Goal: Information Seeking & Learning: Learn about a topic

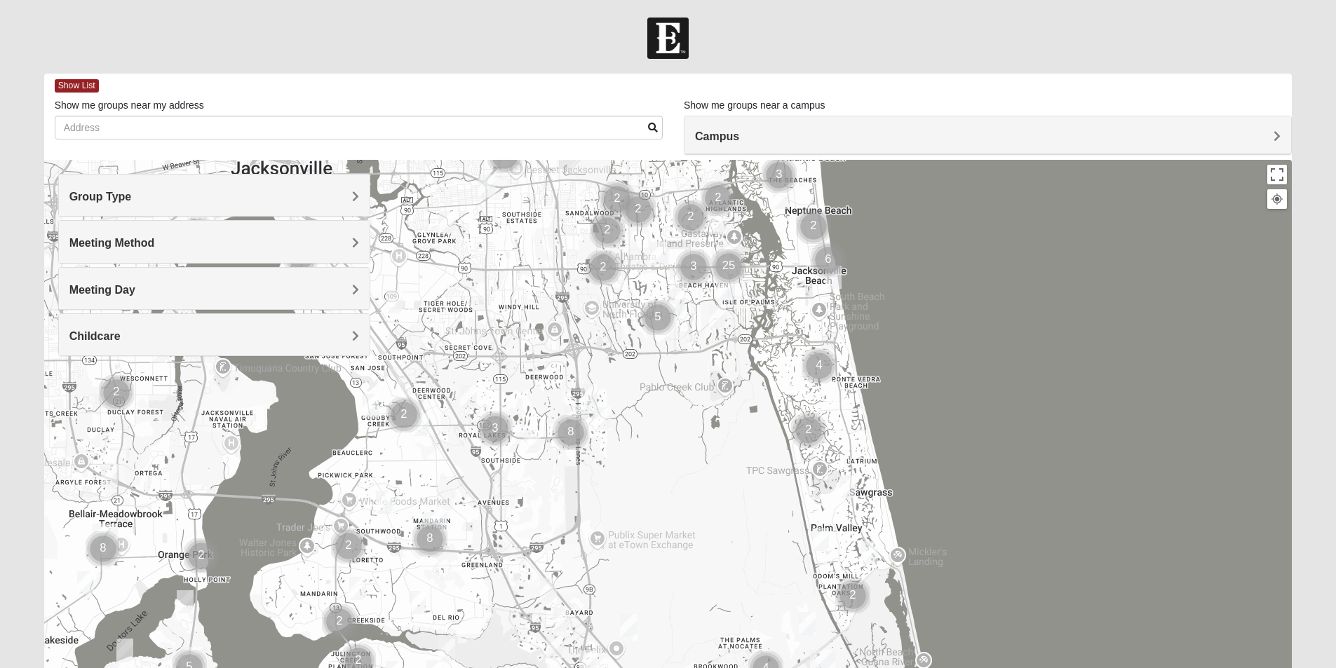
drag, startPoint x: 428, startPoint y: 531, endPoint x: 489, endPoint y: 360, distance: 180.7
click at [489, 360] on div at bounding box center [668, 440] width 1248 height 561
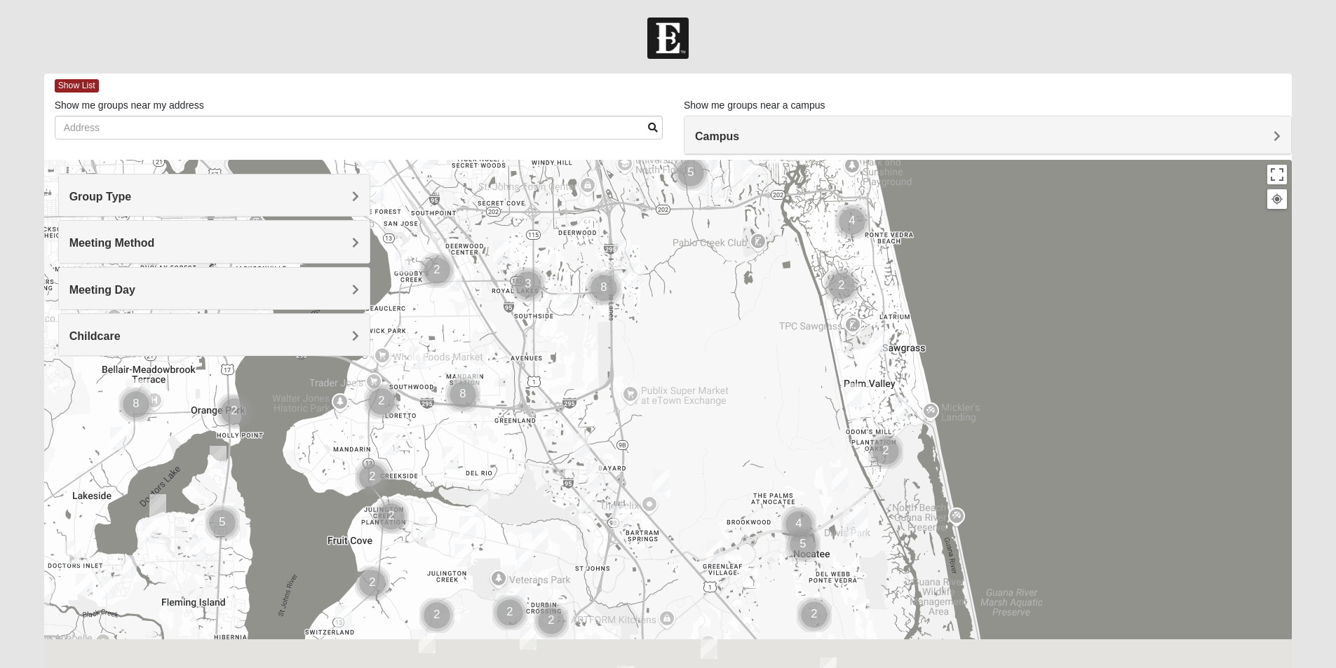
drag, startPoint x: 643, startPoint y: 402, endPoint x: 650, endPoint y: 382, distance: 20.8
click at [650, 382] on div at bounding box center [668, 440] width 1248 height 561
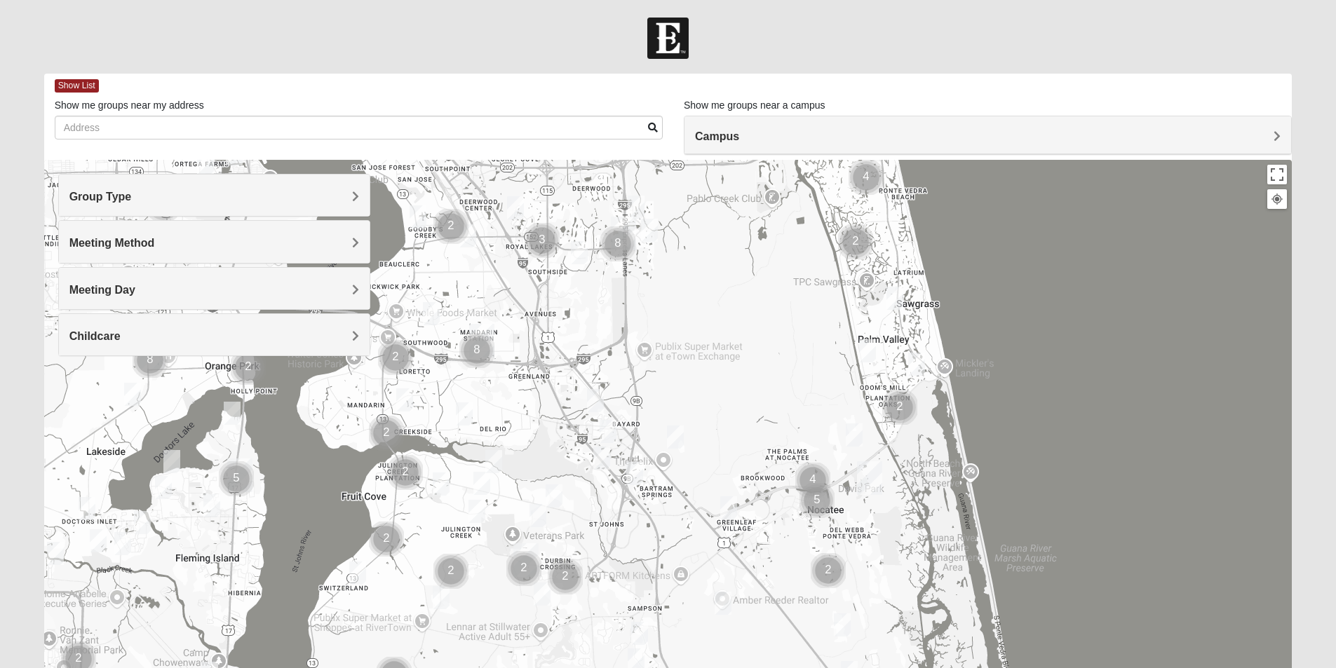
drag, startPoint x: 680, startPoint y: 482, endPoint x: 672, endPoint y: 461, distance: 22.7
click at [681, 461] on div at bounding box center [668, 440] width 1248 height 561
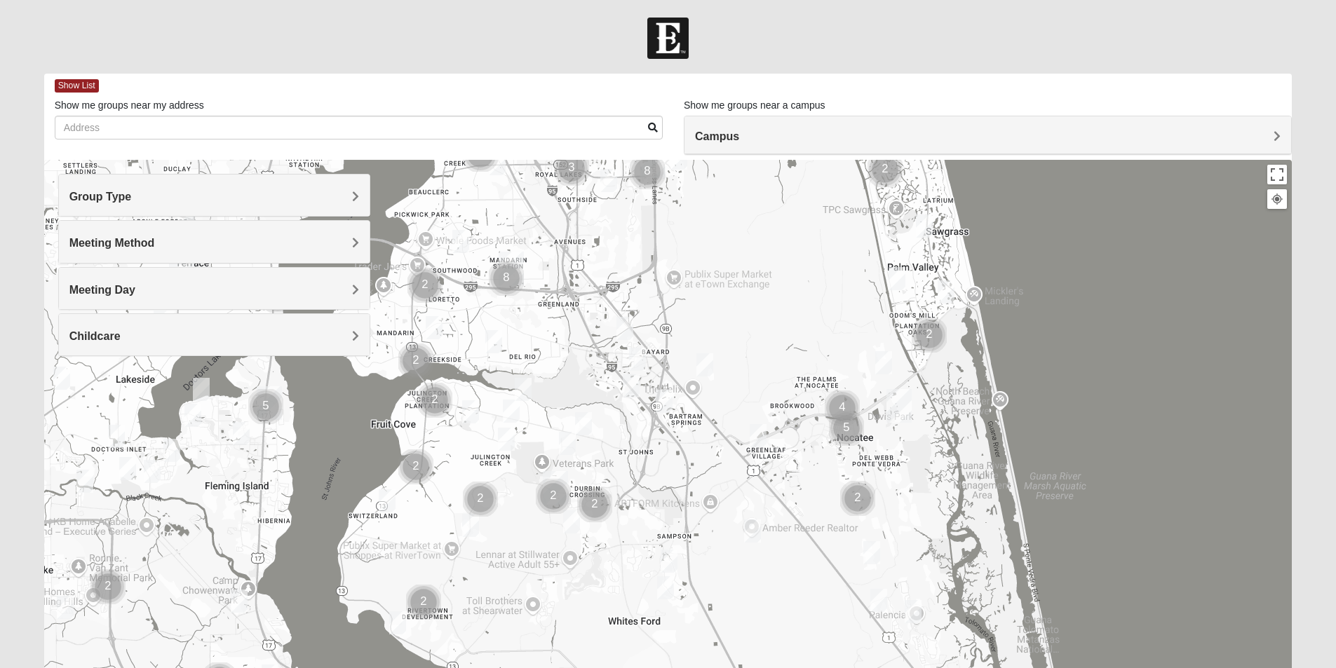
drag, startPoint x: 606, startPoint y: 552, endPoint x: 640, endPoint y: 494, distance: 67.6
click at [640, 494] on div at bounding box center [668, 440] width 1248 height 561
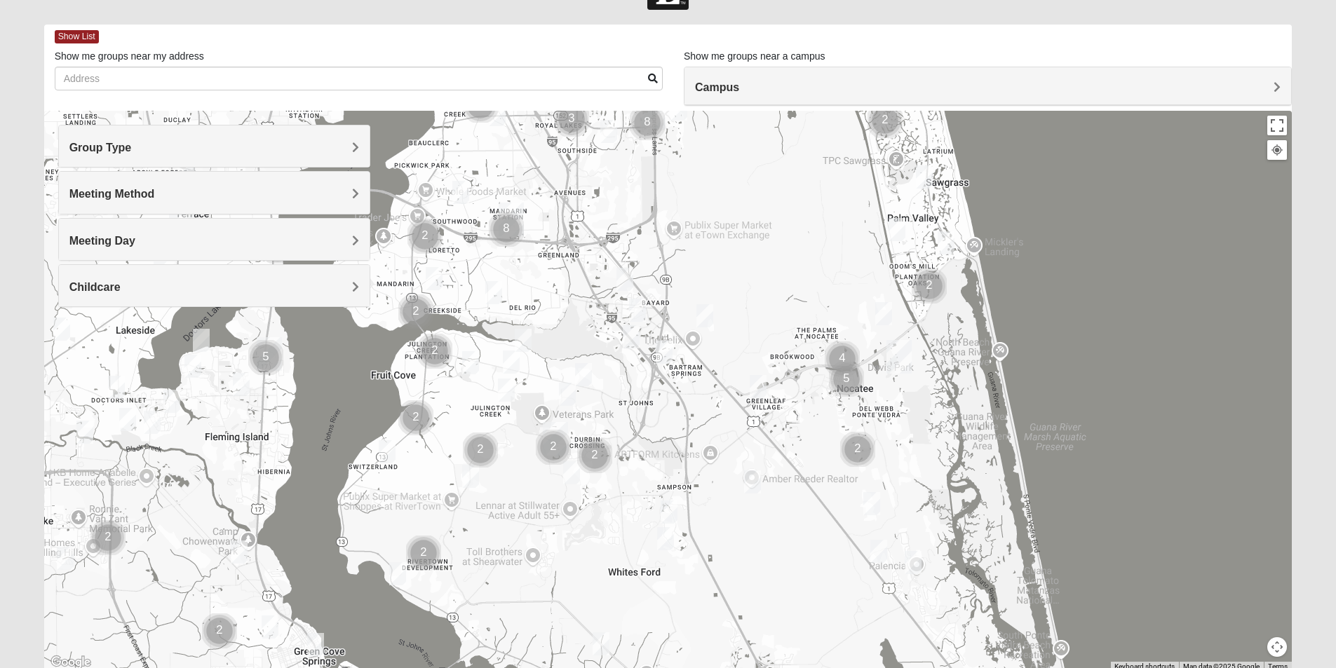
scroll to position [104, 0]
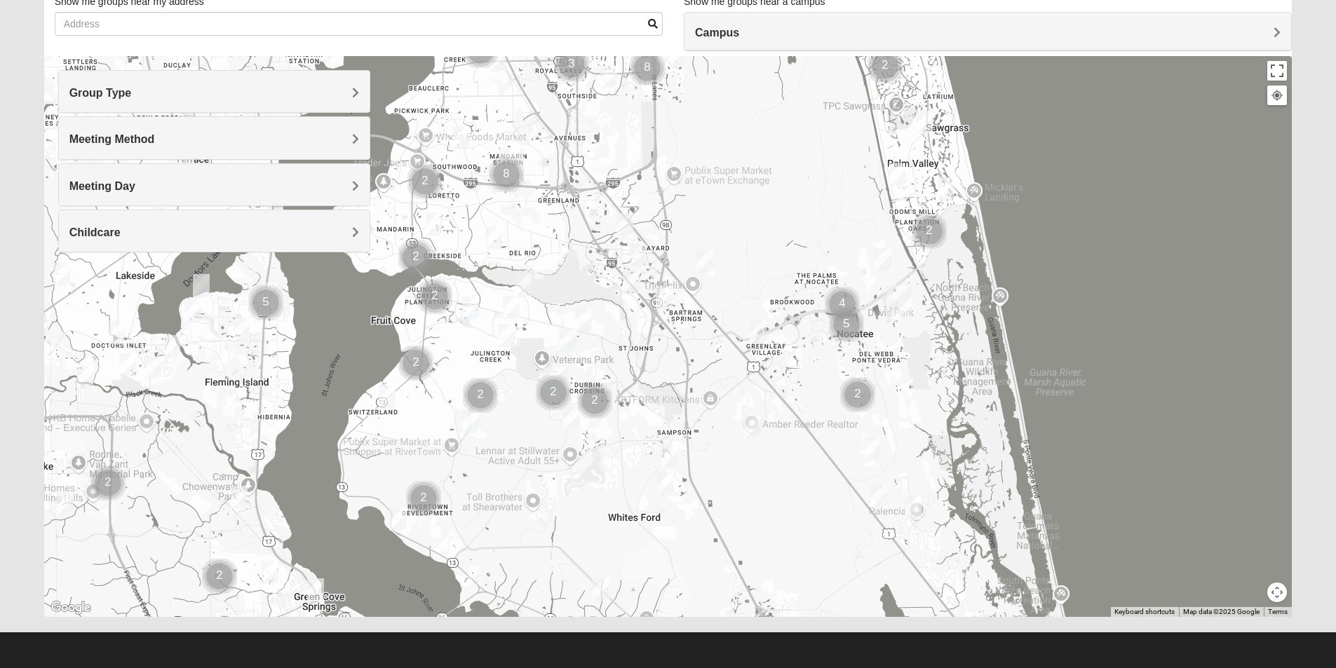
click at [162, 194] on div "Meeting Day" at bounding box center [214, 184] width 311 height 41
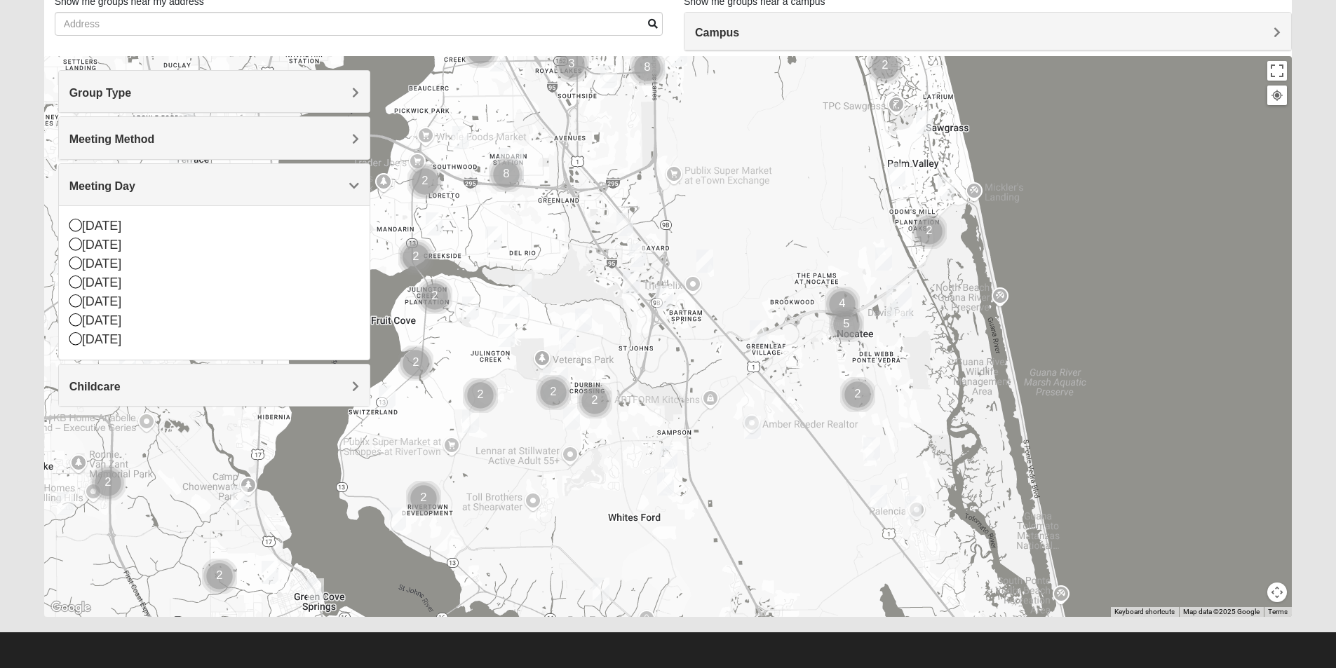
click at [162, 194] on div "Meeting Day" at bounding box center [214, 184] width 311 height 41
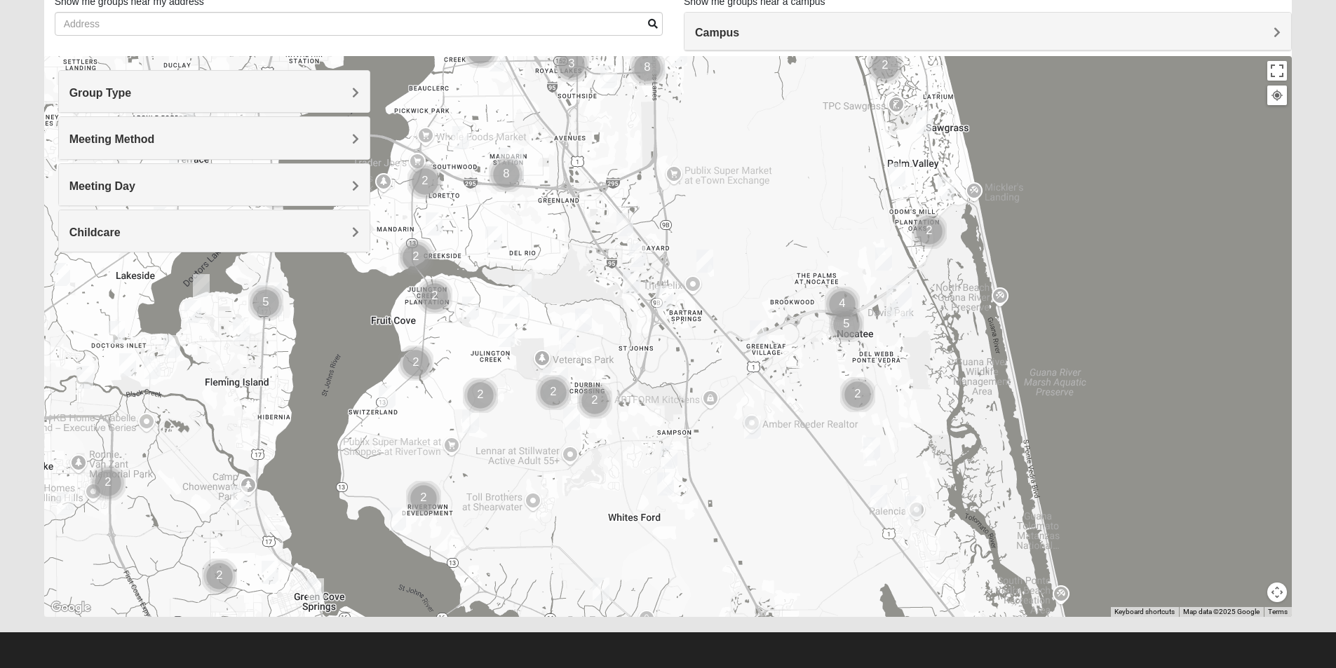
click at [184, 131] on div "Meeting Method" at bounding box center [214, 137] width 311 height 41
click at [222, 143] on h4 "Meeting Method" at bounding box center [214, 139] width 290 height 13
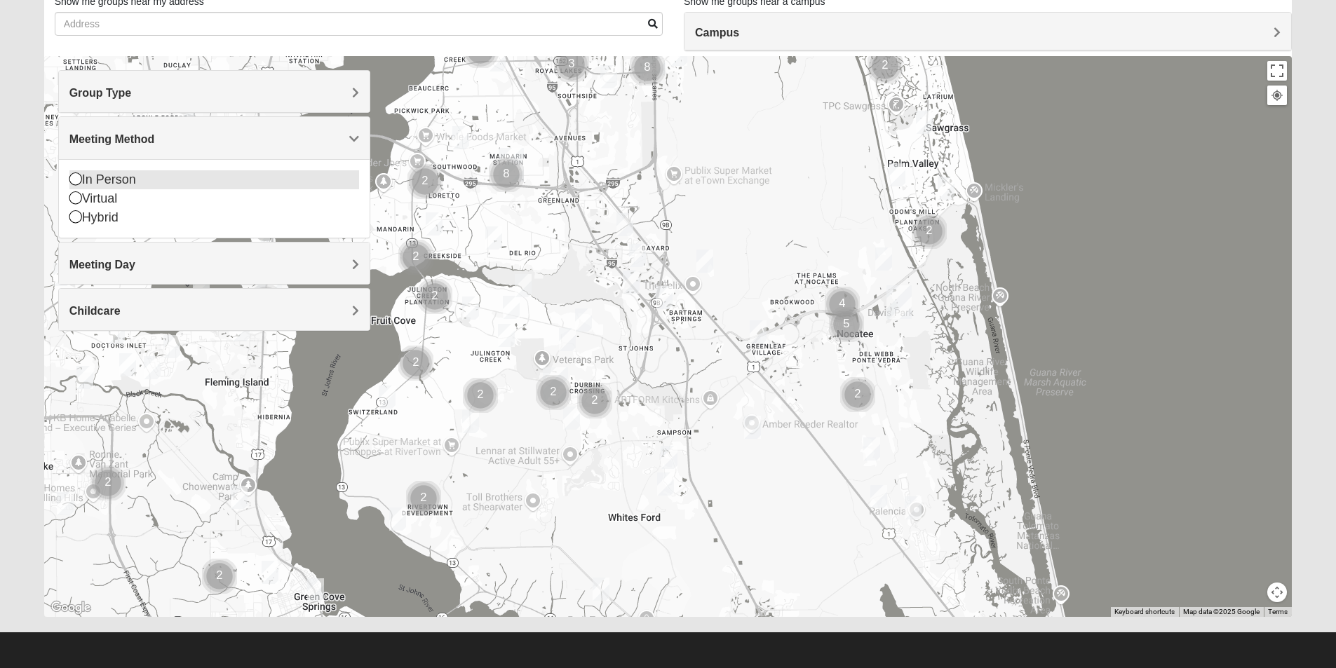
click at [79, 179] on icon at bounding box center [75, 178] width 13 height 13
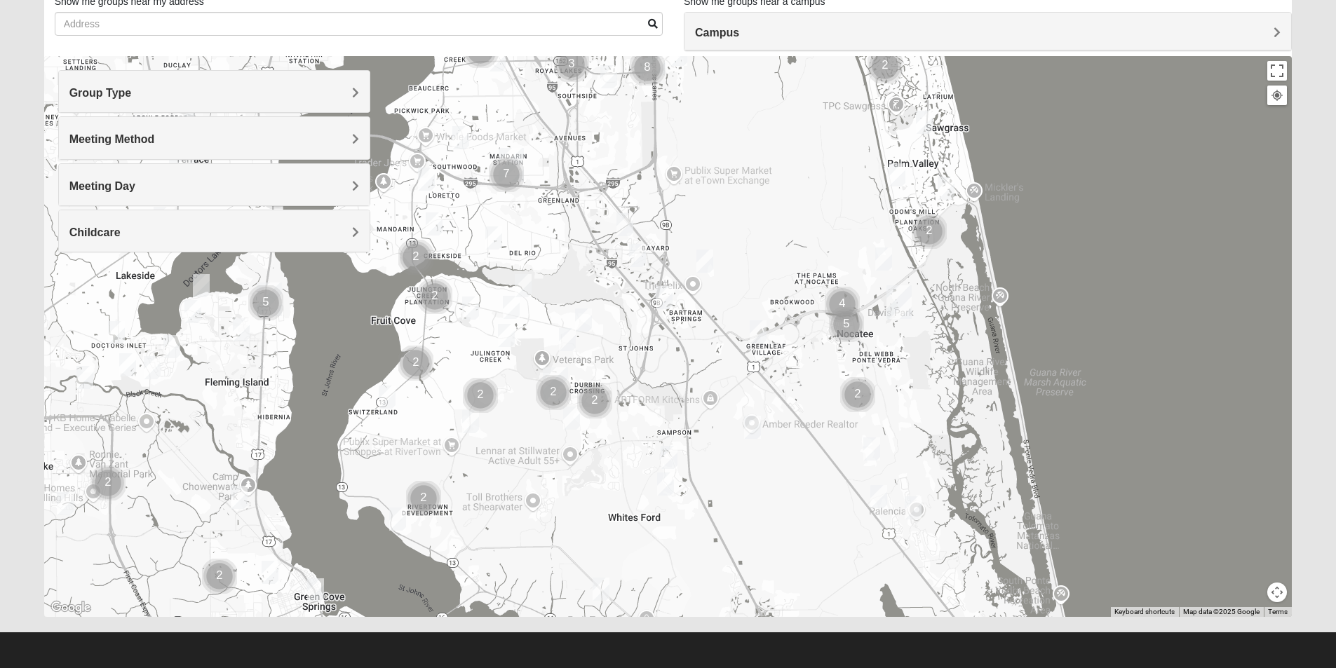
click at [139, 83] on div "Group Type" at bounding box center [214, 91] width 311 height 41
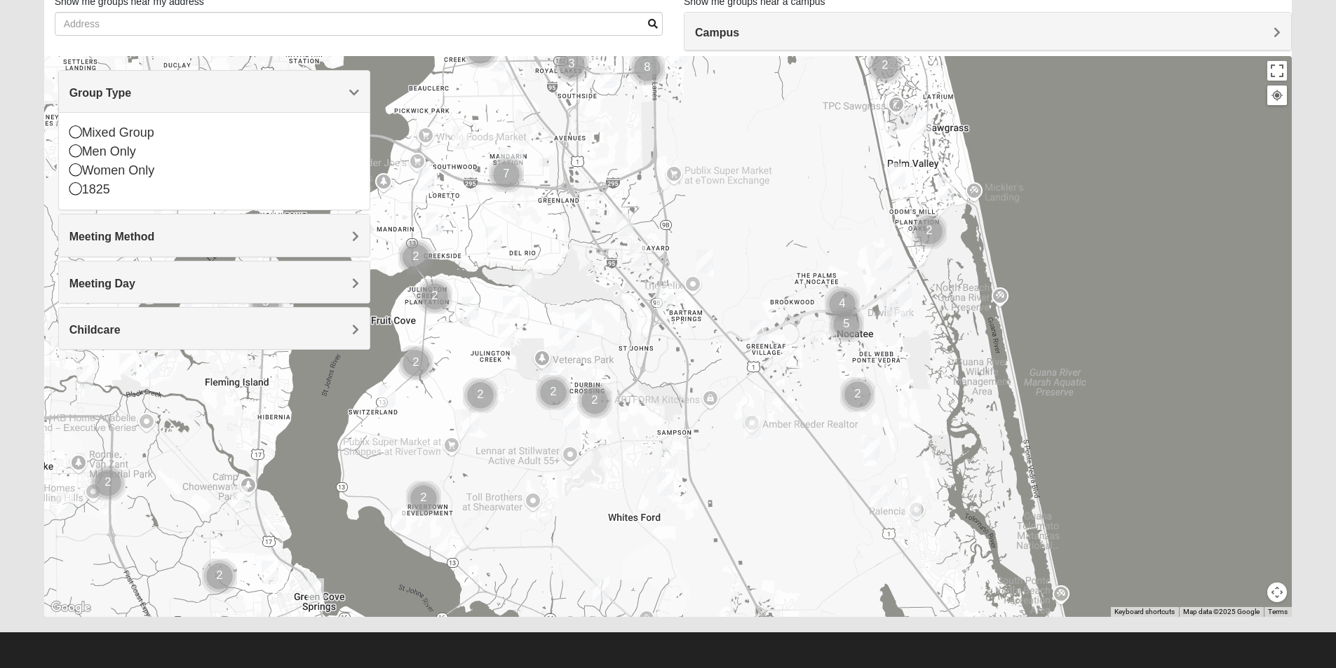
click at [139, 85] on div "Group Type" at bounding box center [214, 91] width 311 height 41
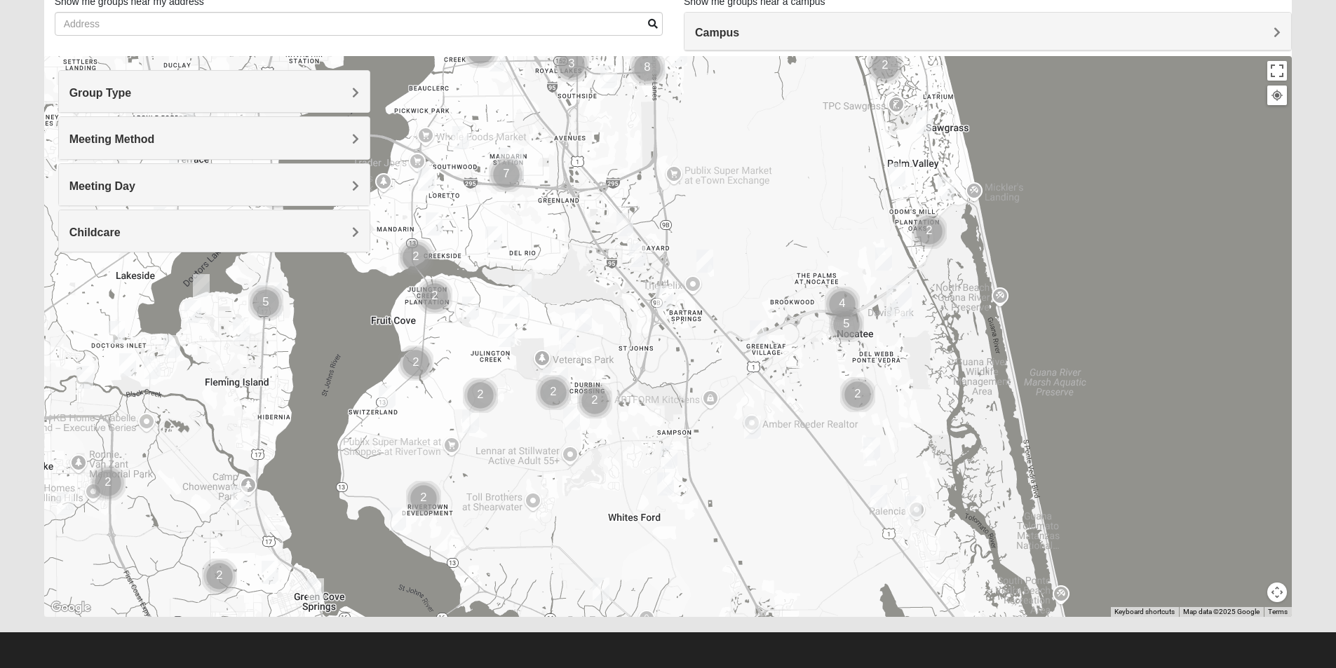
click at [240, 101] on div "Group Type" at bounding box center [214, 91] width 311 height 41
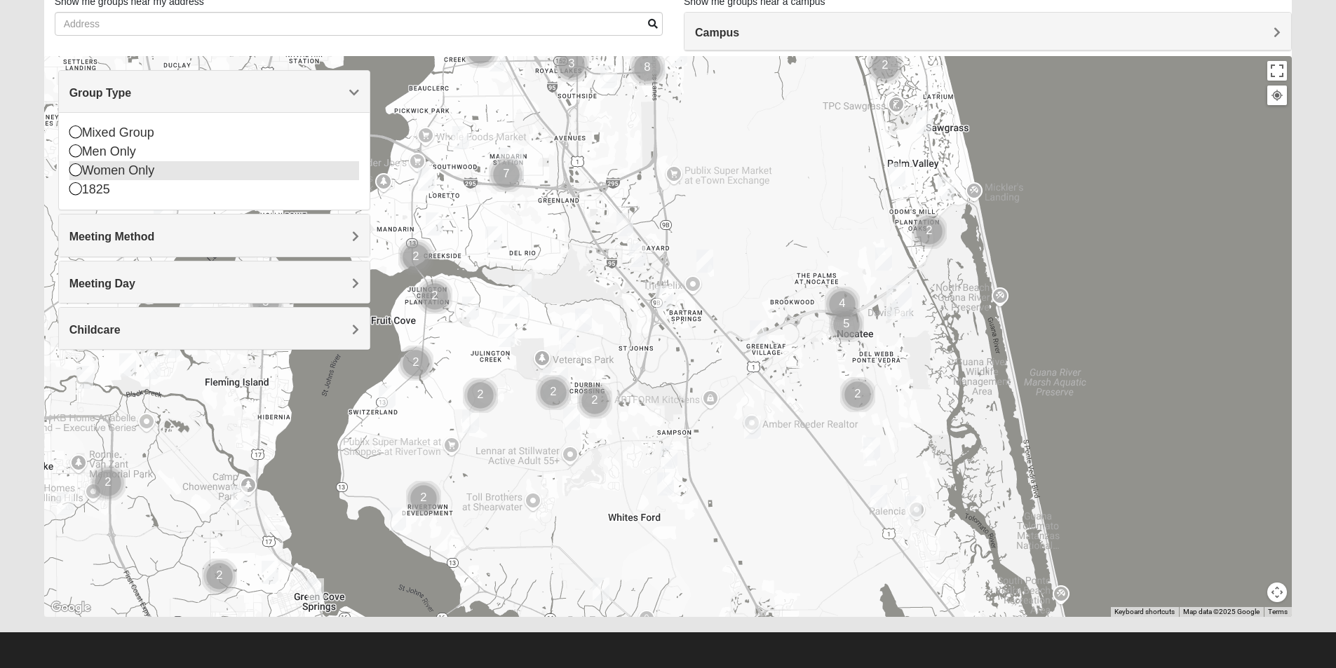
click at [76, 168] on icon at bounding box center [75, 169] width 13 height 13
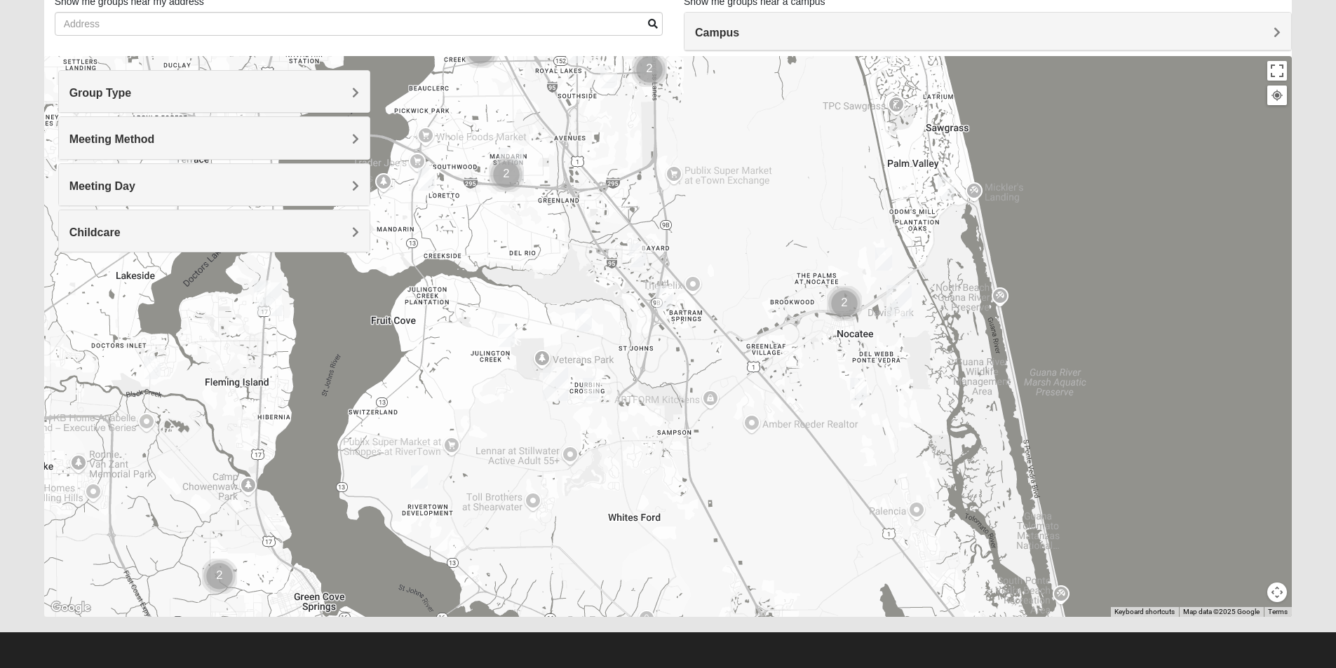
click at [504, 334] on img "Womens Iliff 32259" at bounding box center [506, 335] width 28 height 34
click at [593, 383] on img "Womens Pline 32259" at bounding box center [591, 389] width 28 height 34
click at [416, 463] on img "Womens Caro 32259" at bounding box center [419, 477] width 28 height 34
click at [420, 475] on img "Womens Caro 32259" at bounding box center [419, 477] width 28 height 34
click at [597, 389] on img "Womens Pline 32259" at bounding box center [591, 389] width 28 height 34
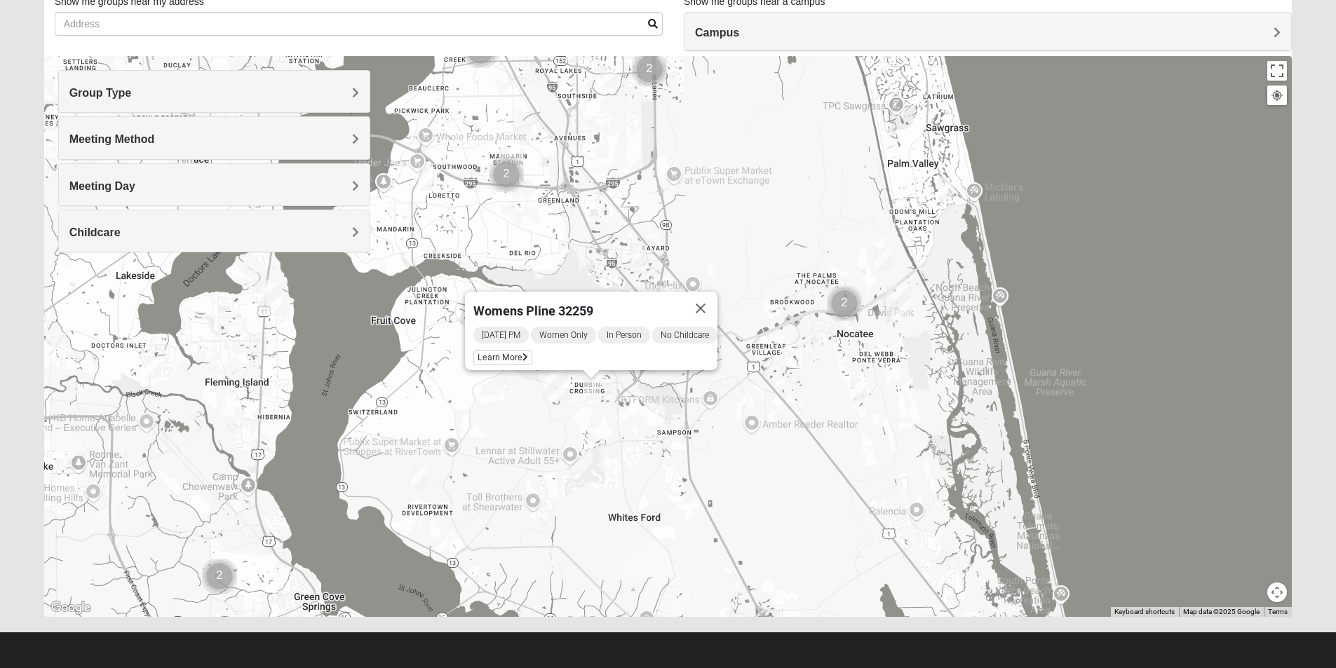
drag, startPoint x: 721, startPoint y: 297, endPoint x: 634, endPoint y: 300, distance: 87.0
click at [715, 298] on button "Close" at bounding box center [701, 309] width 34 height 34
click at [592, 328] on img "Womens Urbanski 32259" at bounding box center [583, 320] width 28 height 34
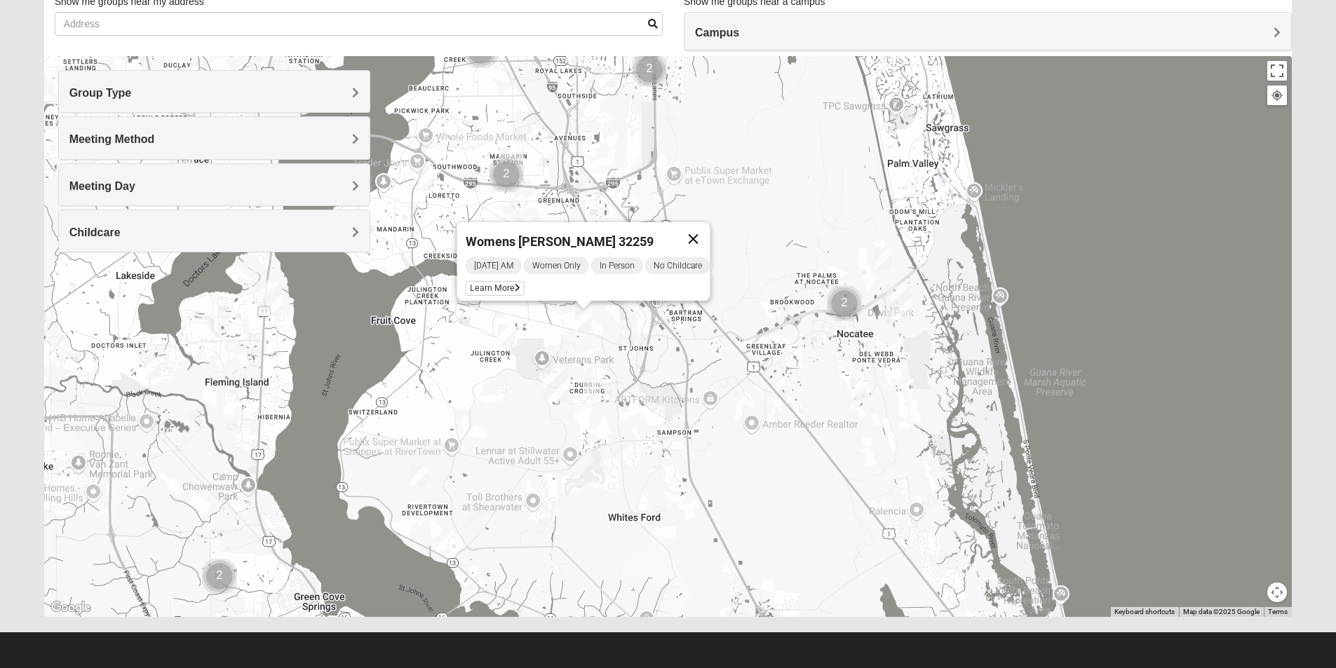
click at [695, 237] on button "Close" at bounding box center [693, 239] width 34 height 34
click at [669, 293] on img "Womens Lopez/McCardle 32258" at bounding box center [664, 297] width 28 height 34
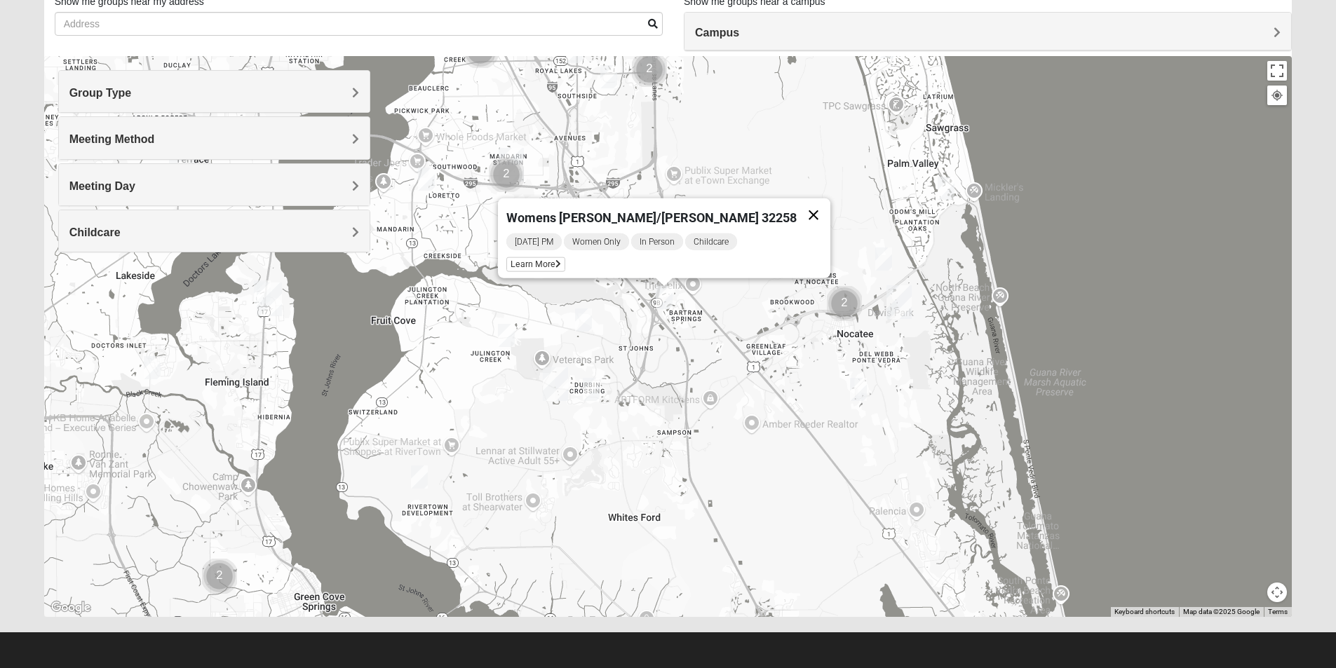
click at [796, 208] on button "Close" at bounding box center [813, 215] width 34 height 34
click at [631, 261] on img "Womens Gonzalez 32258" at bounding box center [637, 255] width 28 height 34
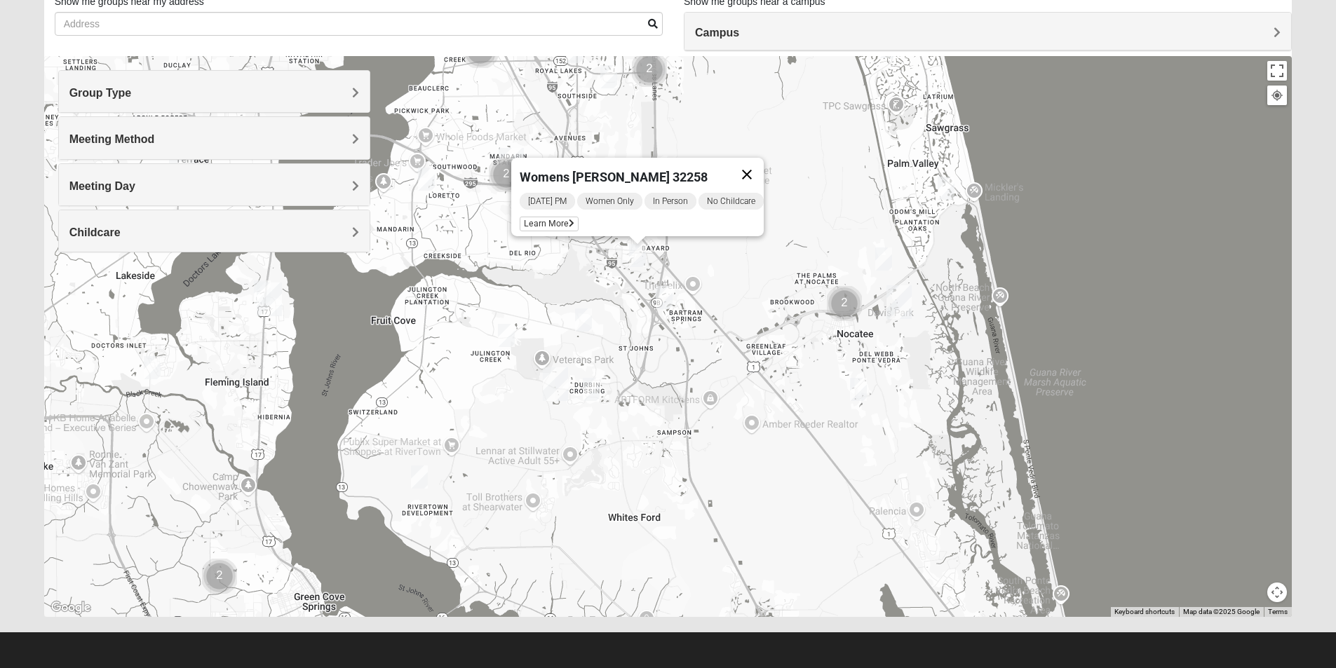
click at [756, 169] on button "Close" at bounding box center [747, 175] width 34 height 34
click at [862, 391] on img "Womens Sinclair 32081" at bounding box center [858, 389] width 28 height 34
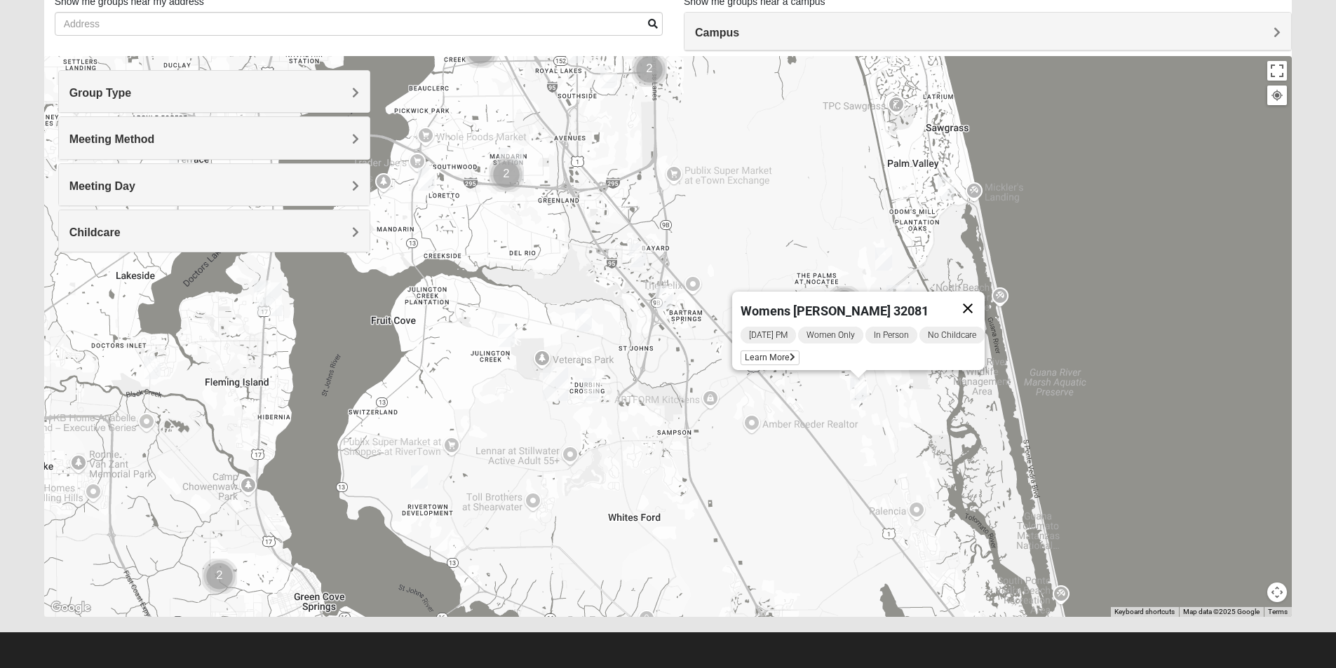
click at [979, 302] on button "Close" at bounding box center [968, 309] width 34 height 34
click at [876, 262] on img "Womens Masulli 32081" at bounding box center [883, 259] width 28 height 34
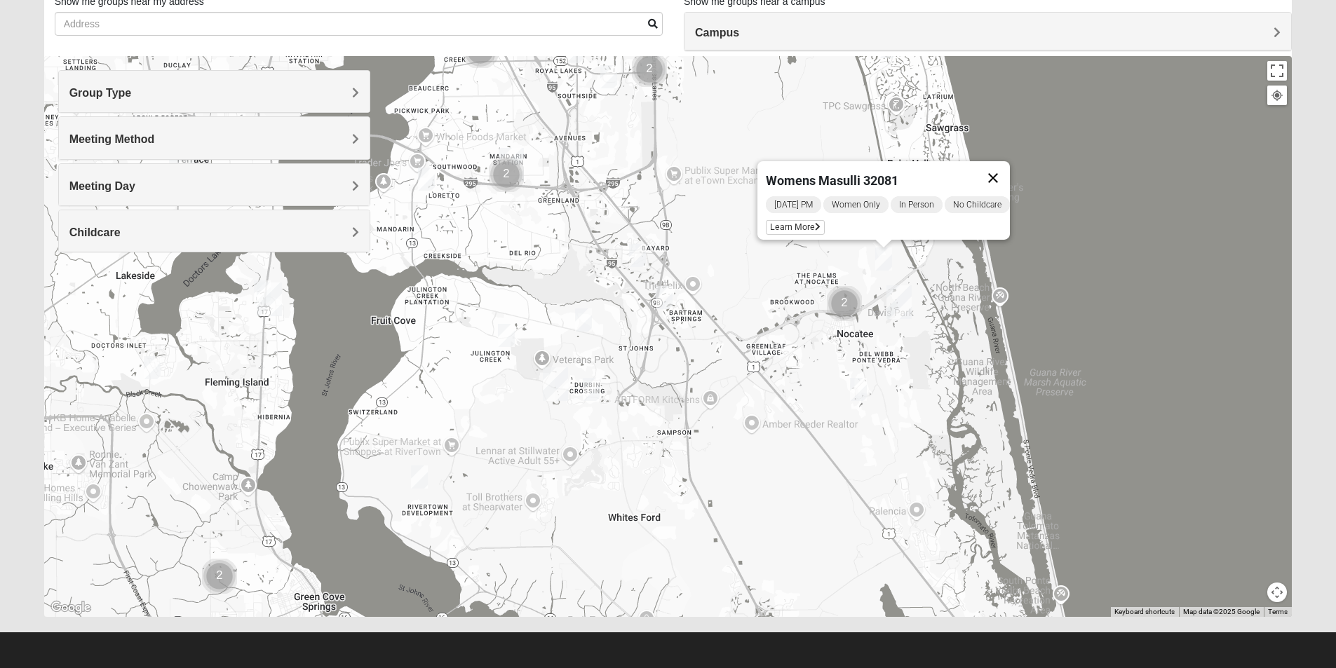
click at [1002, 167] on button "Close" at bounding box center [993, 178] width 34 height 34
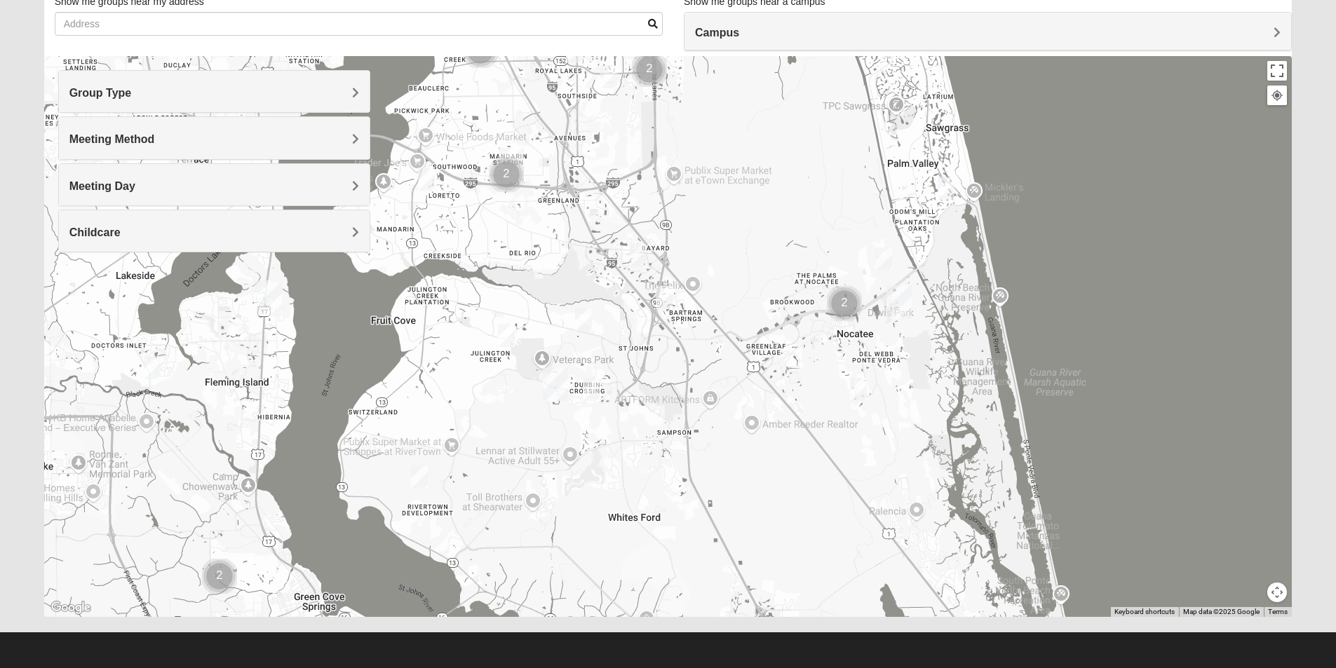
click at [941, 186] on img "Womens Beeson 32082" at bounding box center [946, 188] width 28 height 34
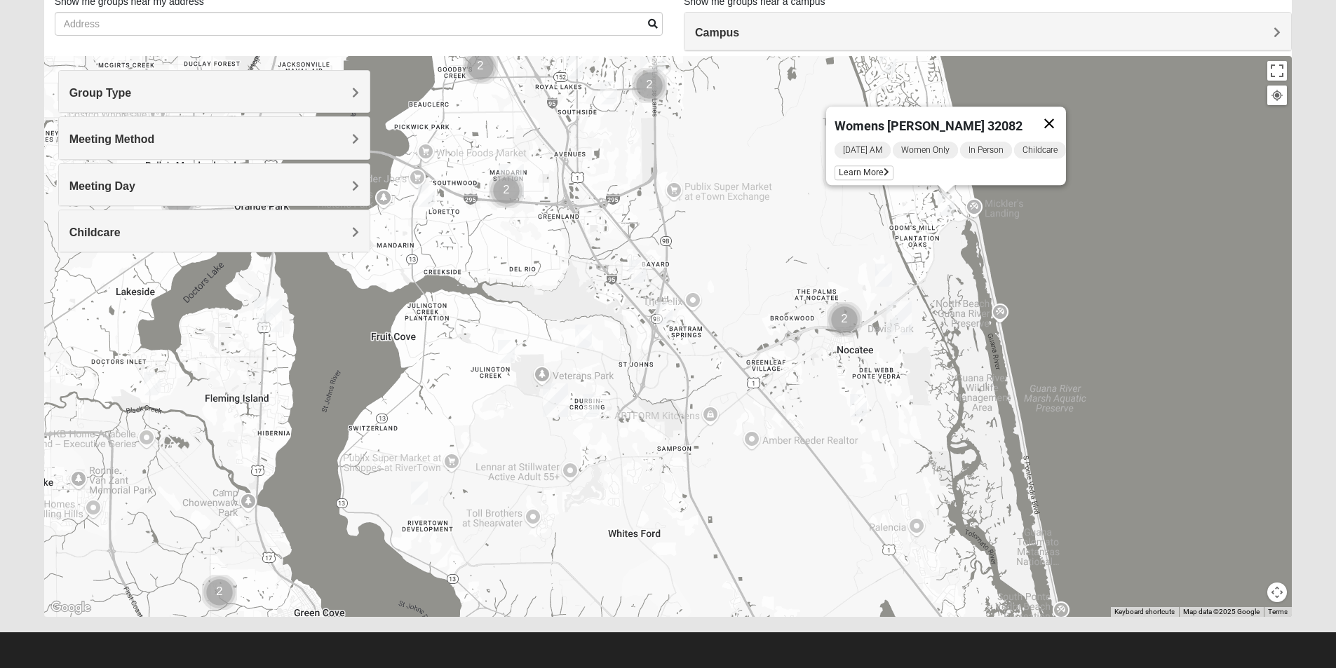
click at [1061, 112] on button "Close" at bounding box center [1049, 124] width 34 height 34
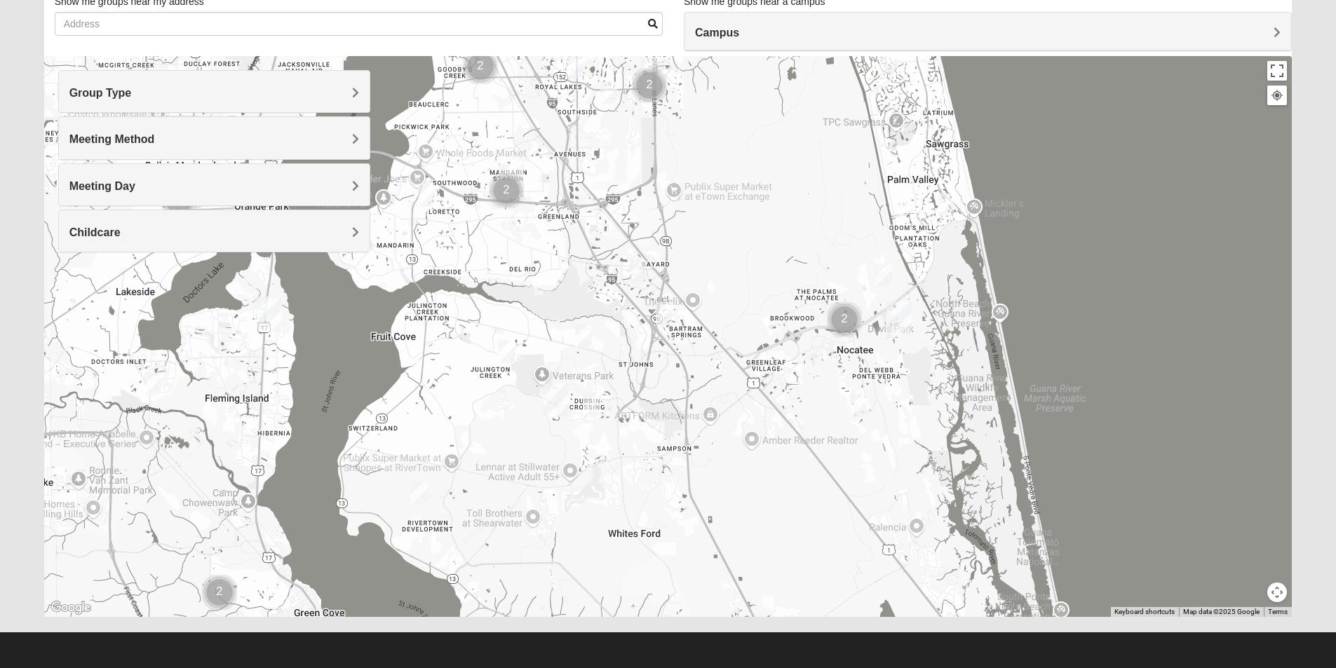
click at [420, 195] on img "Womens Salomao 32223" at bounding box center [426, 195] width 28 height 34
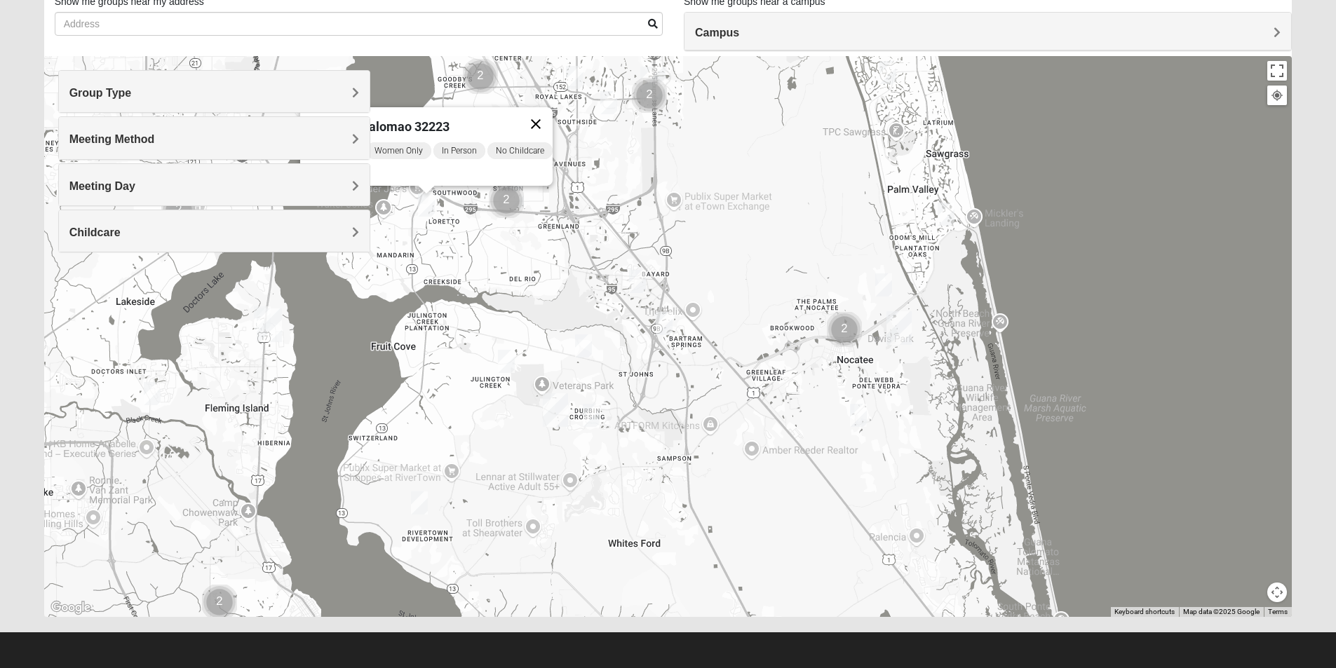
click at [551, 113] on button "Close" at bounding box center [536, 124] width 34 height 34
click at [593, 409] on img "Womens Pline 32259" at bounding box center [591, 415] width 28 height 34
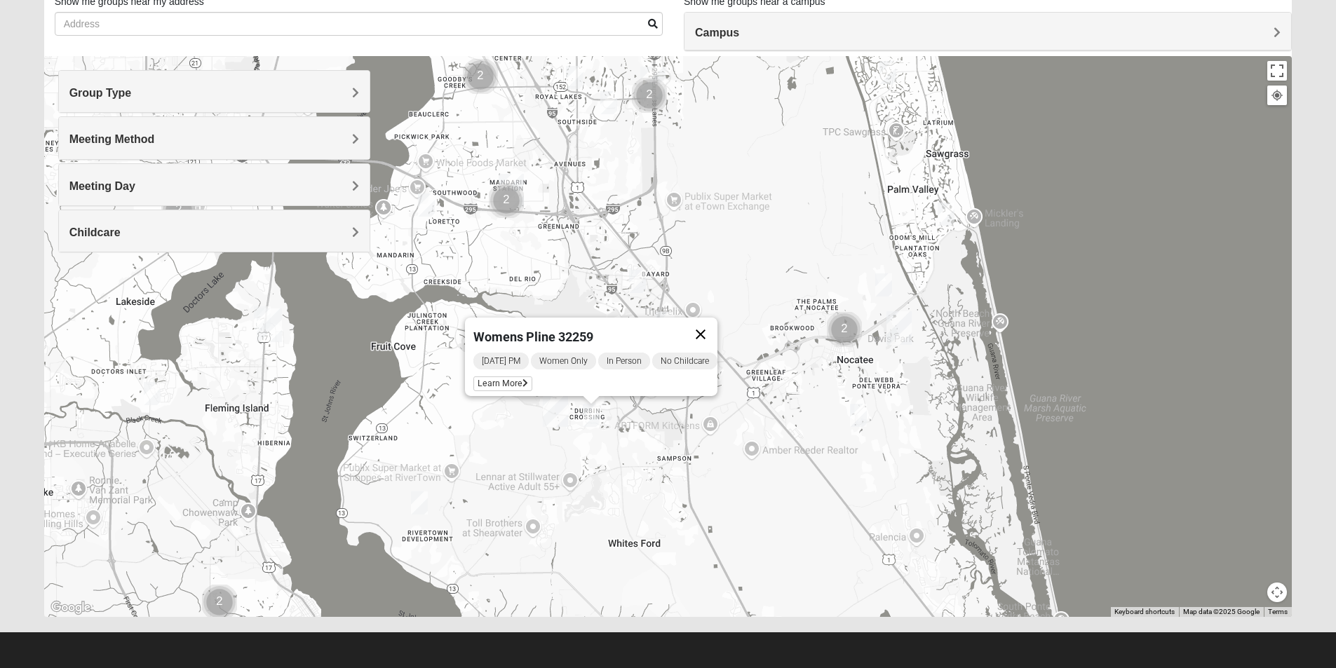
click at [717, 321] on button "Close" at bounding box center [701, 335] width 34 height 34
click at [511, 360] on img "Womens Iliff 32259" at bounding box center [506, 361] width 28 height 34
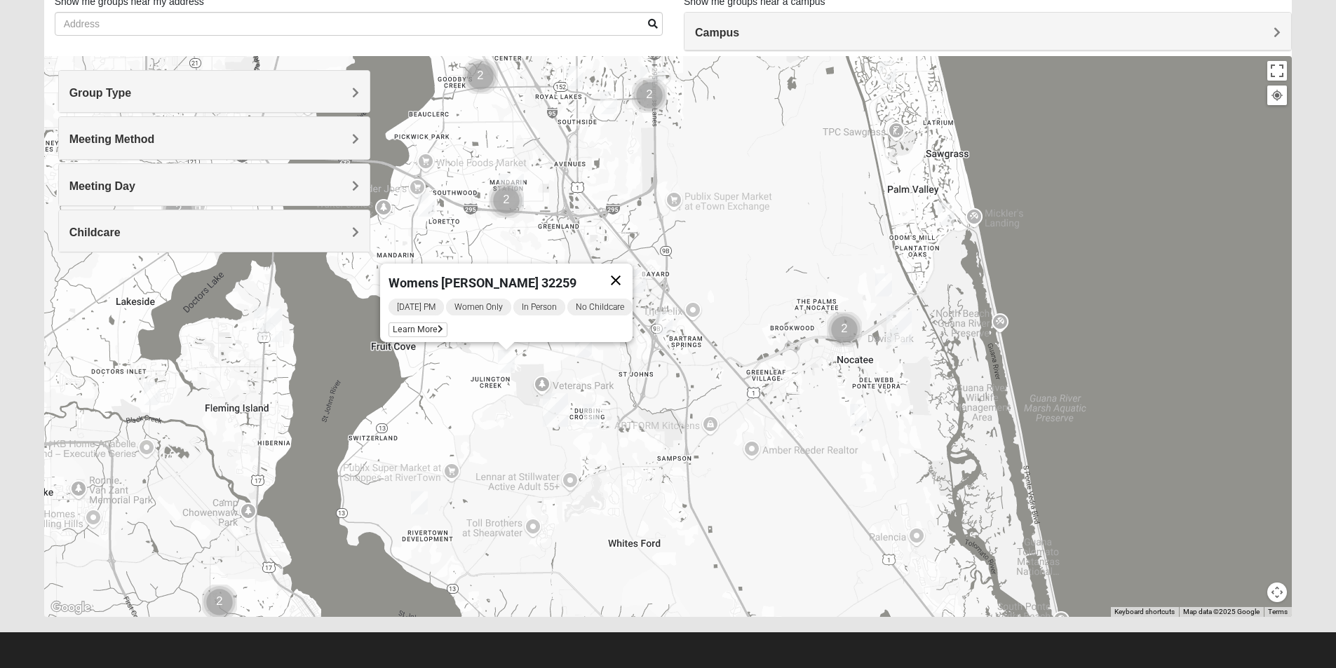
click at [623, 269] on button "Close" at bounding box center [616, 281] width 34 height 34
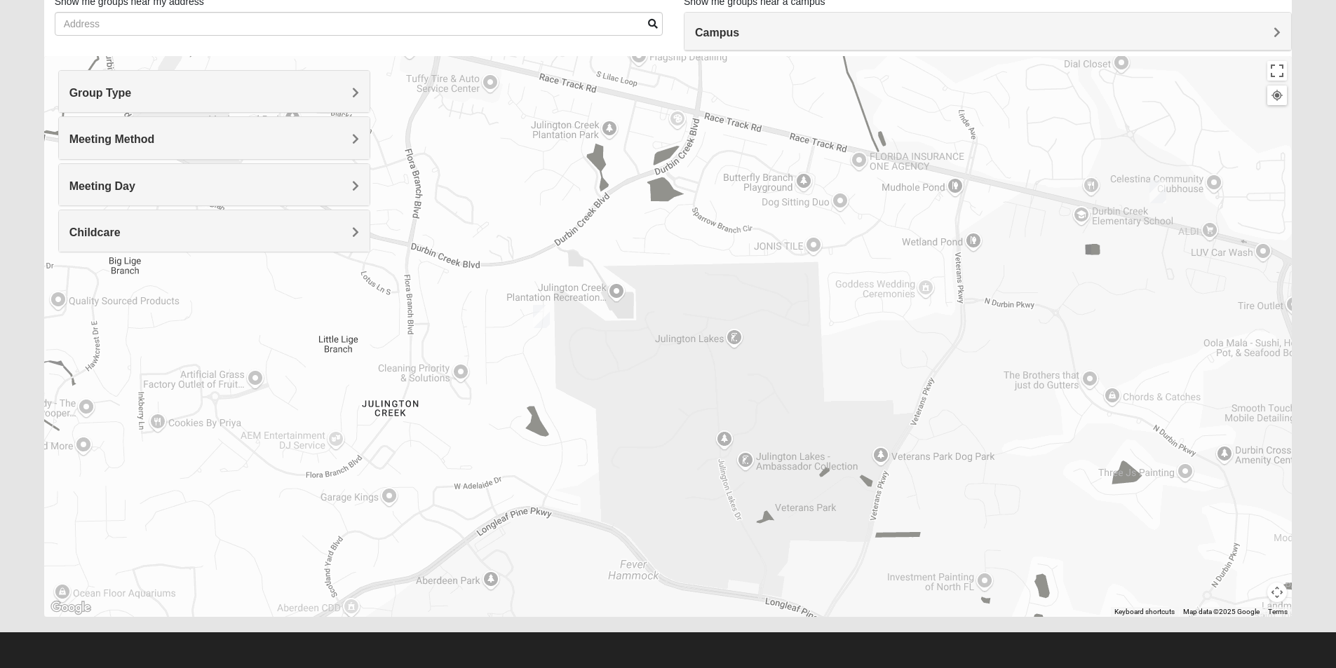
drag, startPoint x: 615, startPoint y: 243, endPoint x: 604, endPoint y: 345, distance: 103.0
click at [604, 345] on div at bounding box center [668, 336] width 1248 height 561
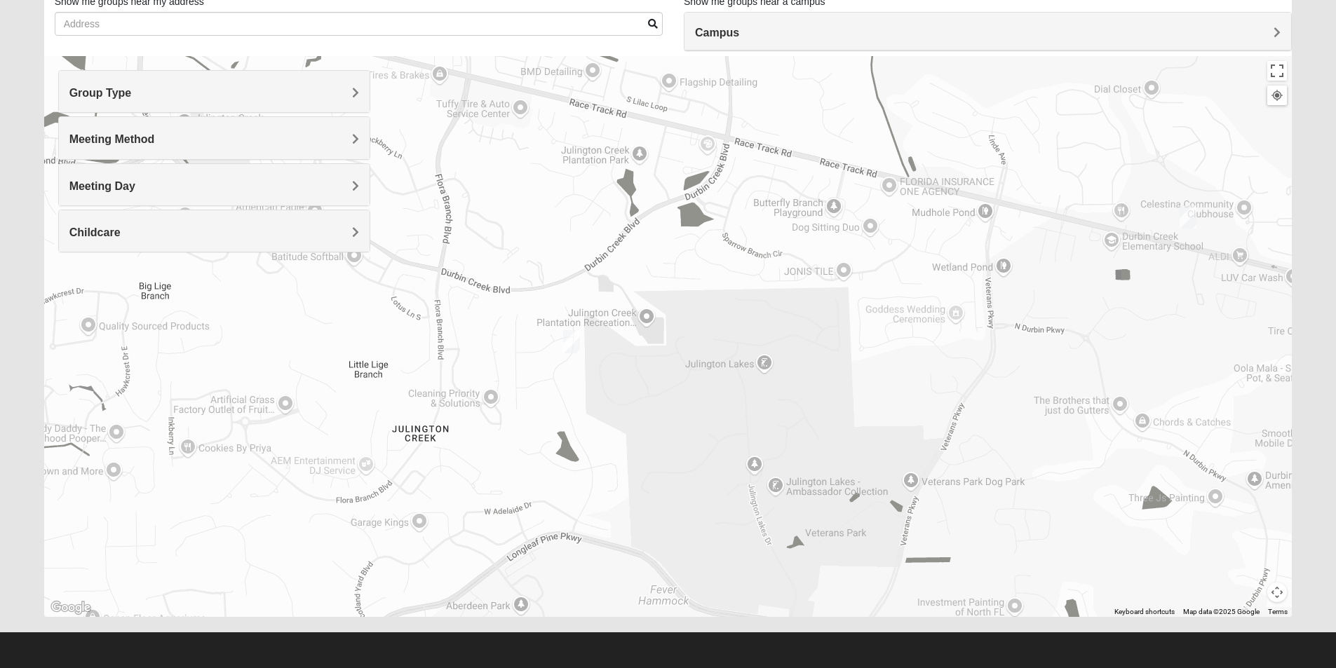
drag, startPoint x: 459, startPoint y: 269, endPoint x: 491, endPoint y: 296, distance: 42.8
click at [491, 296] on div at bounding box center [668, 336] width 1248 height 561
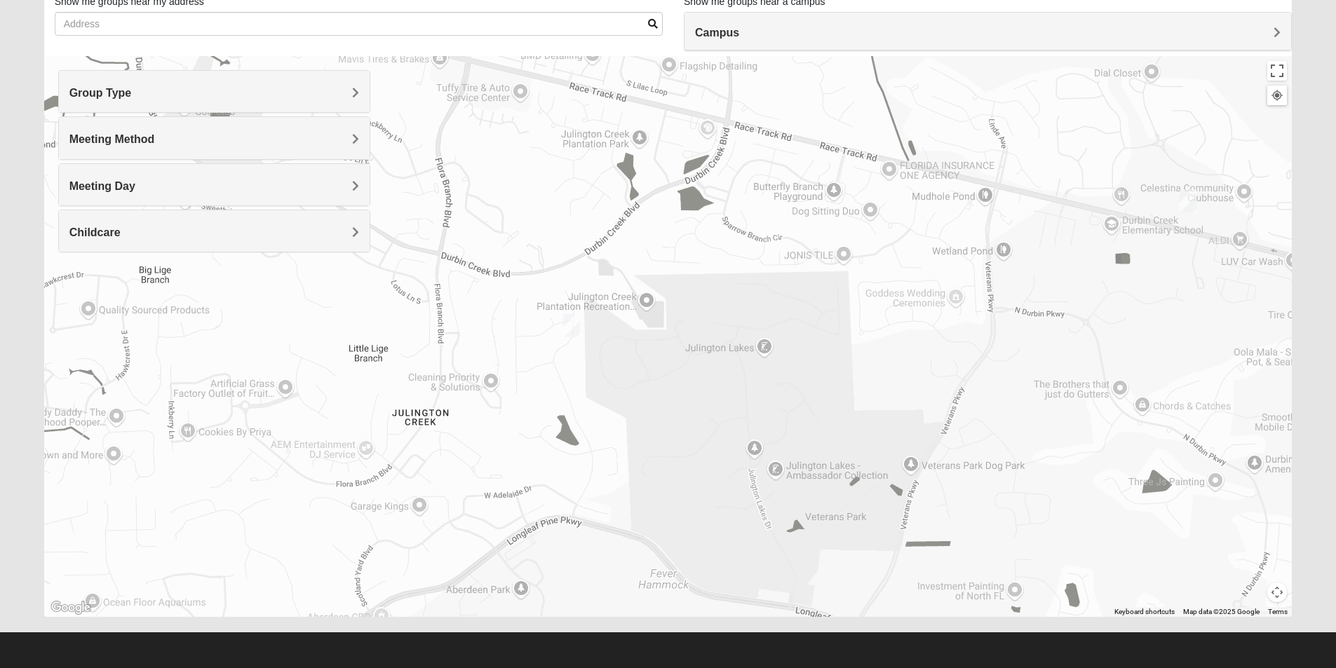
drag, startPoint x: 501, startPoint y: 355, endPoint x: 501, endPoint y: 336, distance: 19.6
click at [501, 336] on div at bounding box center [668, 336] width 1248 height 561
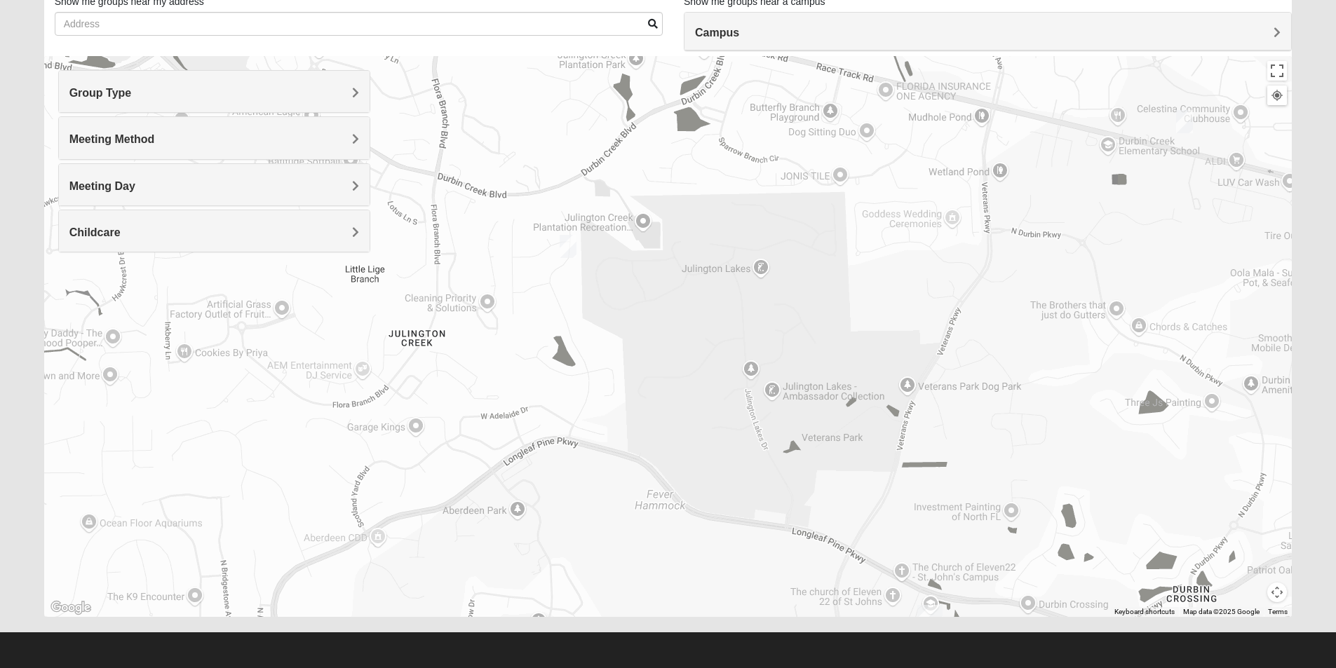
drag, startPoint x: 501, startPoint y: 334, endPoint x: 498, endPoint y: 255, distance: 79.3
click at [498, 255] on div at bounding box center [668, 336] width 1248 height 561
click at [562, 252] on img "Womens Iliff 32259" at bounding box center [568, 246] width 28 height 34
click at [678, 156] on button "Close" at bounding box center [677, 166] width 34 height 34
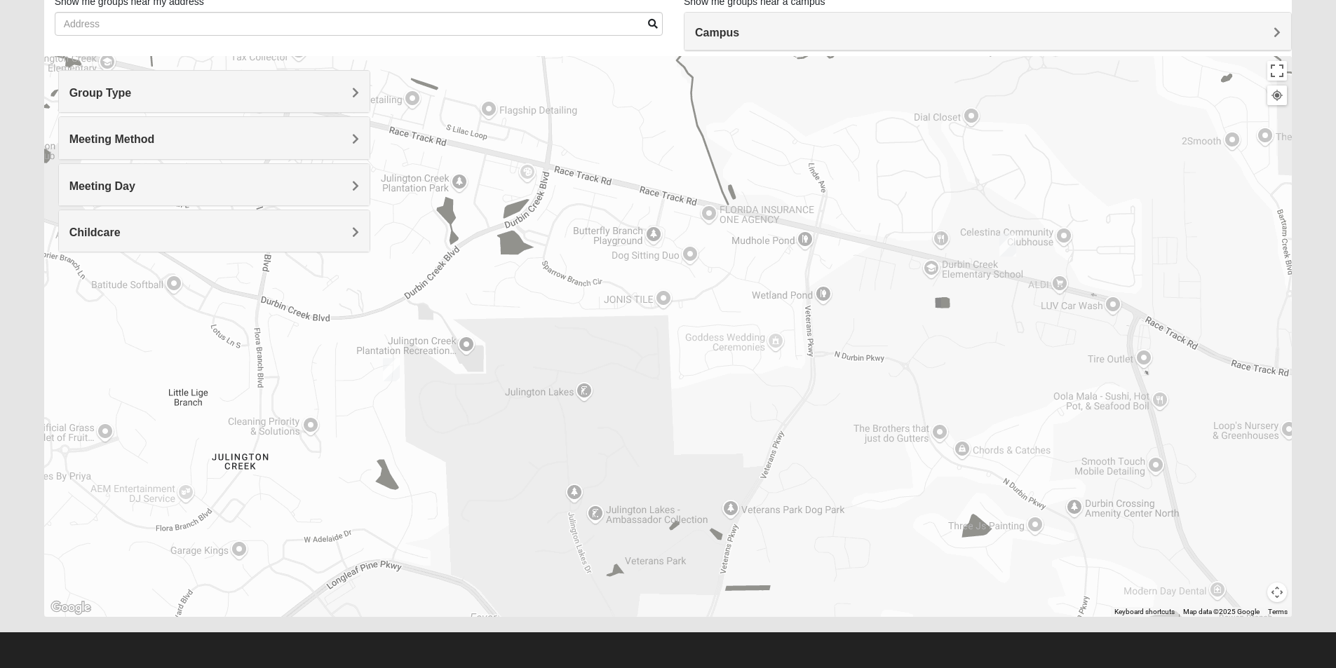
drag, startPoint x: 839, startPoint y: 235, endPoint x: 661, endPoint y: 360, distance: 217.3
click at [661, 360] on div at bounding box center [668, 336] width 1248 height 561
click at [1005, 245] on img "Womens Urbanski 32259" at bounding box center [1007, 245] width 28 height 34
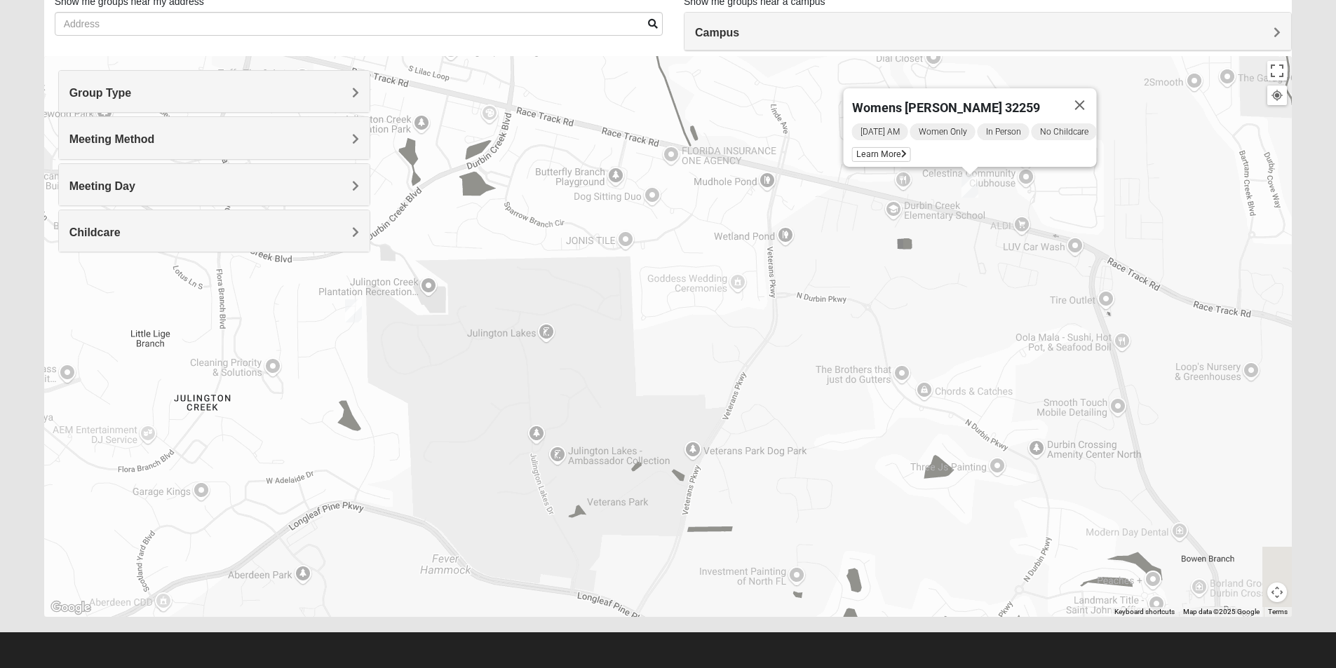
drag, startPoint x: 761, startPoint y: 474, endPoint x: 801, endPoint y: 226, distance: 251.4
click at [801, 226] on div "Womens [PERSON_NAME] 32259 [DATE] AM Women Only In Person No Childcare Learn Mo…" at bounding box center [668, 336] width 1248 height 561
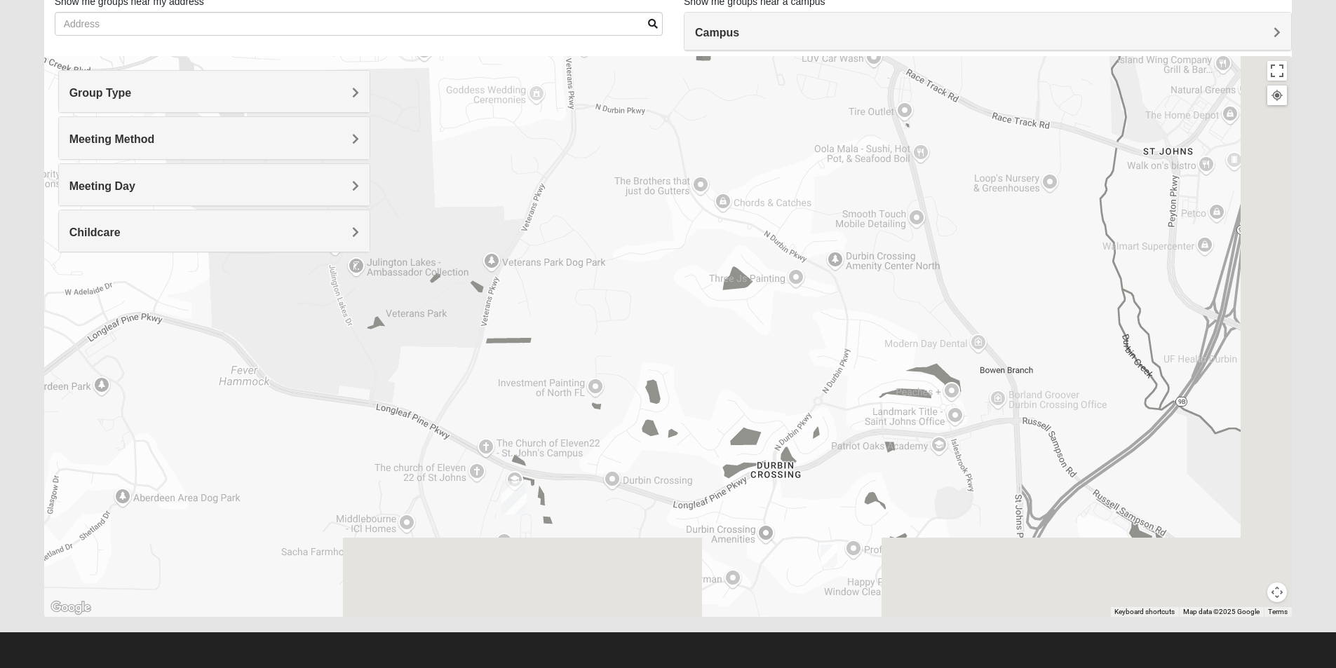
drag, startPoint x: 684, startPoint y: 224, endPoint x: 623, endPoint y: 172, distance: 79.5
click at [623, 172] on div "Womens [PERSON_NAME] 32259 [DATE] AM Women Only In Person No Childcare Learn Mo…" at bounding box center [668, 336] width 1248 height 561
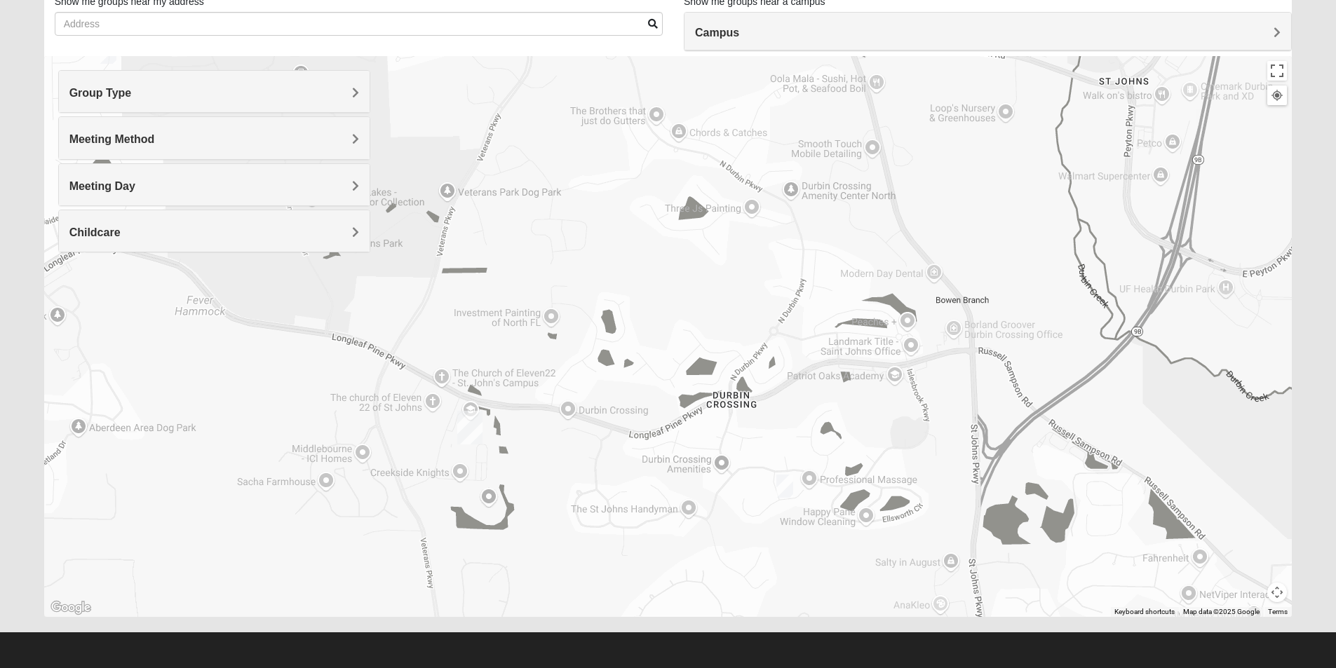
drag, startPoint x: 672, startPoint y: 309, endPoint x: 637, endPoint y: 245, distance: 73.7
click at [637, 245] on div "Womens [PERSON_NAME] 32259 [DATE] AM Women Only In Person No Childcare Learn Mo…" at bounding box center [668, 336] width 1248 height 561
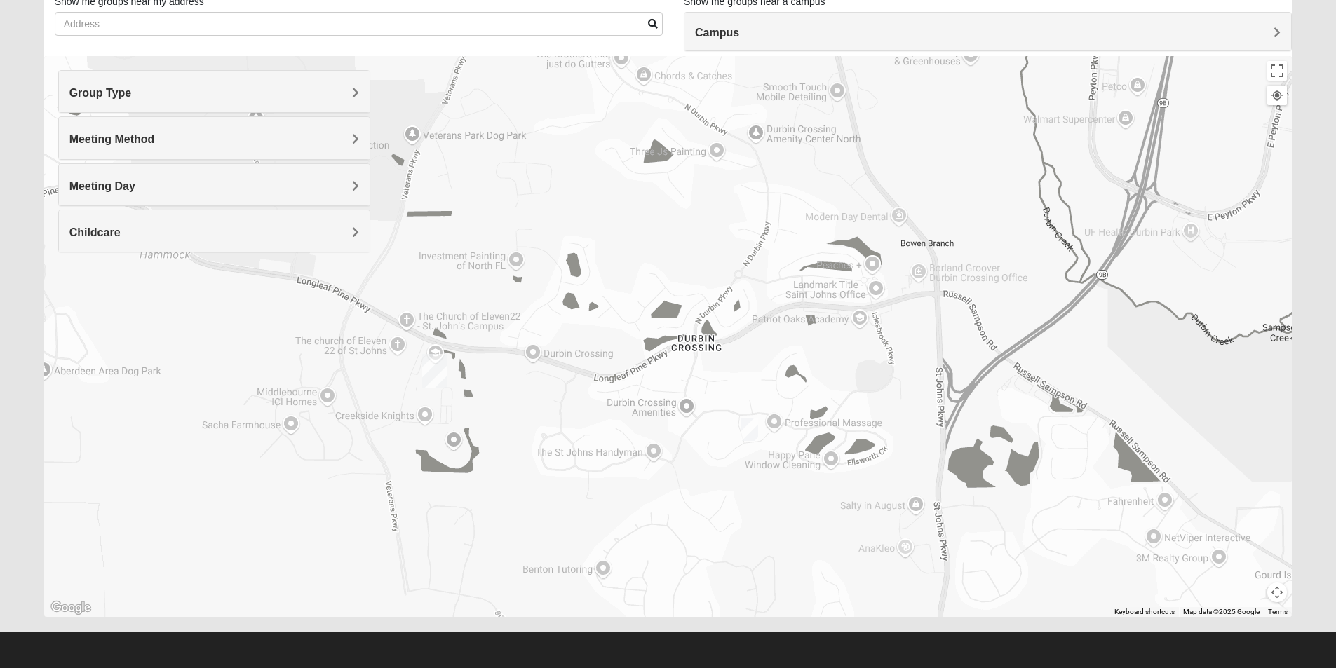
click at [751, 427] on img "Womens Pline 32259" at bounding box center [749, 429] width 28 height 34
click at [662, 395] on span "Learn More" at bounding box center [661, 398] width 59 height 15
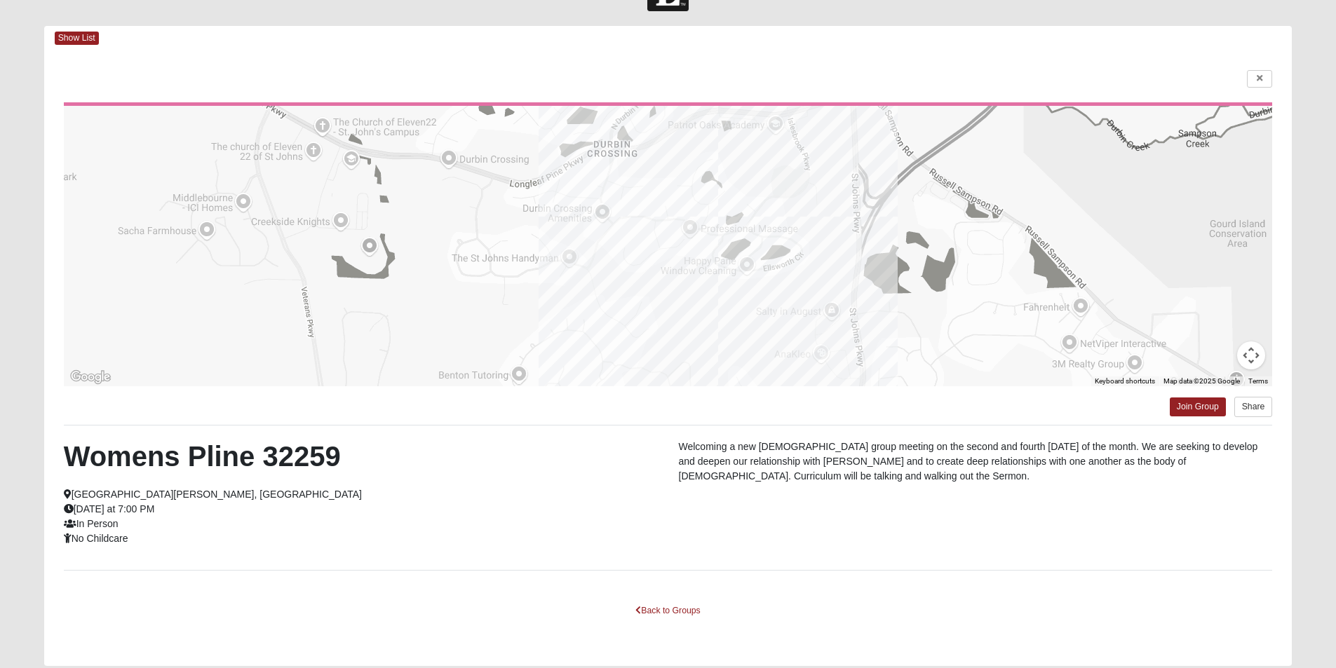
scroll to position [0, 0]
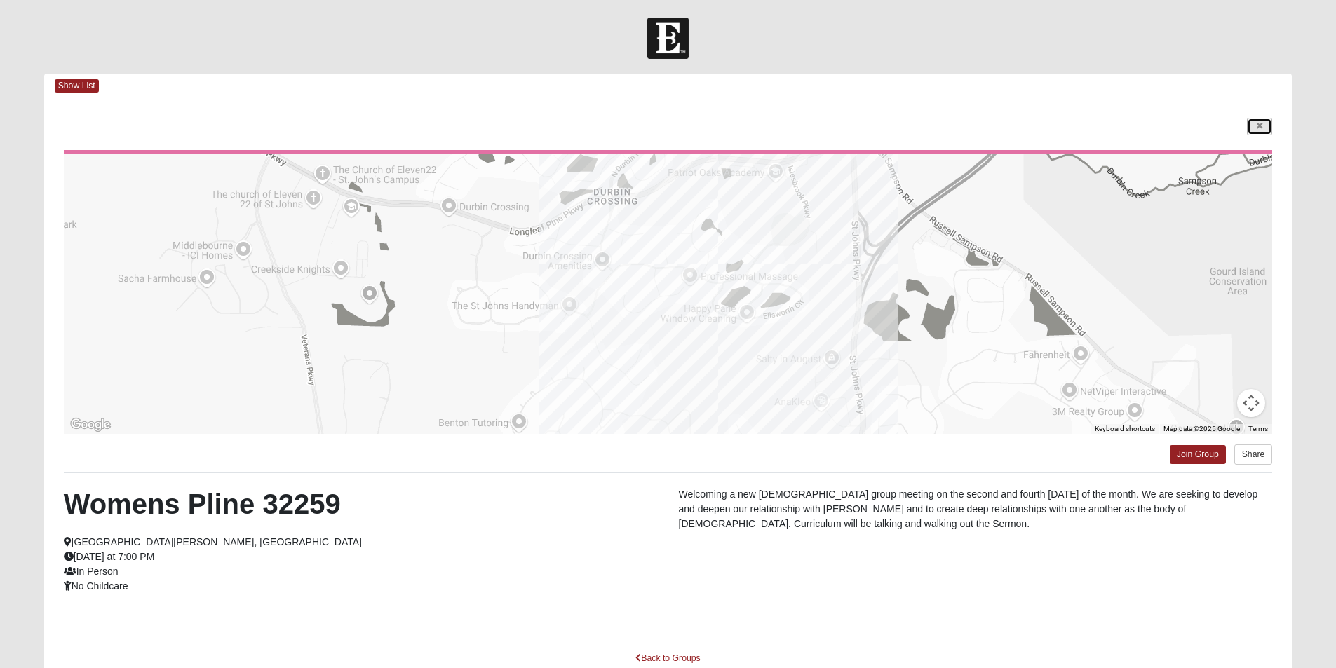
click at [1254, 123] on link at bounding box center [1259, 127] width 25 height 18
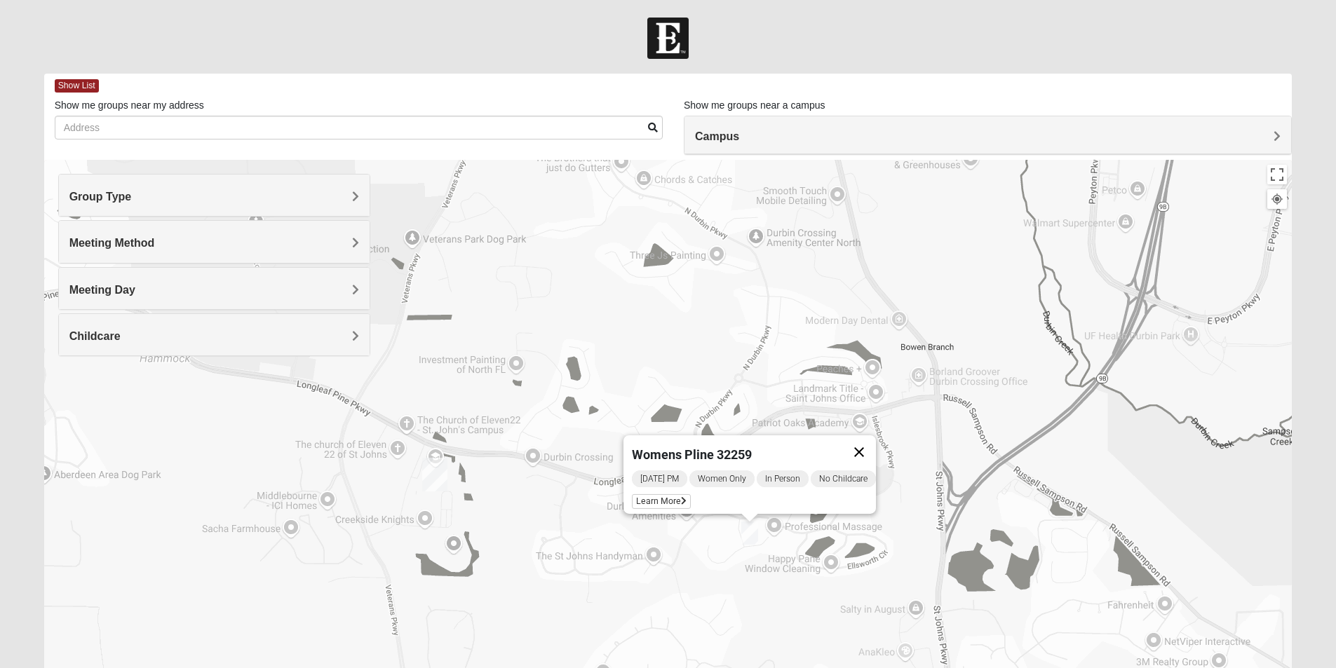
drag, startPoint x: 869, startPoint y: 444, endPoint x: 425, endPoint y: 290, distance: 470.5
click at [867, 444] on button "Close" at bounding box center [859, 452] width 34 height 34
click at [221, 201] on h4 "Group Type" at bounding box center [214, 196] width 290 height 13
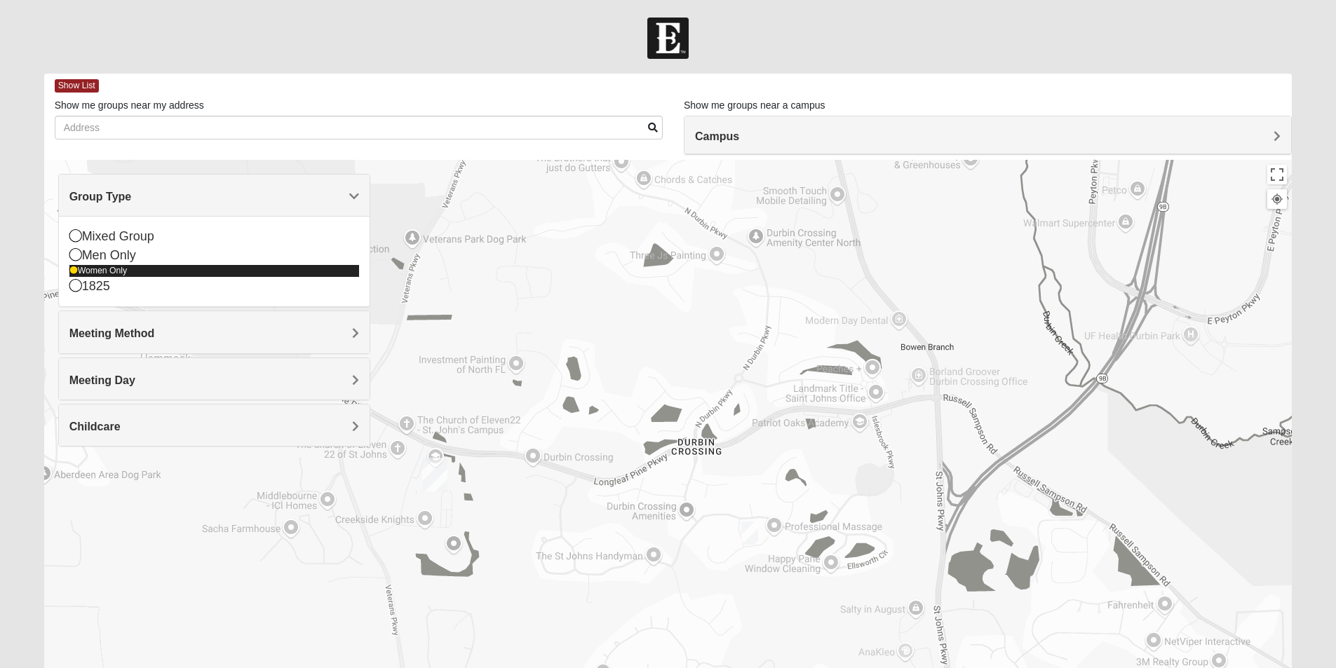
click at [69, 269] on icon at bounding box center [73, 270] width 8 height 8
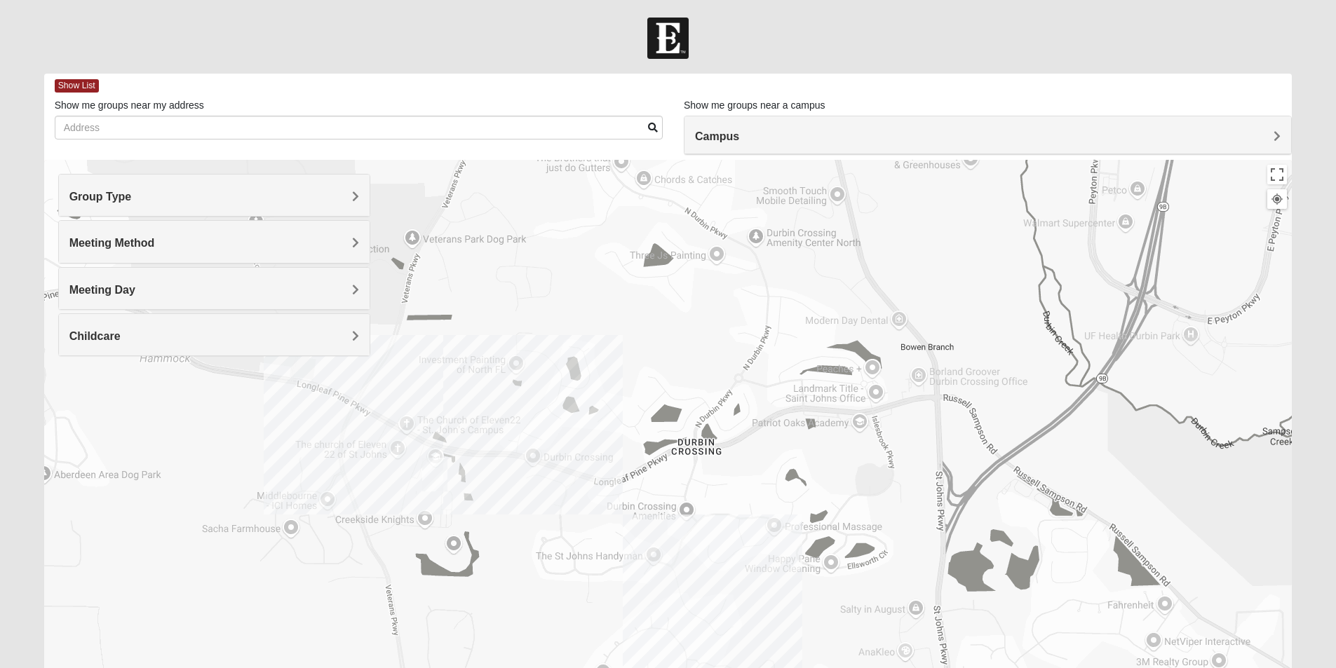
click at [73, 252] on div "Meeting Method" at bounding box center [214, 241] width 311 height 41
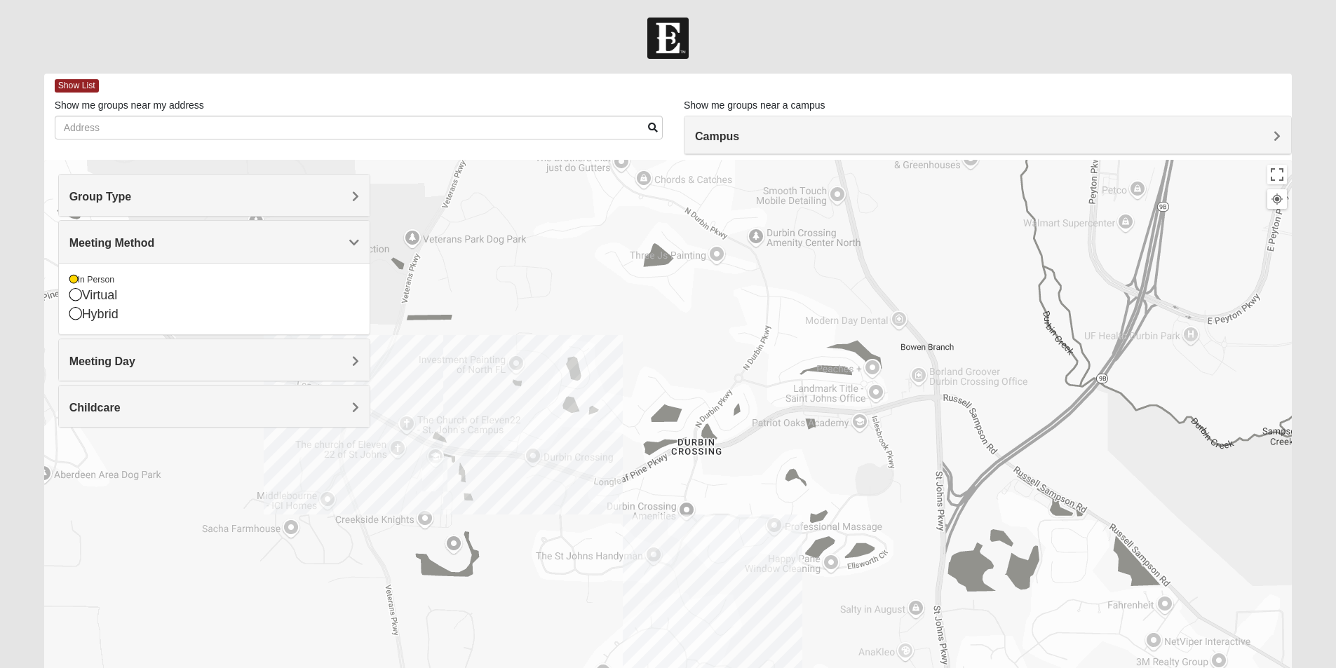
click at [100, 249] on span "Meeting Method" at bounding box center [112, 243] width 86 height 12
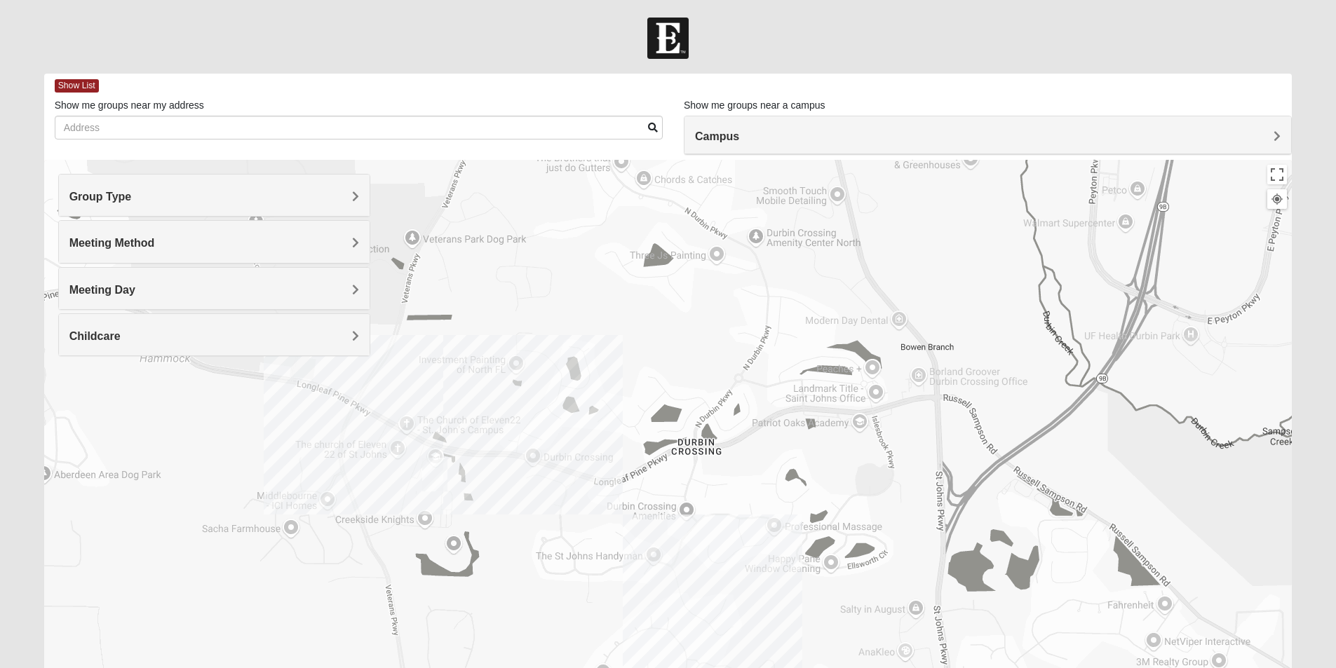
click at [122, 208] on div "Group Type" at bounding box center [214, 195] width 311 height 41
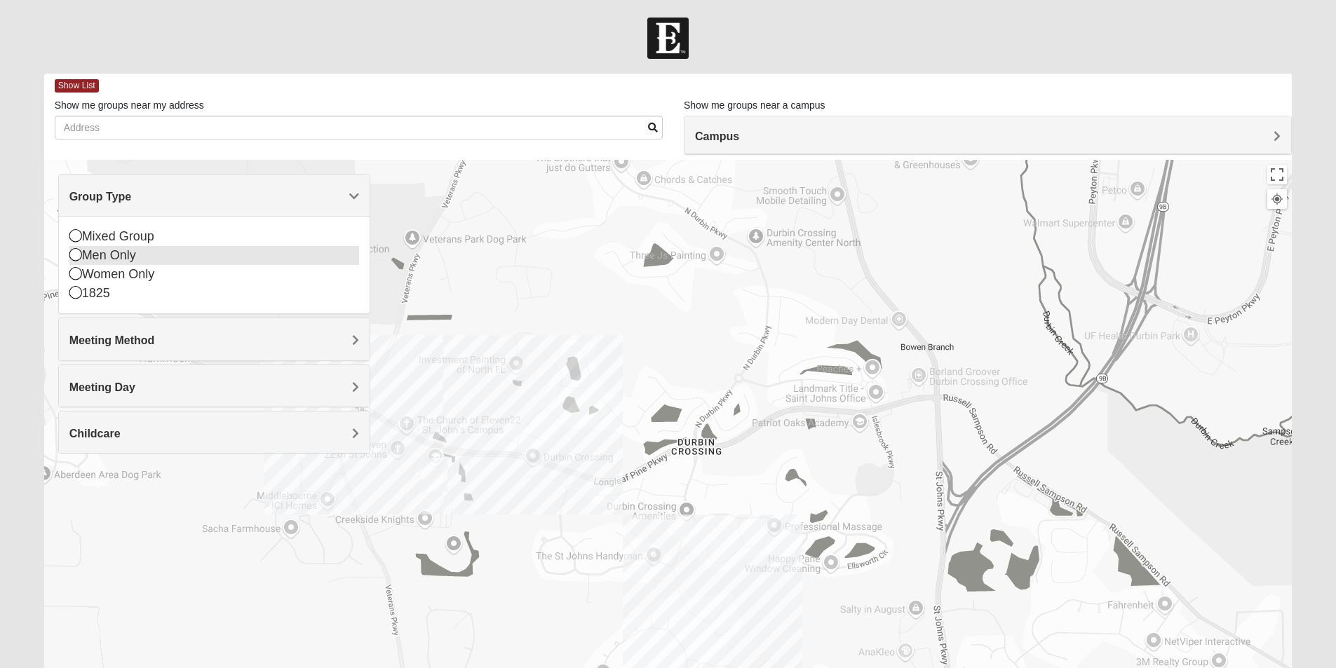
click at [76, 254] on icon at bounding box center [75, 254] width 13 height 13
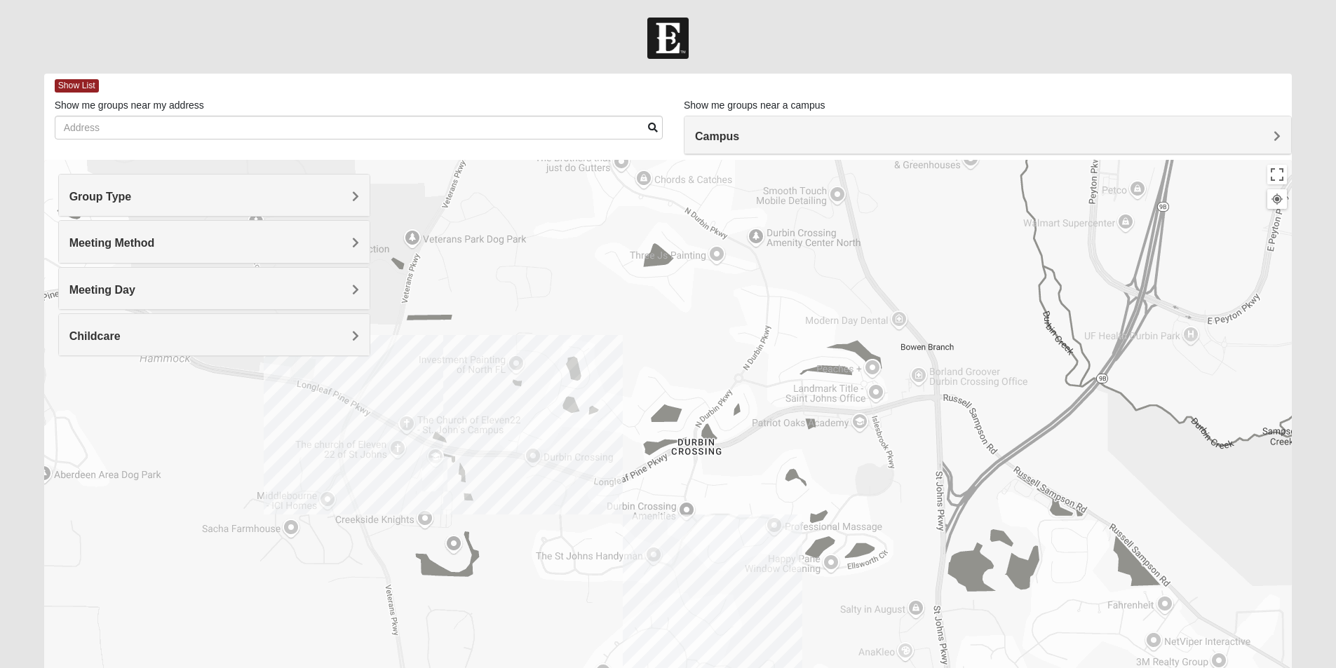
click at [339, 210] on div "Group Type" at bounding box center [214, 195] width 311 height 41
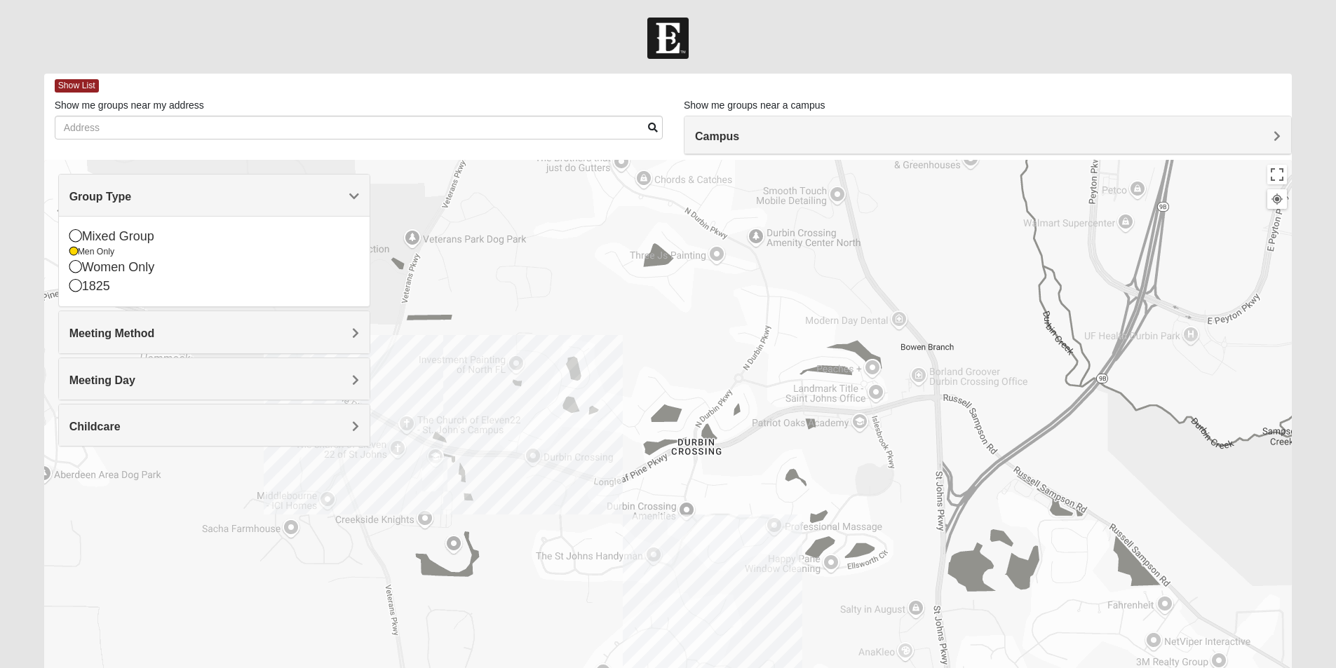
click at [339, 206] on div "Group Type" at bounding box center [214, 195] width 311 height 41
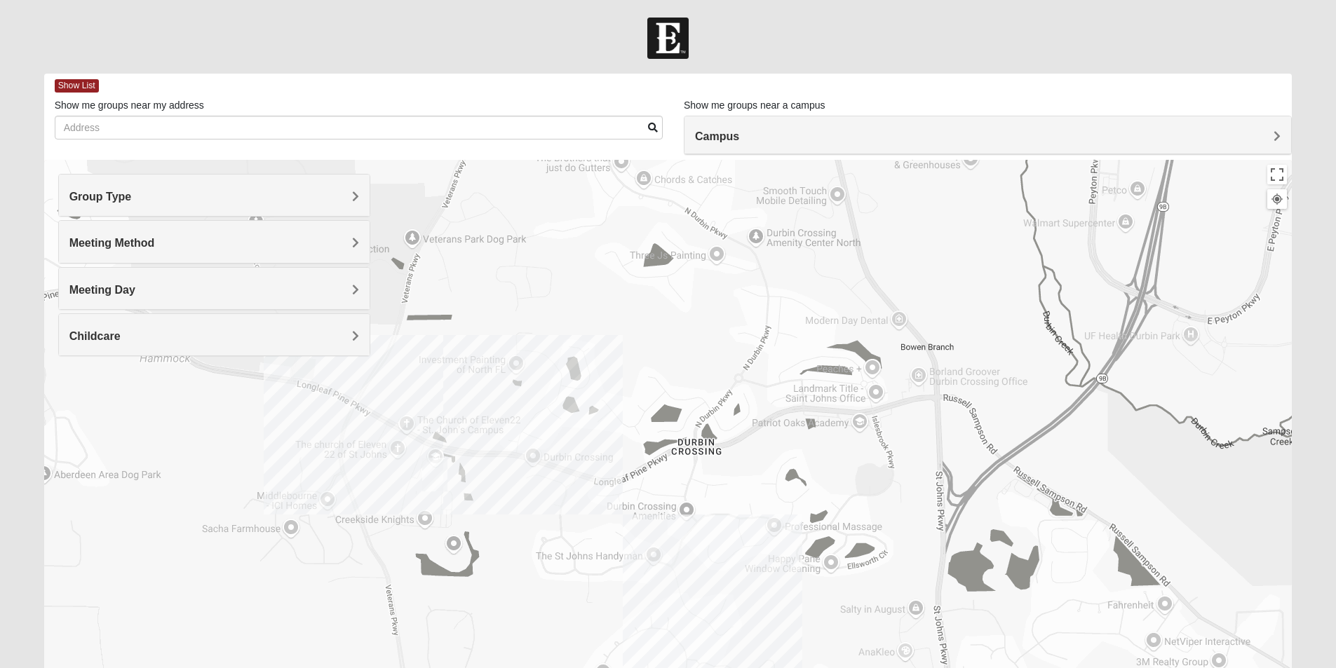
click at [292, 252] on div "Meeting Method" at bounding box center [214, 241] width 311 height 41
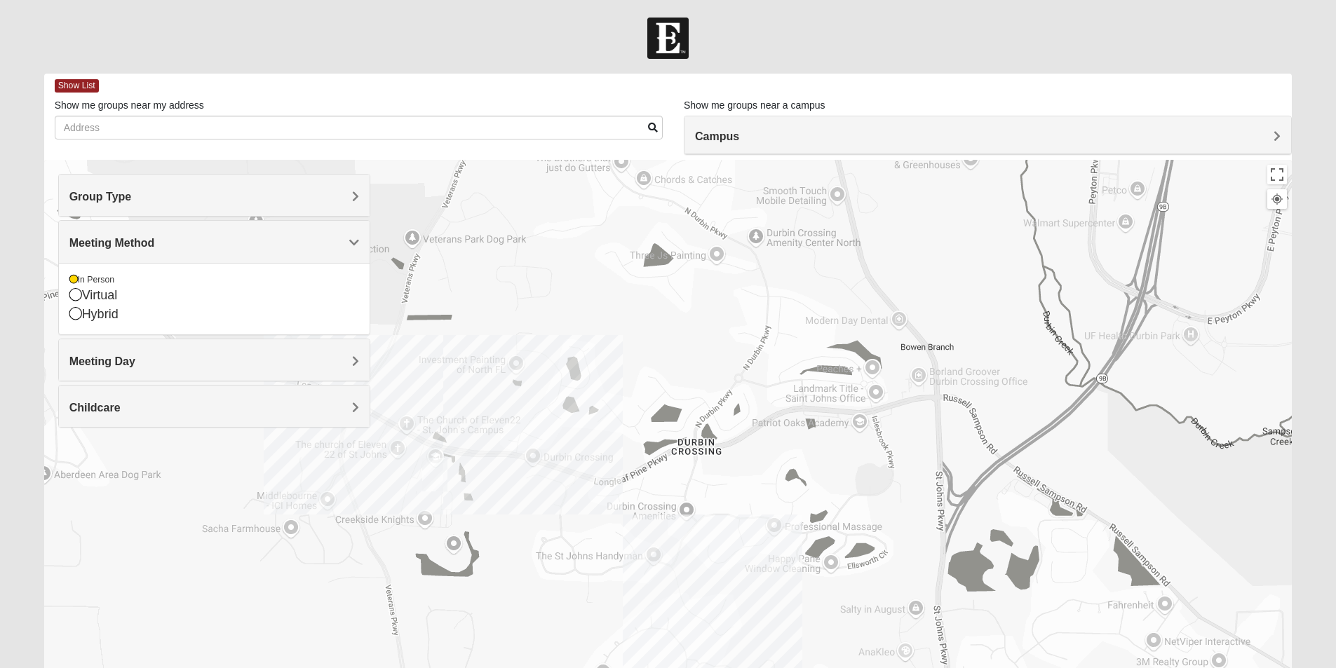
click at [292, 252] on div "Meeting Method" at bounding box center [214, 241] width 311 height 41
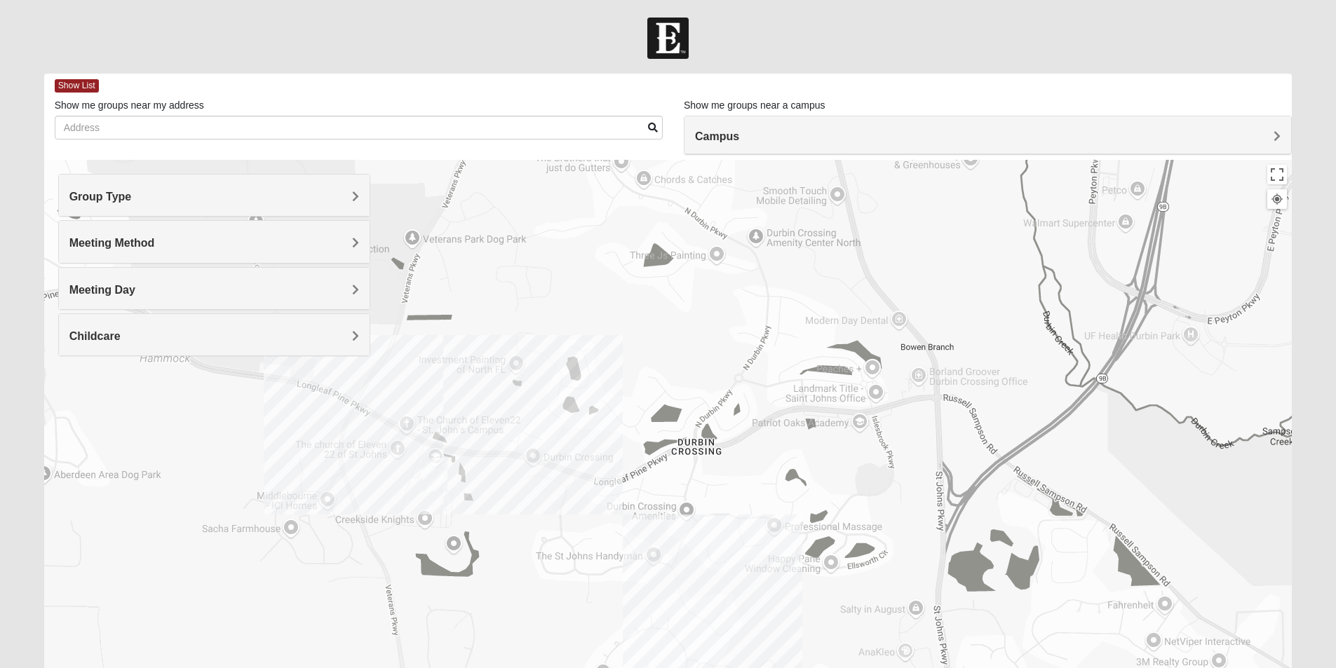
click at [202, 278] on div "Meeting Day" at bounding box center [214, 288] width 311 height 41
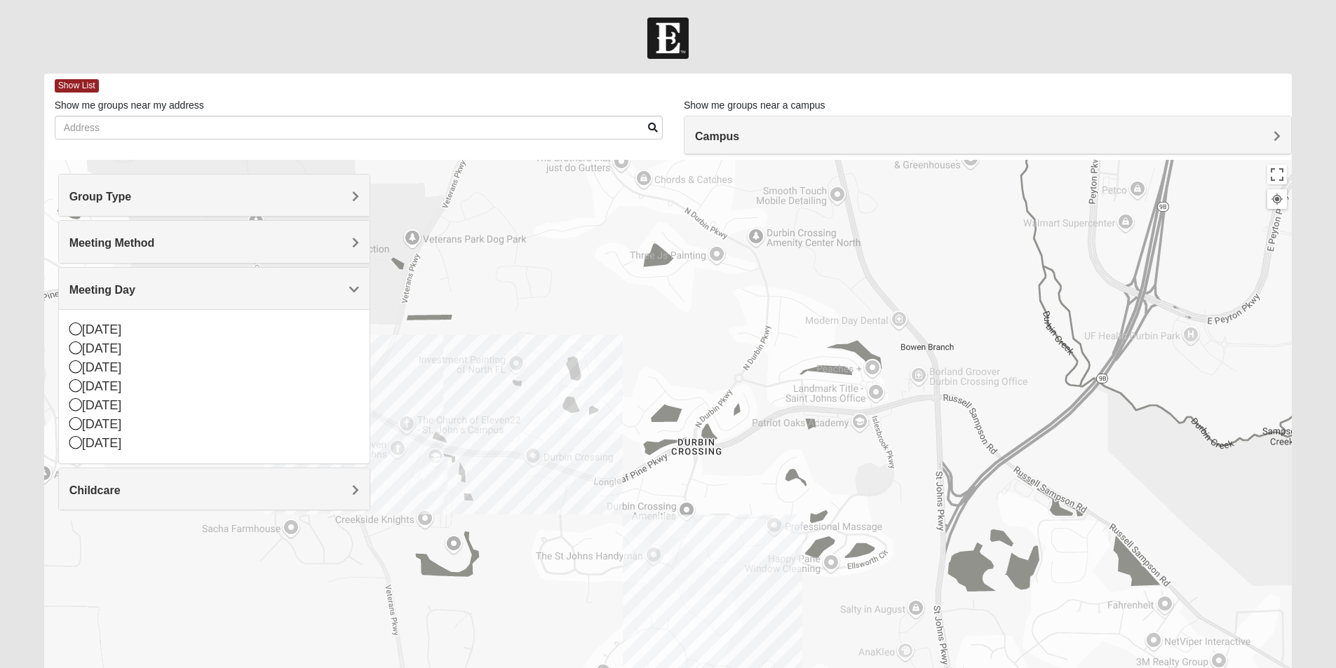
drag, startPoint x: 202, startPoint y: 278, endPoint x: 196, endPoint y: 318, distance: 41.0
click at [201, 285] on div "Meeting Day" at bounding box center [214, 288] width 311 height 41
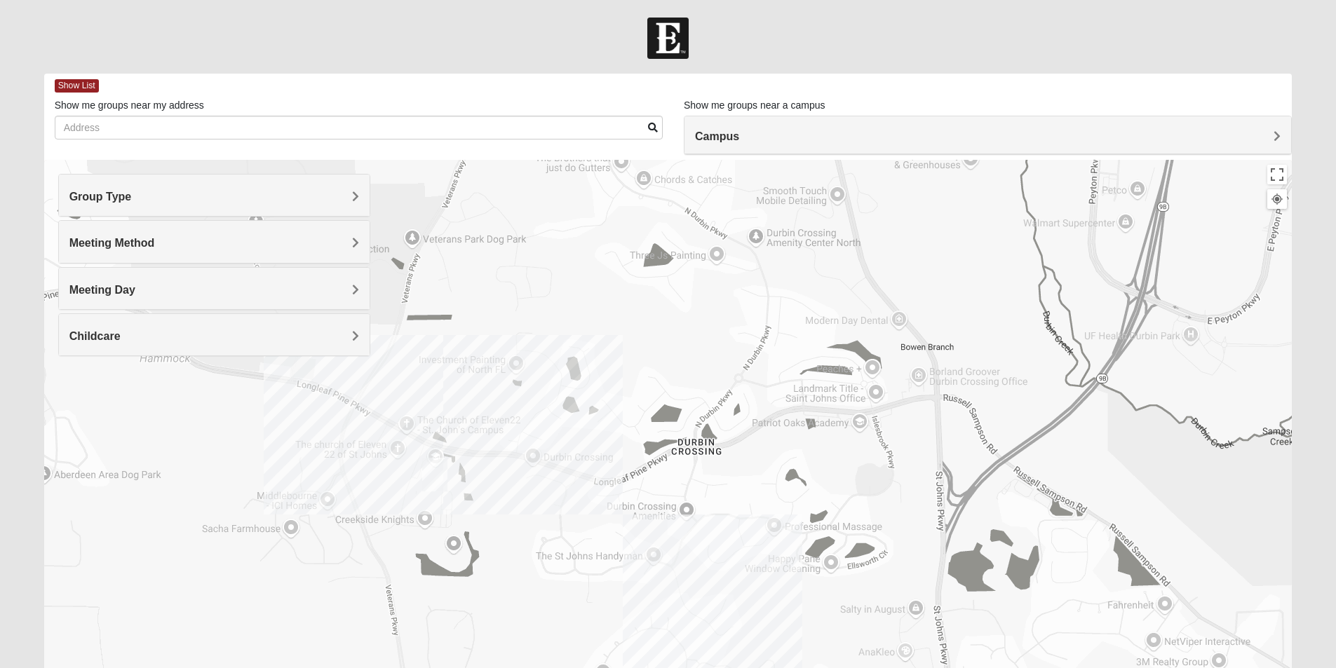
click at [195, 321] on div "Childcare" at bounding box center [214, 334] width 311 height 41
click at [203, 337] on h4 "Childcare" at bounding box center [214, 336] width 290 height 13
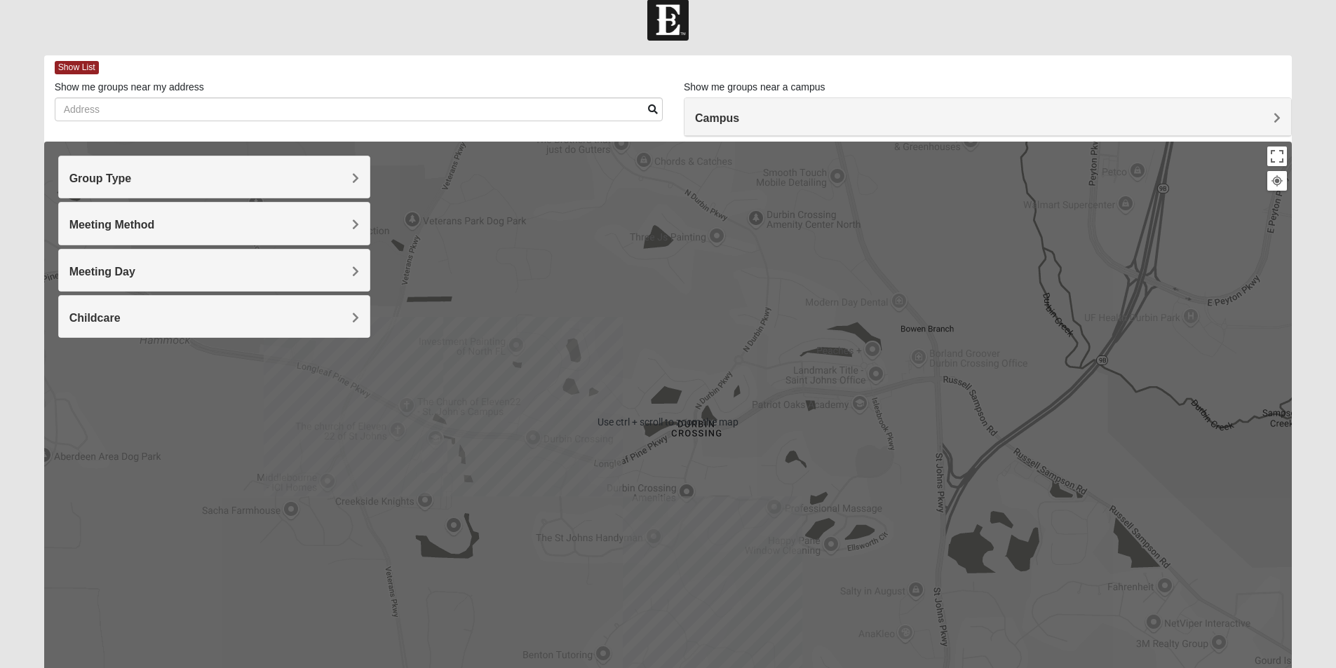
scroll to position [70, 0]
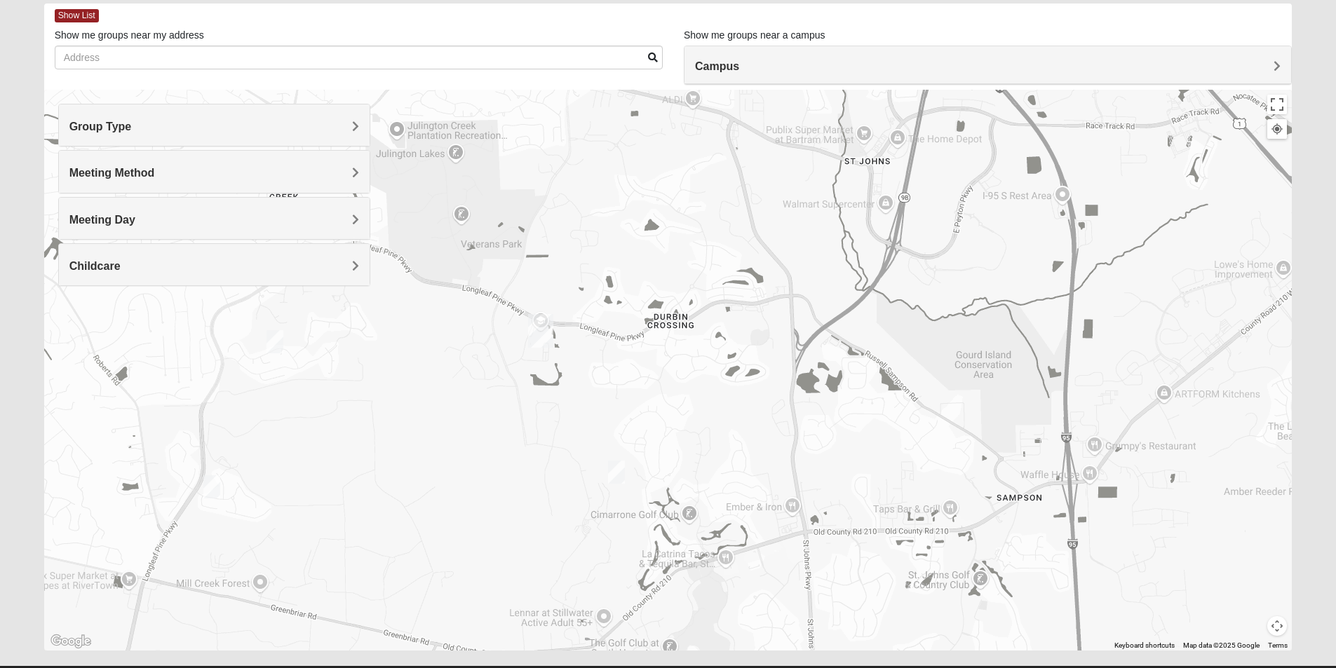
drag, startPoint x: 545, startPoint y: 466, endPoint x: 602, endPoint y: 375, distance: 107.2
click at [602, 375] on div at bounding box center [668, 370] width 1248 height 561
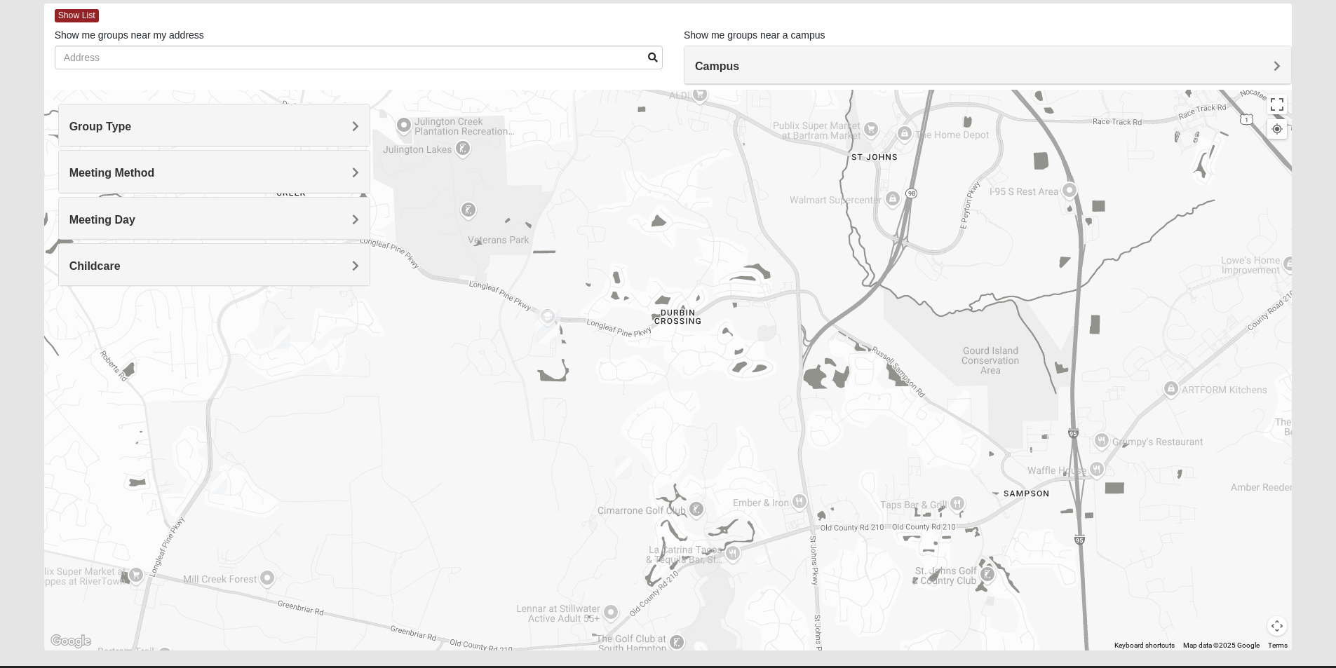
click at [275, 339] on img "Mens Clark 32259" at bounding box center [282, 337] width 28 height 34
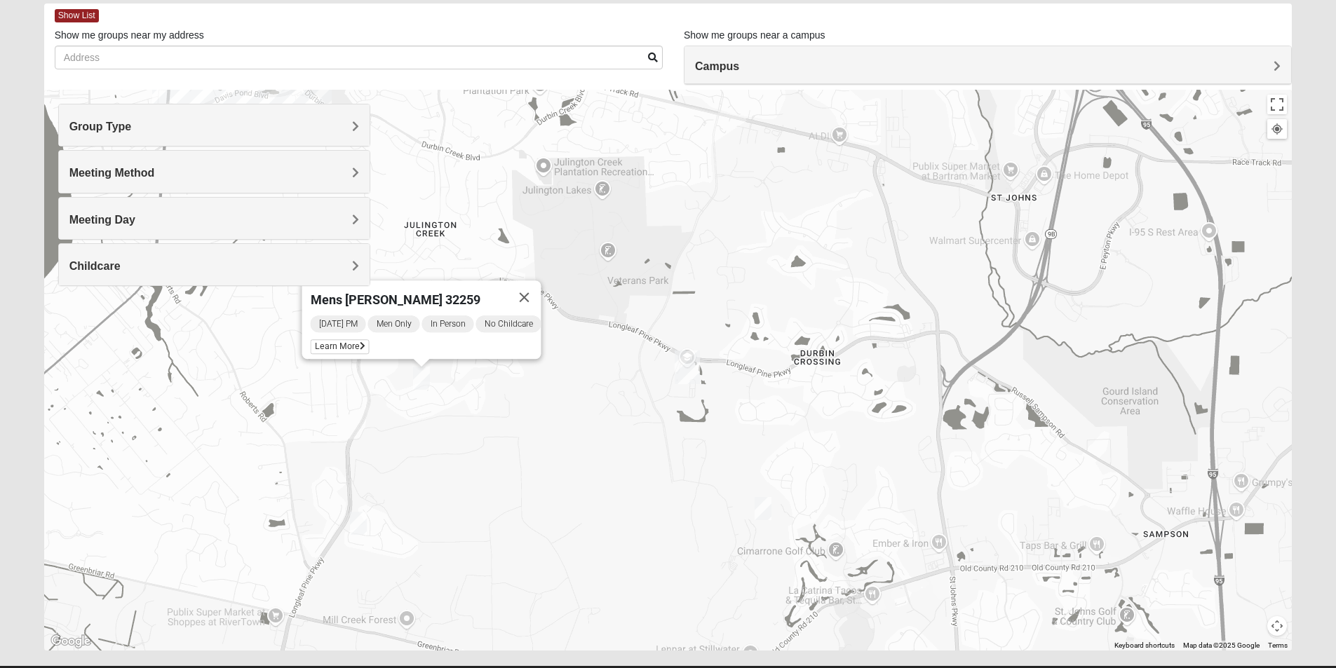
drag, startPoint x: 535, startPoint y: 278, endPoint x: 662, endPoint y: 312, distance: 131.3
click at [662, 312] on div "Mens [PERSON_NAME] 32259 [DATE] PM Men Only In Person No Childcare Learn More" at bounding box center [668, 370] width 1248 height 561
click at [365, 528] on img "Mens Cathcart 32259" at bounding box center [358, 523] width 28 height 34
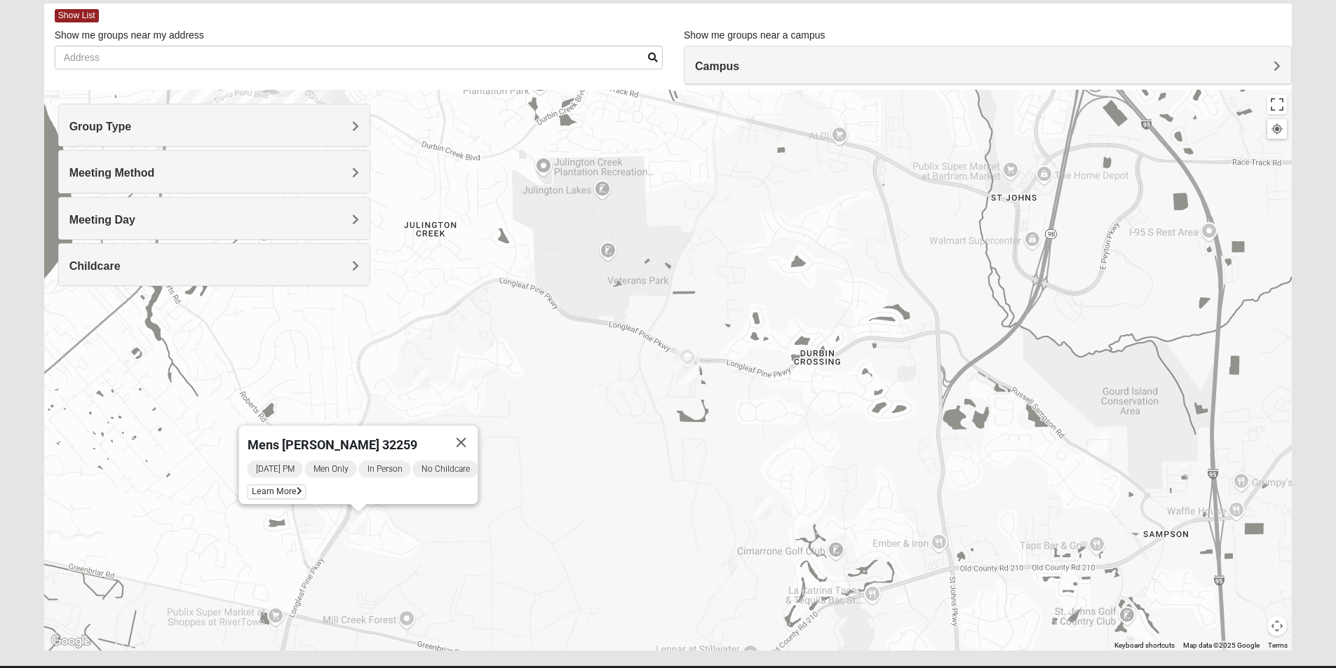
click at [768, 513] on img "Mens McClafferty 32095" at bounding box center [763, 508] width 28 height 34
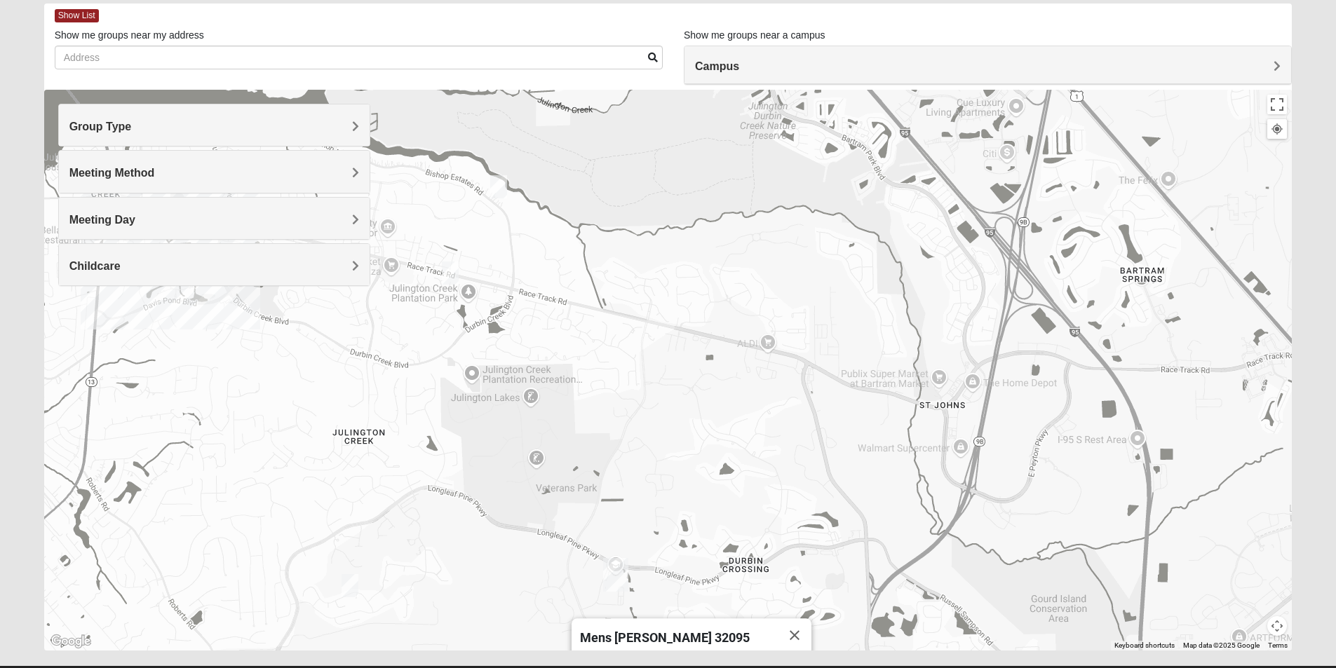
drag, startPoint x: 958, startPoint y: 289, endPoint x: 887, endPoint y: 496, distance: 219.5
click at [887, 496] on div "Mens [PERSON_NAME] 32095 [DATE] AM Men Only In Person No Childcare Learn More" at bounding box center [668, 370] width 1248 height 561
click at [450, 269] on img "Mens Kinnaman/Gerville-Reache 32259" at bounding box center [448, 275] width 28 height 34
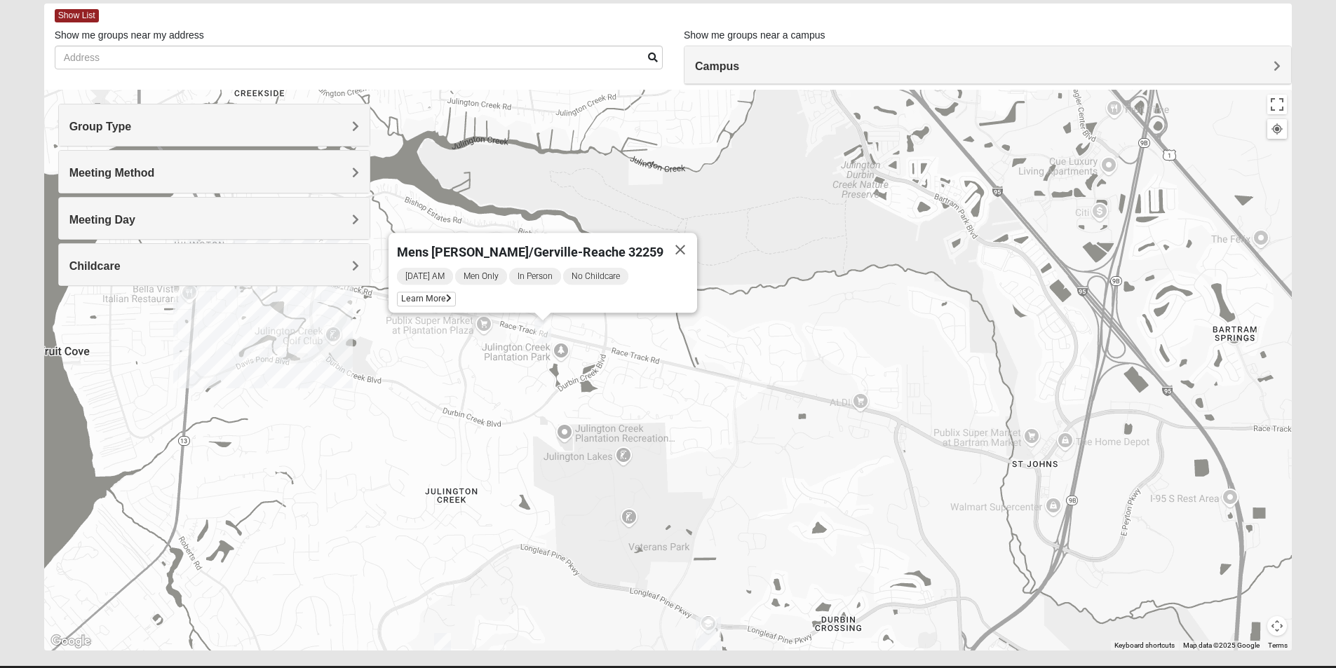
drag, startPoint x: 453, startPoint y: 317, endPoint x: 543, endPoint y: 369, distance: 104.3
click at [543, 369] on div "Mens [PERSON_NAME]/Gerville-Reache 32259 [DATE] AM Men Only In Person No Childc…" at bounding box center [668, 370] width 1248 height 561
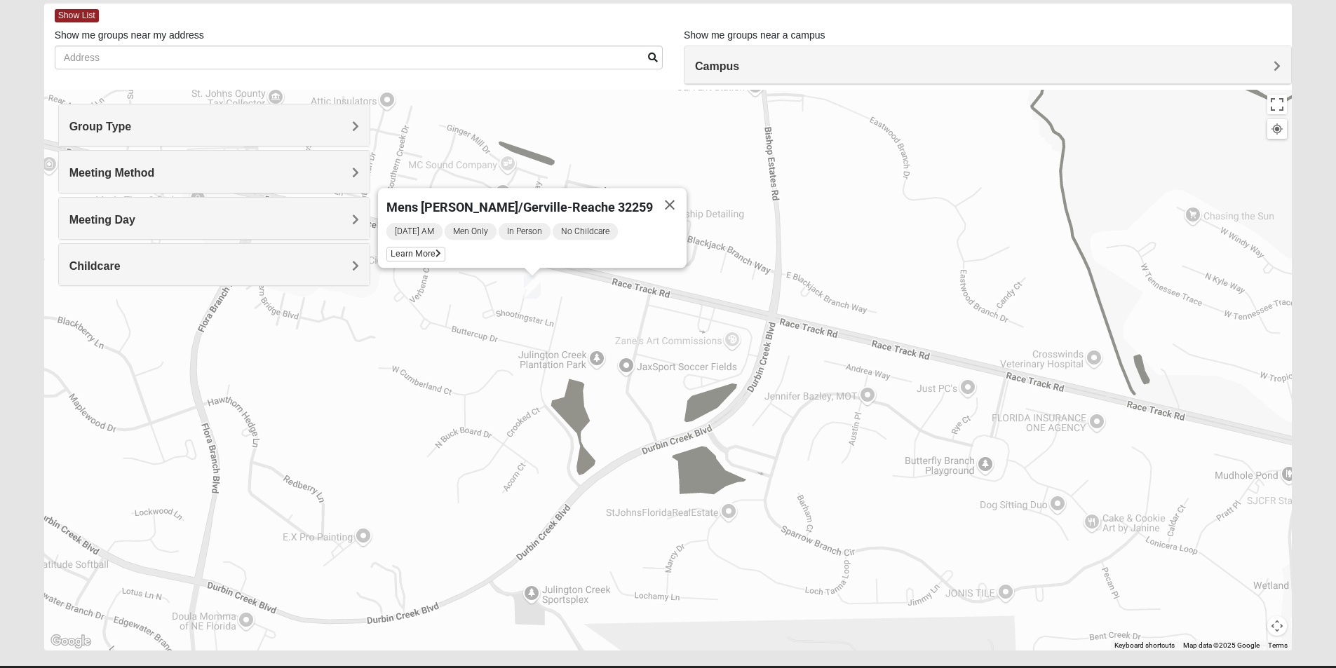
drag, startPoint x: 545, startPoint y: 306, endPoint x: 549, endPoint y: 329, distance: 22.7
click at [549, 329] on div "Mens [PERSON_NAME]/Gerville-Reache 32259 [DATE] AM Men Only In Person No Childc…" at bounding box center [668, 370] width 1248 height 561
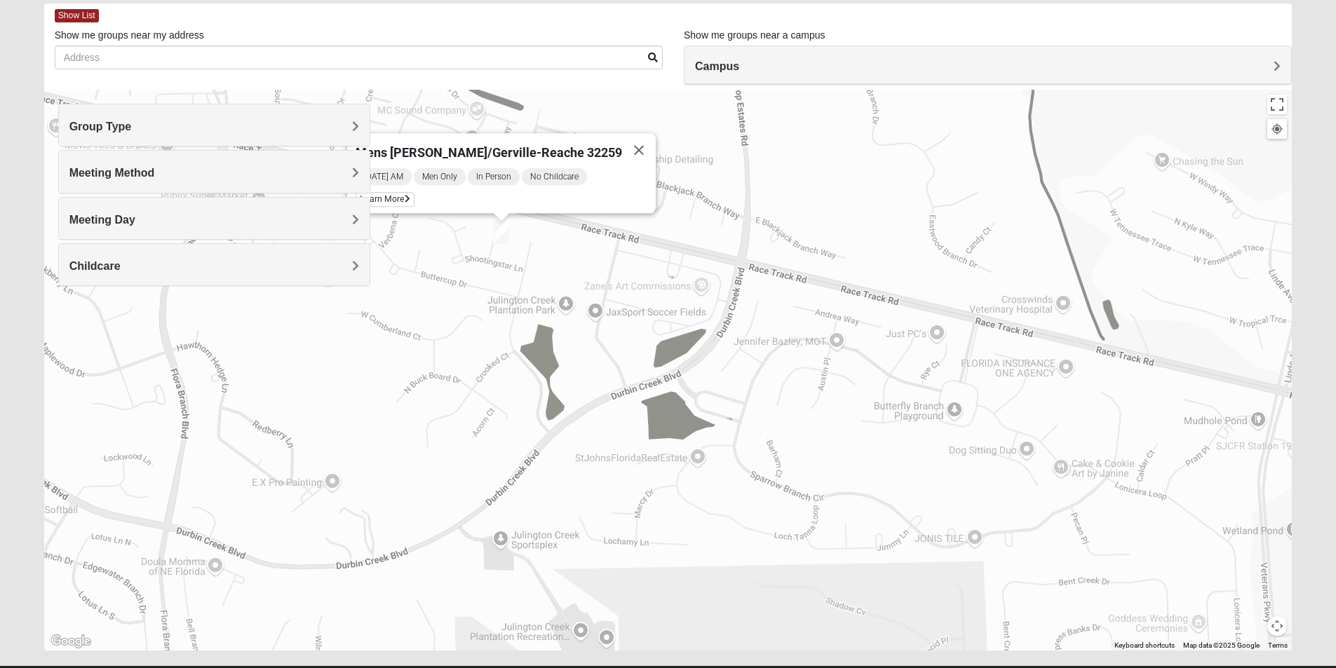
drag, startPoint x: 620, startPoint y: 407, endPoint x: 586, endPoint y: 341, distance: 73.4
click at [586, 341] on div "Mens [PERSON_NAME]/Gerville-Reache 32259 [DATE] AM Men Only In Person No Childc…" at bounding box center [668, 370] width 1248 height 561
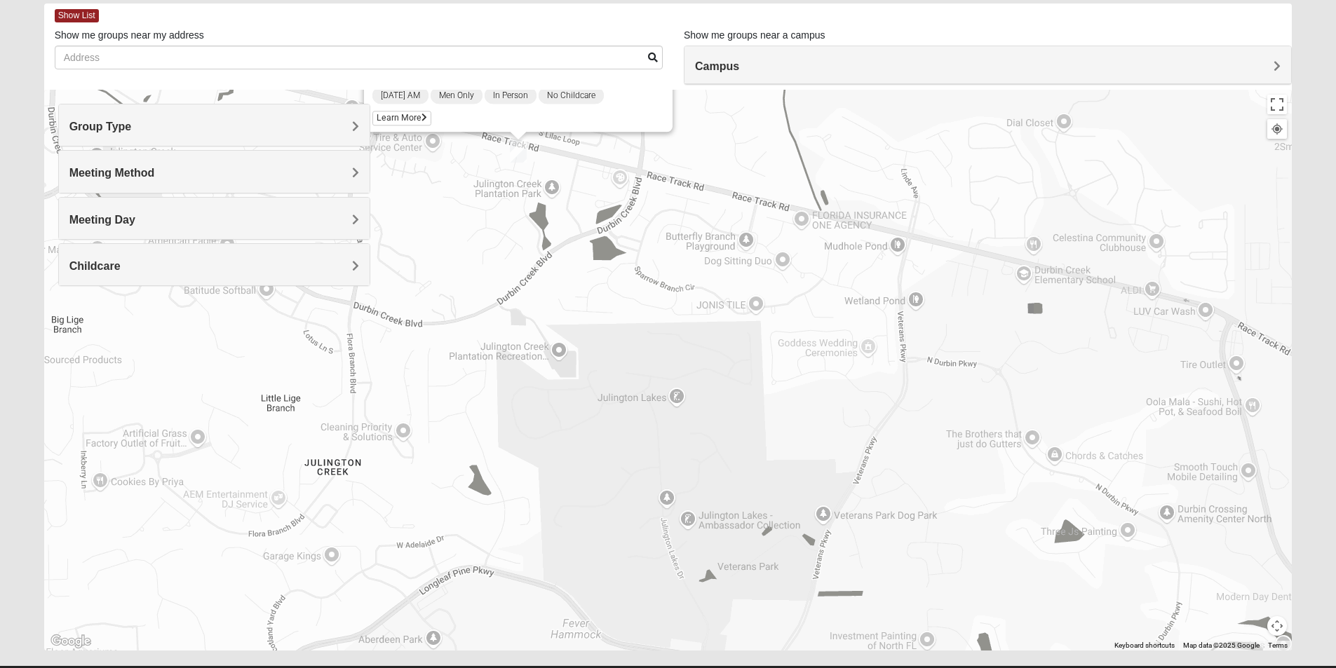
drag, startPoint x: 613, startPoint y: 411, endPoint x: 588, endPoint y: 271, distance: 142.5
click at [588, 271] on div "Mens [PERSON_NAME]/Gerville-Reache 32259 [DATE] AM Men Only In Person No Childc…" at bounding box center [668, 370] width 1248 height 561
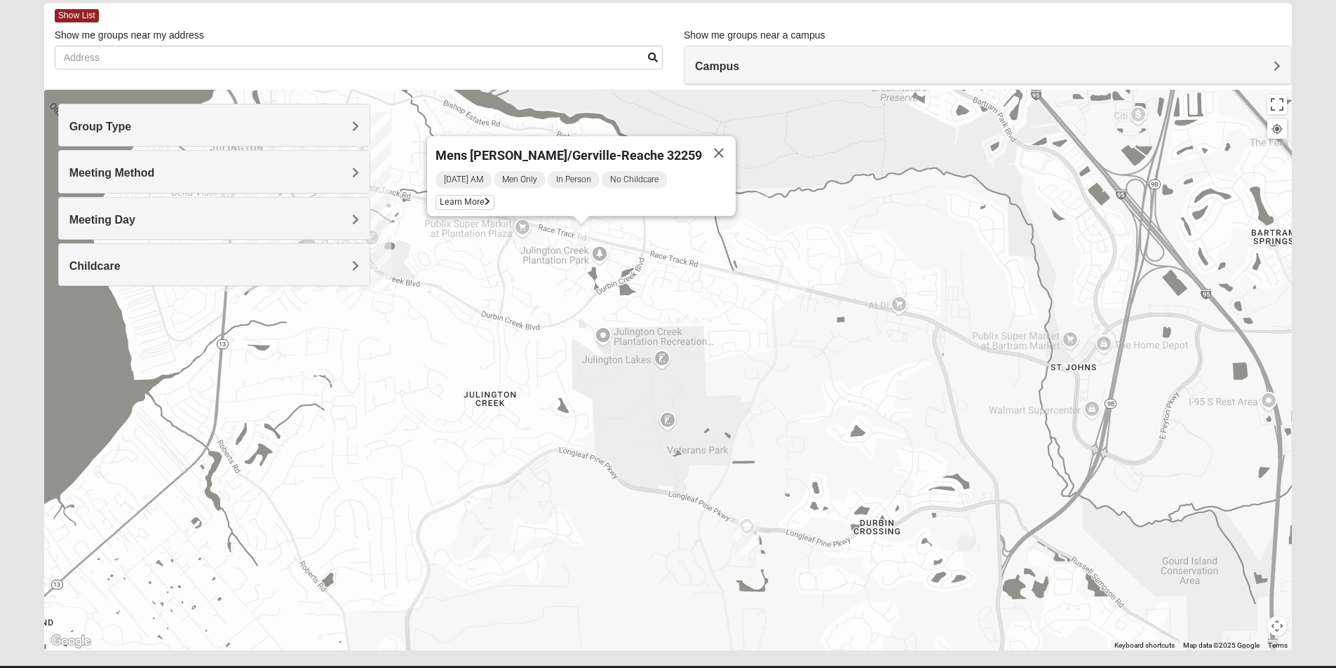
drag, startPoint x: 675, startPoint y: 500, endPoint x: 678, endPoint y: 395, distance: 104.5
click at [678, 395] on div "Mens [PERSON_NAME]/Gerville-Reache 32259 [DATE] AM Men Only In Person No Childc…" at bounding box center [668, 370] width 1248 height 561
click at [475, 552] on img "Mens Clark 32259" at bounding box center [481, 548] width 28 height 34
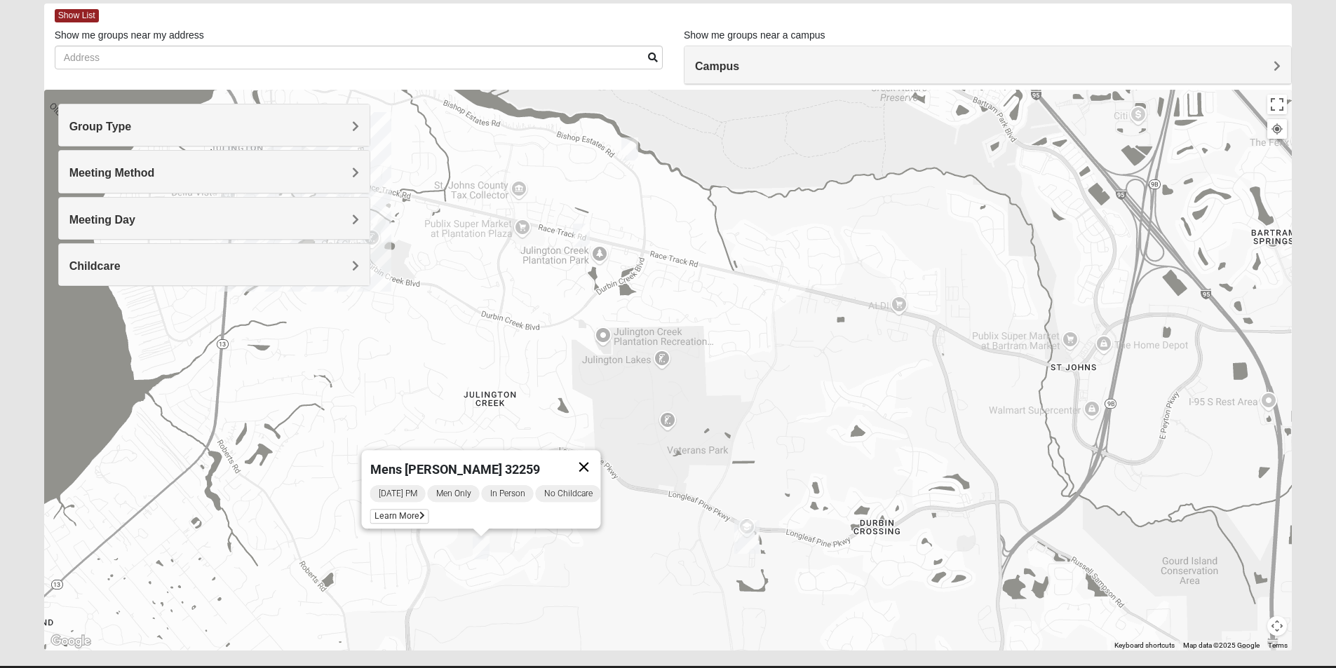
click at [592, 451] on button "Close" at bounding box center [583, 467] width 34 height 34
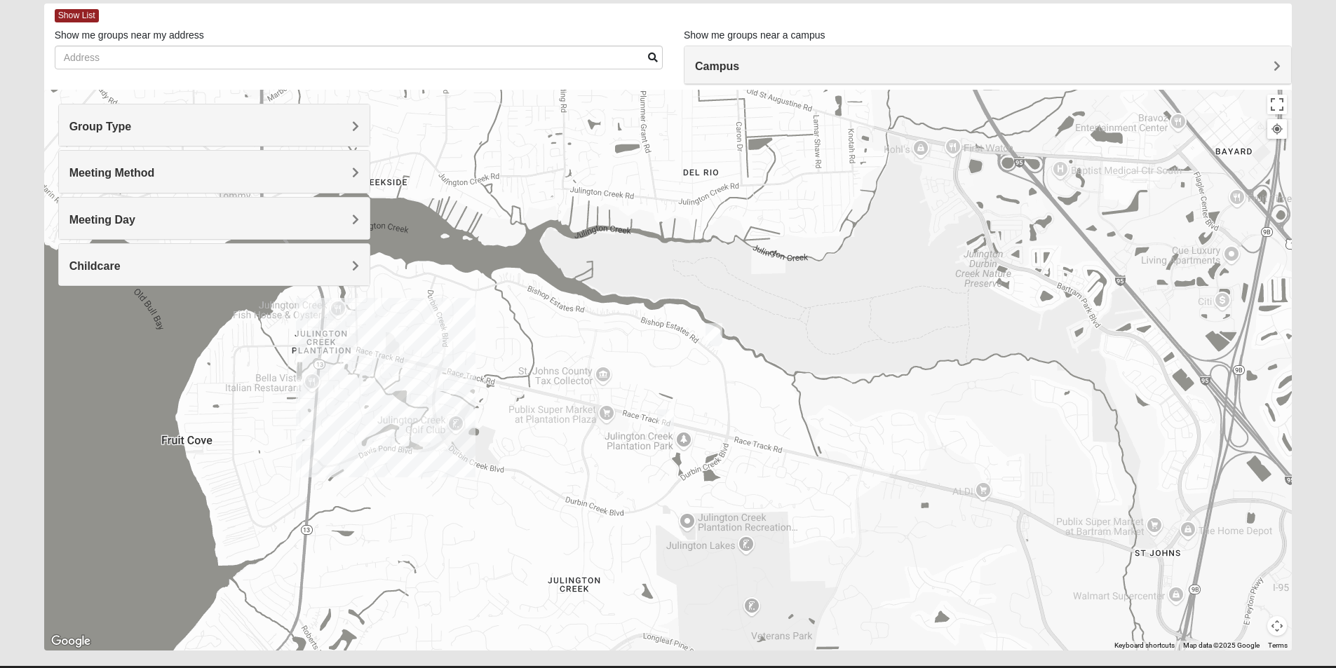
drag, startPoint x: 782, startPoint y: 346, endPoint x: 866, endPoint y: 538, distance: 210.4
click at [866, 538] on div at bounding box center [668, 370] width 1248 height 561
click at [706, 327] on img "On Campus Mens Otts 32259" at bounding box center [714, 335] width 28 height 34
click at [831, 243] on button "Close" at bounding box center [837, 253] width 34 height 34
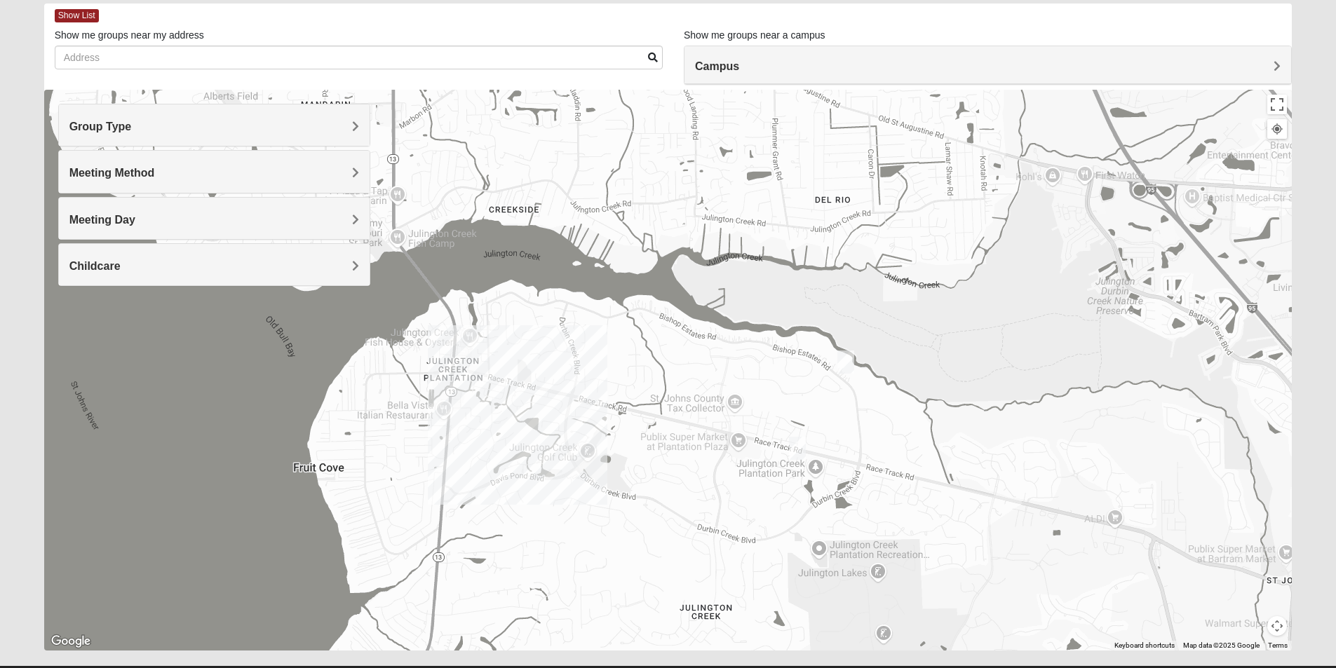
drag, startPoint x: 723, startPoint y: 395, endPoint x: 856, endPoint y: 423, distance: 136.3
click at [856, 423] on div at bounding box center [668, 370] width 1248 height 561
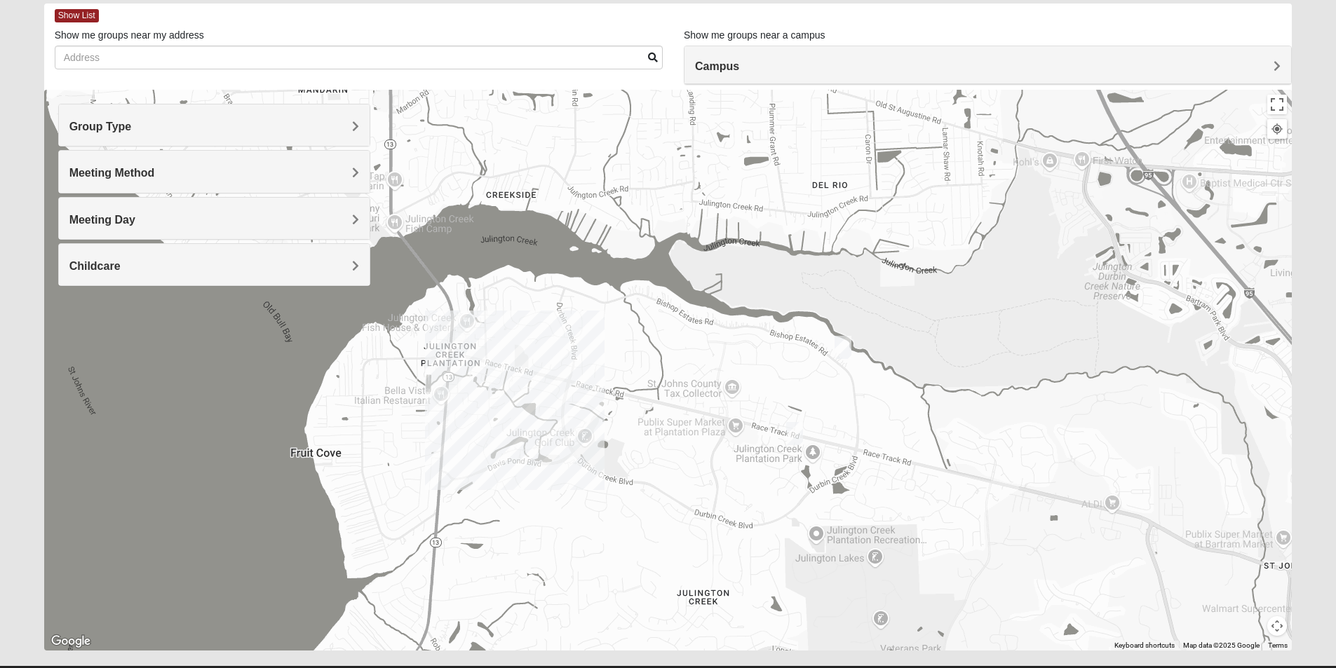
click at [478, 354] on div at bounding box center [668, 370] width 1248 height 561
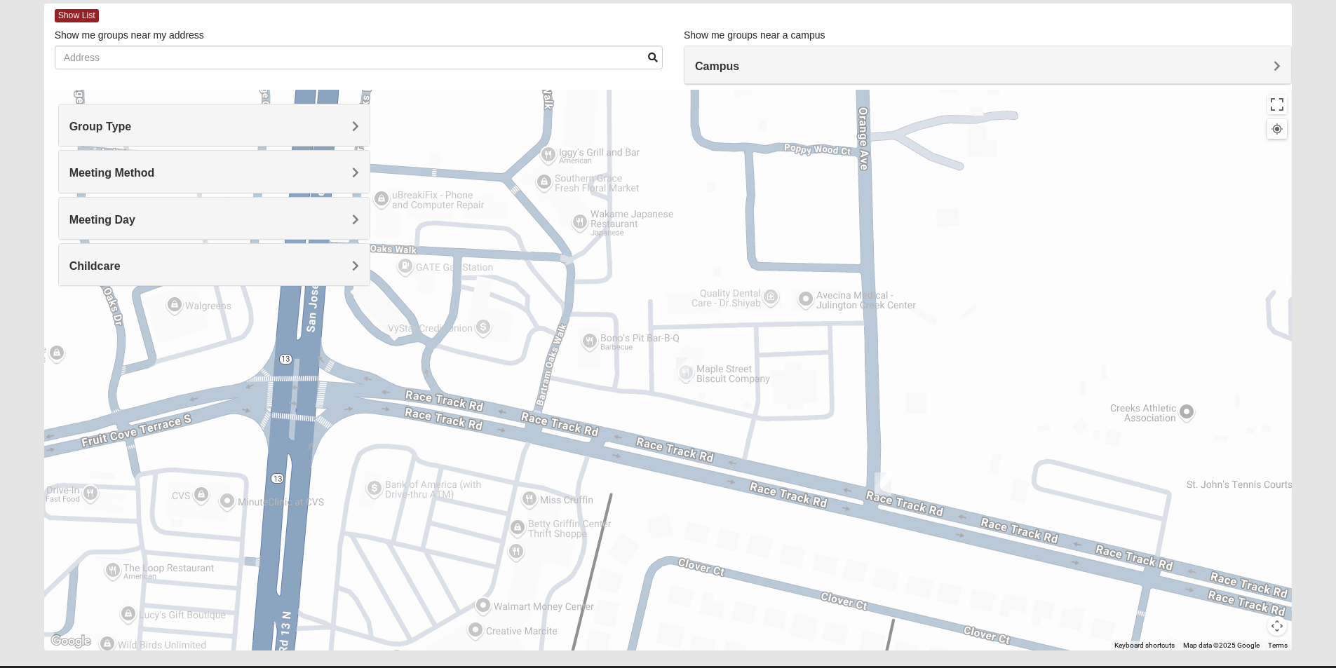
click at [878, 484] on img "Mens Goehring, Kauffman 32259" at bounding box center [883, 484] width 28 height 34
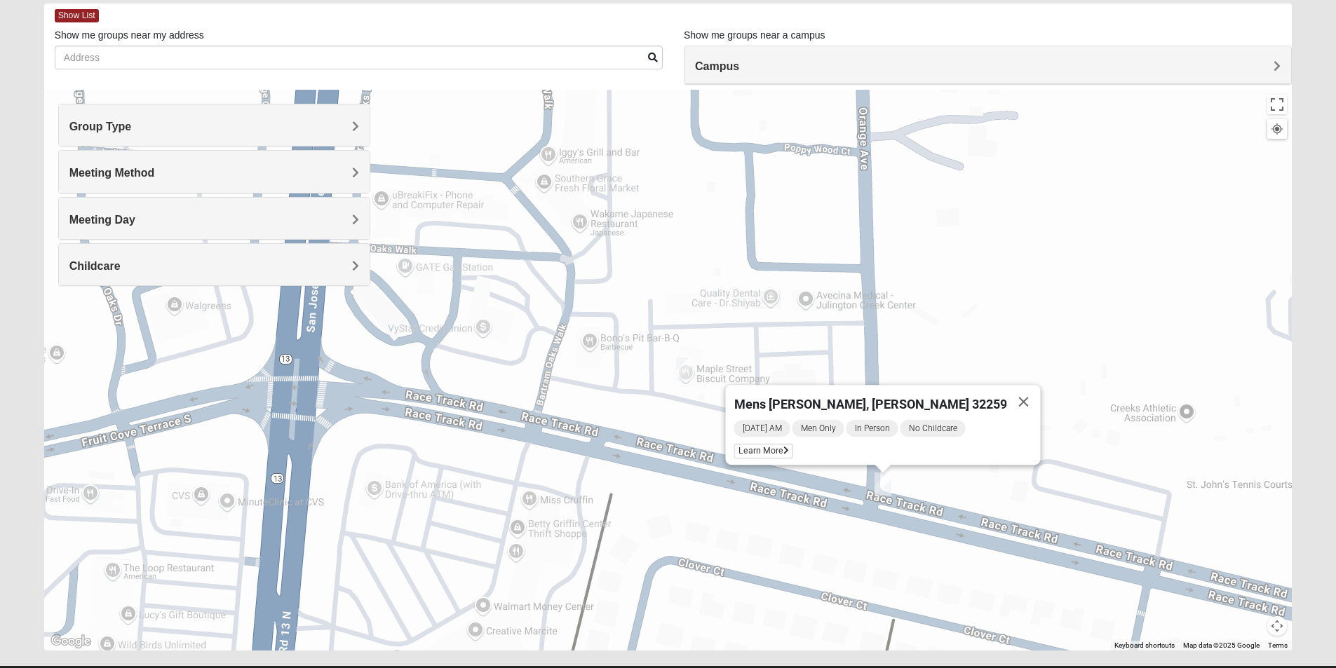
click at [685, 362] on img "Mens Hayes 32259" at bounding box center [684, 369] width 28 height 34
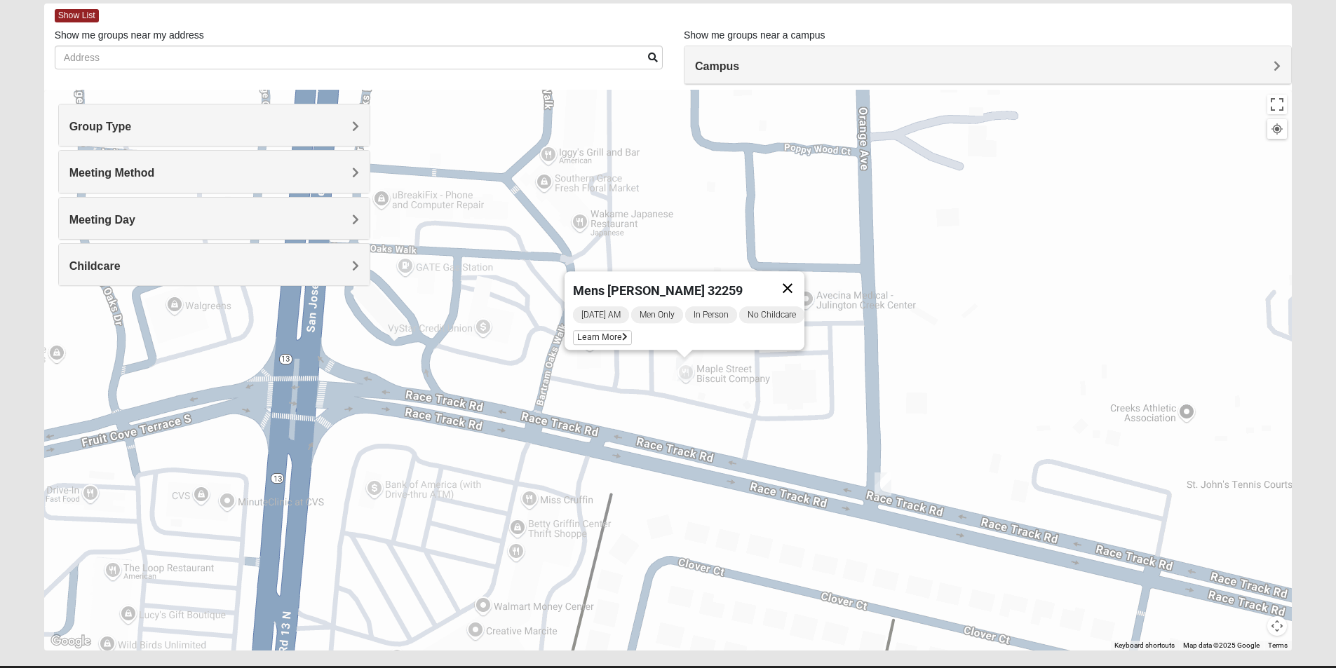
click at [789, 272] on button "Close" at bounding box center [788, 288] width 34 height 34
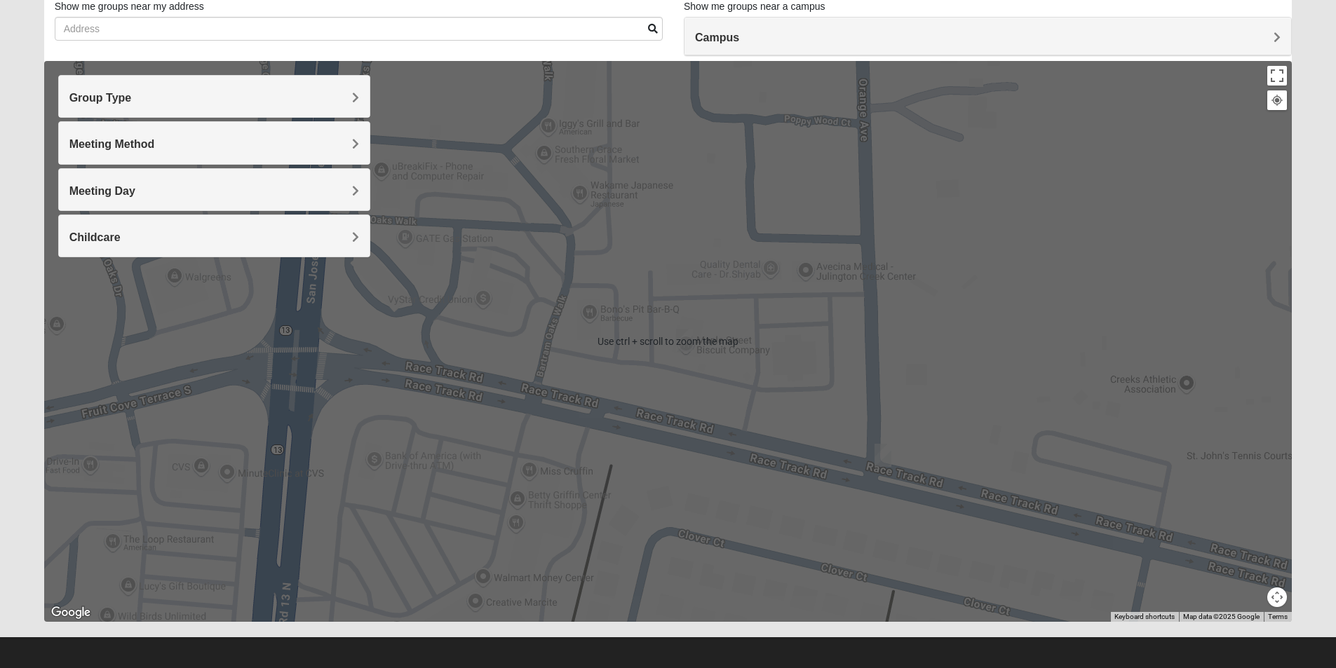
scroll to position [104, 0]
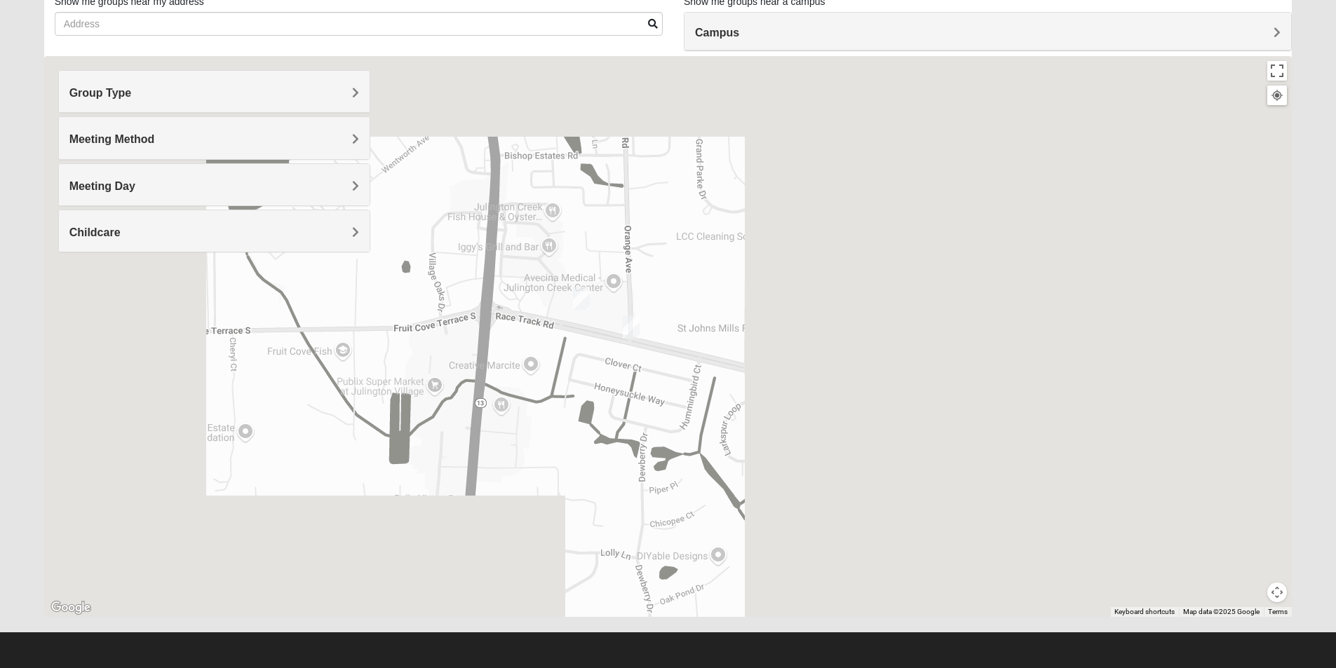
drag, startPoint x: 625, startPoint y: 376, endPoint x: 408, endPoint y: 311, distance: 227.1
click at [408, 311] on div at bounding box center [668, 336] width 1248 height 561
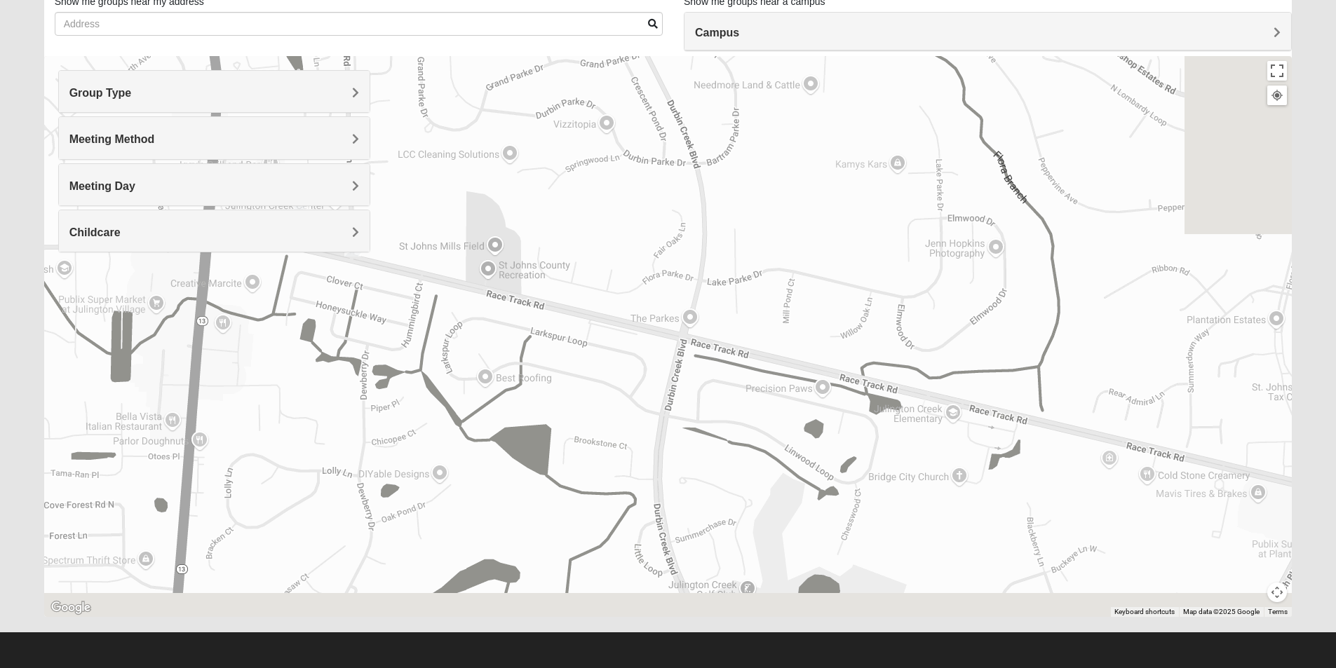
drag, startPoint x: 735, startPoint y: 442, endPoint x: 478, endPoint y: 360, distance: 269.4
click at [478, 360] on div at bounding box center [668, 336] width 1248 height 561
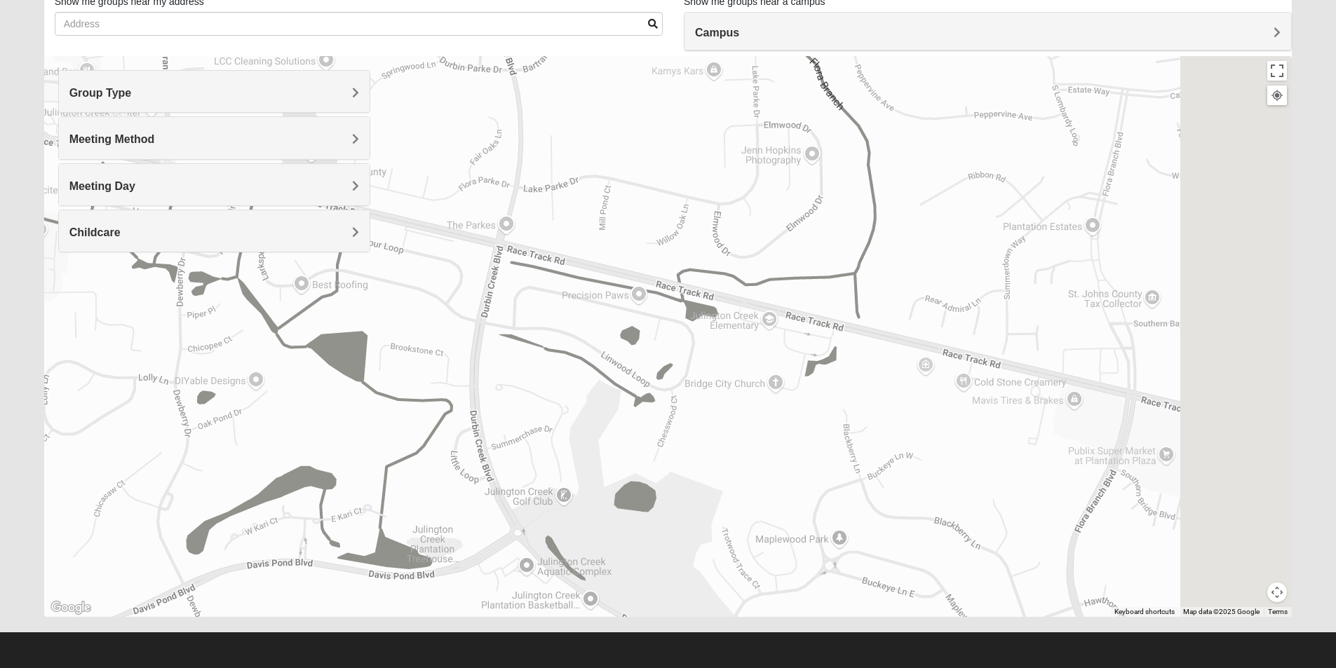
drag, startPoint x: 909, startPoint y: 487, endPoint x: 737, endPoint y: 381, distance: 202.1
click at [737, 381] on div at bounding box center [668, 336] width 1248 height 561
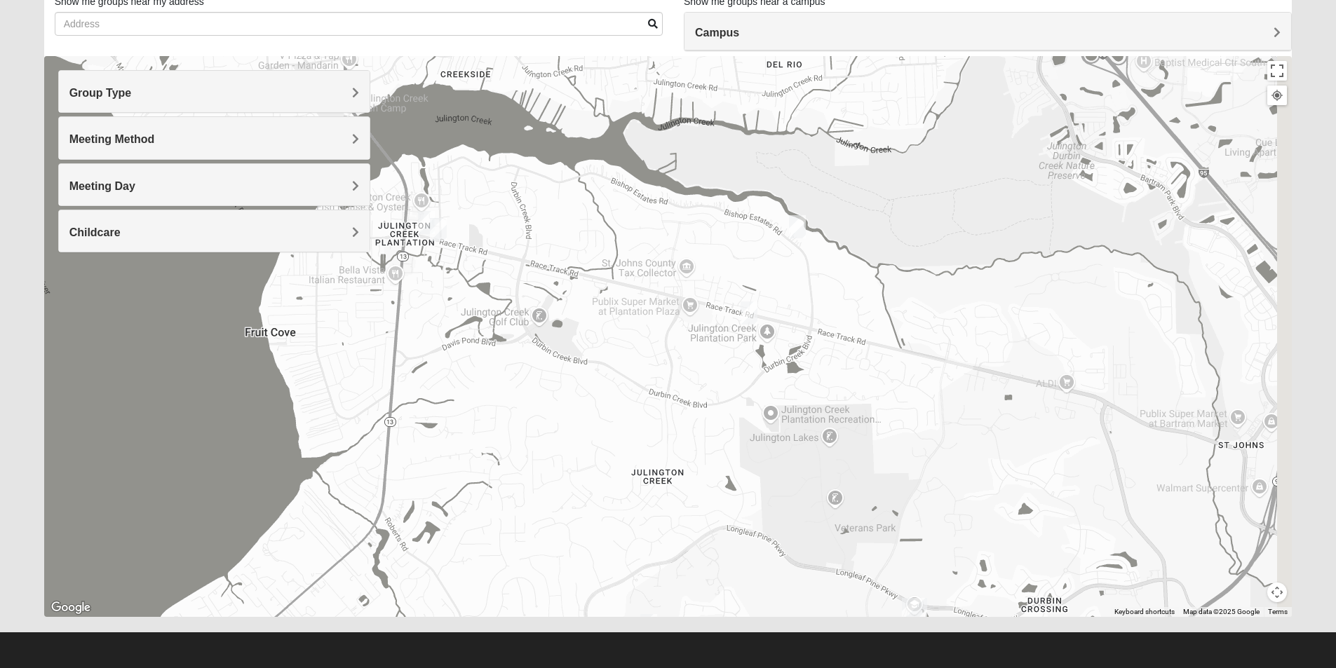
drag, startPoint x: 749, startPoint y: 367, endPoint x: 577, endPoint y: 250, distance: 208.5
click at [577, 250] on div at bounding box center [668, 336] width 1248 height 561
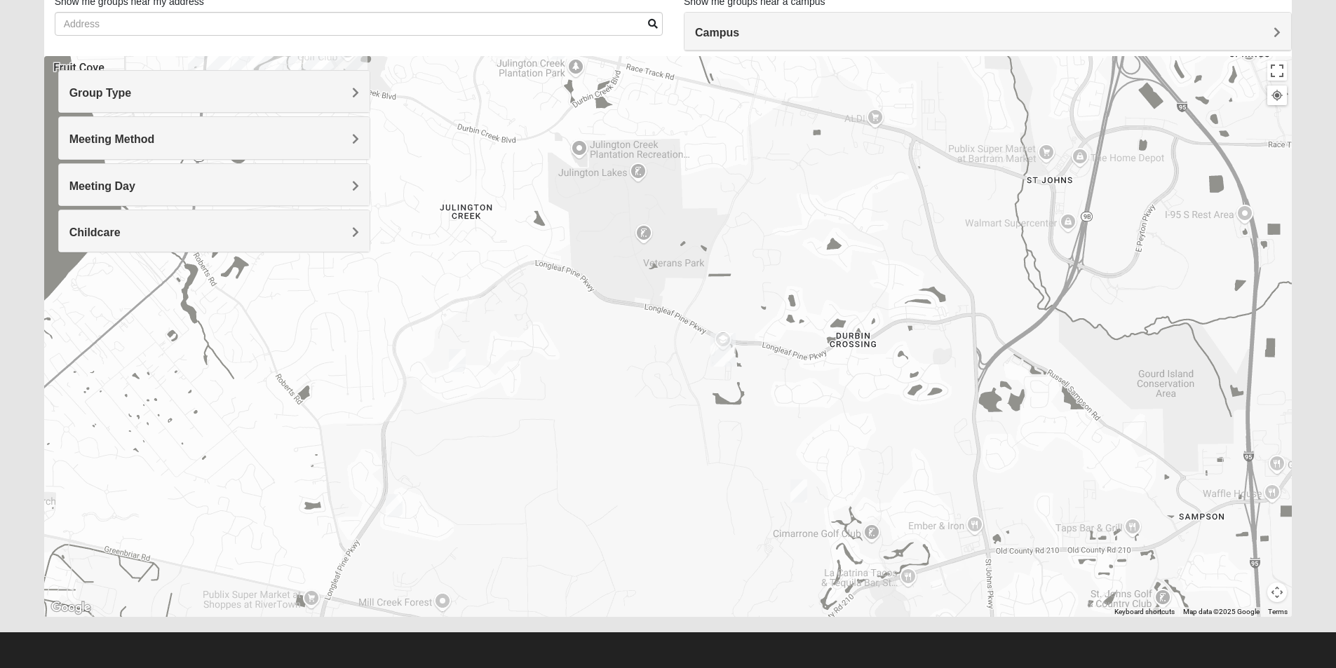
drag, startPoint x: 758, startPoint y: 454, endPoint x: 598, endPoint y: 234, distance: 272.1
click at [598, 234] on div at bounding box center [668, 336] width 1248 height 561
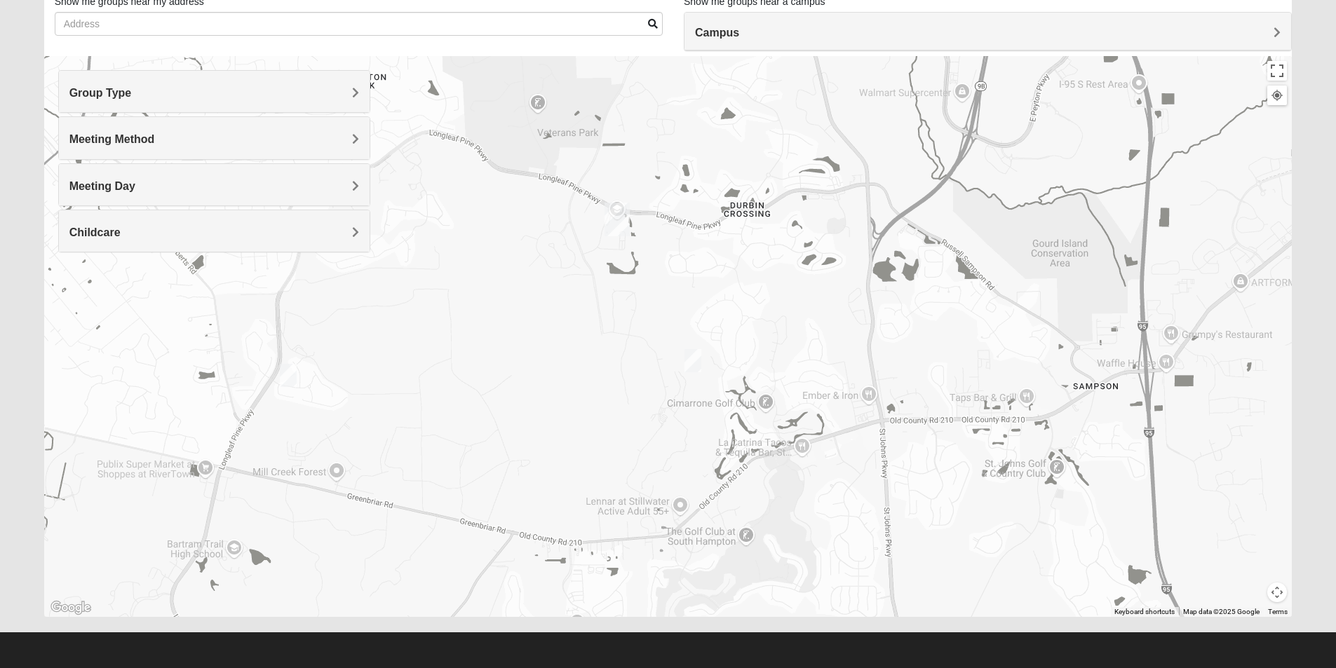
drag, startPoint x: 731, startPoint y: 382, endPoint x: 703, endPoint y: 346, distance: 45.6
click at [703, 346] on div at bounding box center [668, 336] width 1248 height 561
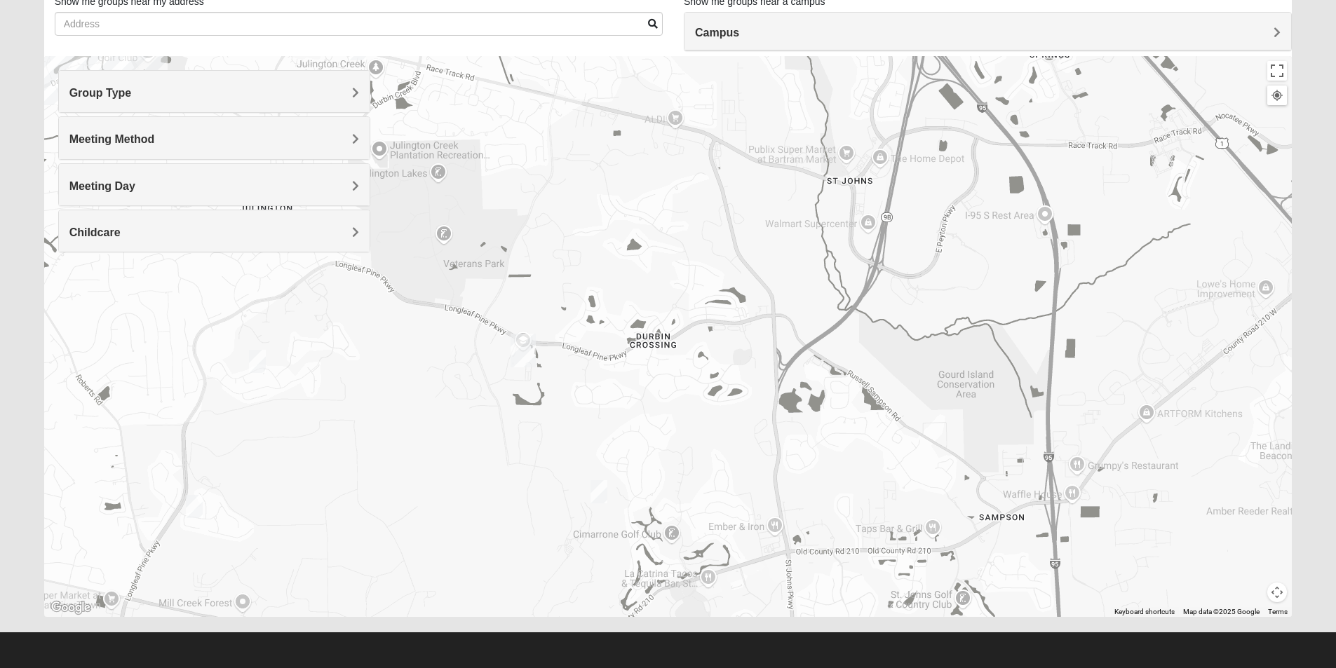
drag, startPoint x: 816, startPoint y: 348, endPoint x: 674, endPoint y: 502, distance: 209.4
click at [674, 502] on div at bounding box center [668, 336] width 1248 height 561
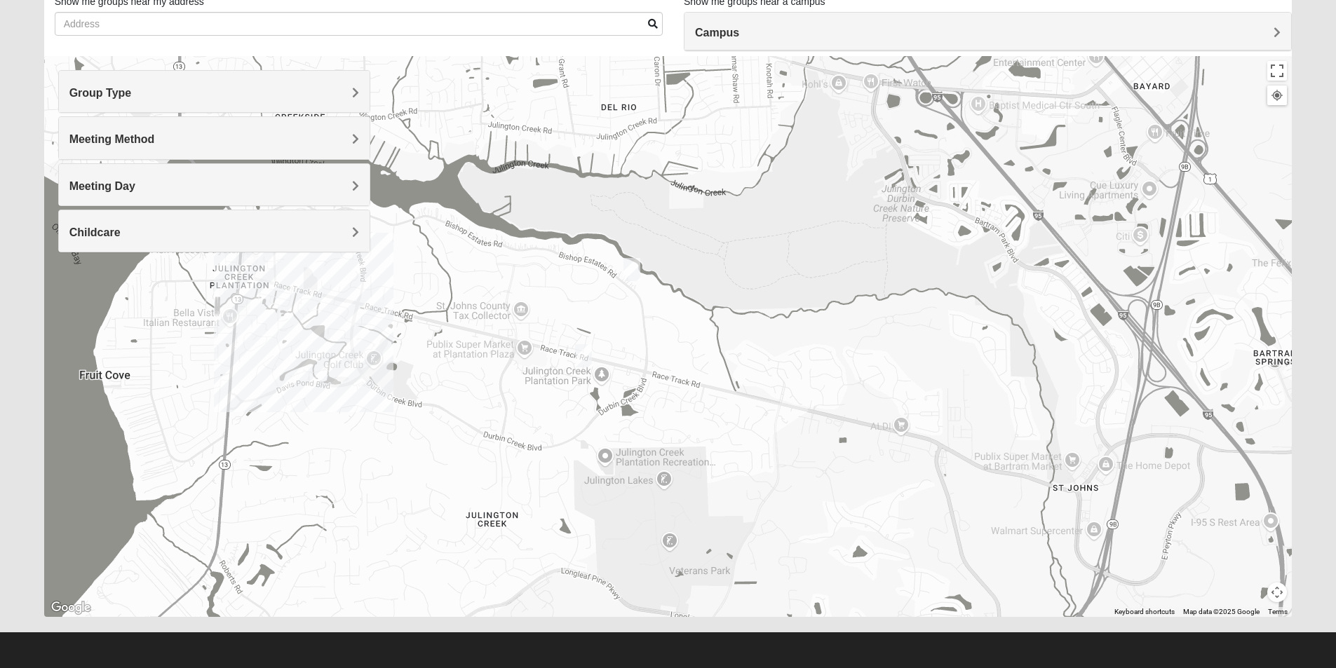
drag, startPoint x: 749, startPoint y: 328, endPoint x: 875, endPoint y: 367, distance: 132.2
click at [1026, 621] on div "Show List Loading Groups Keywords Filter Additional Filters Campus [GEOGRAPHIC_…" at bounding box center [668, 300] width 1269 height 661
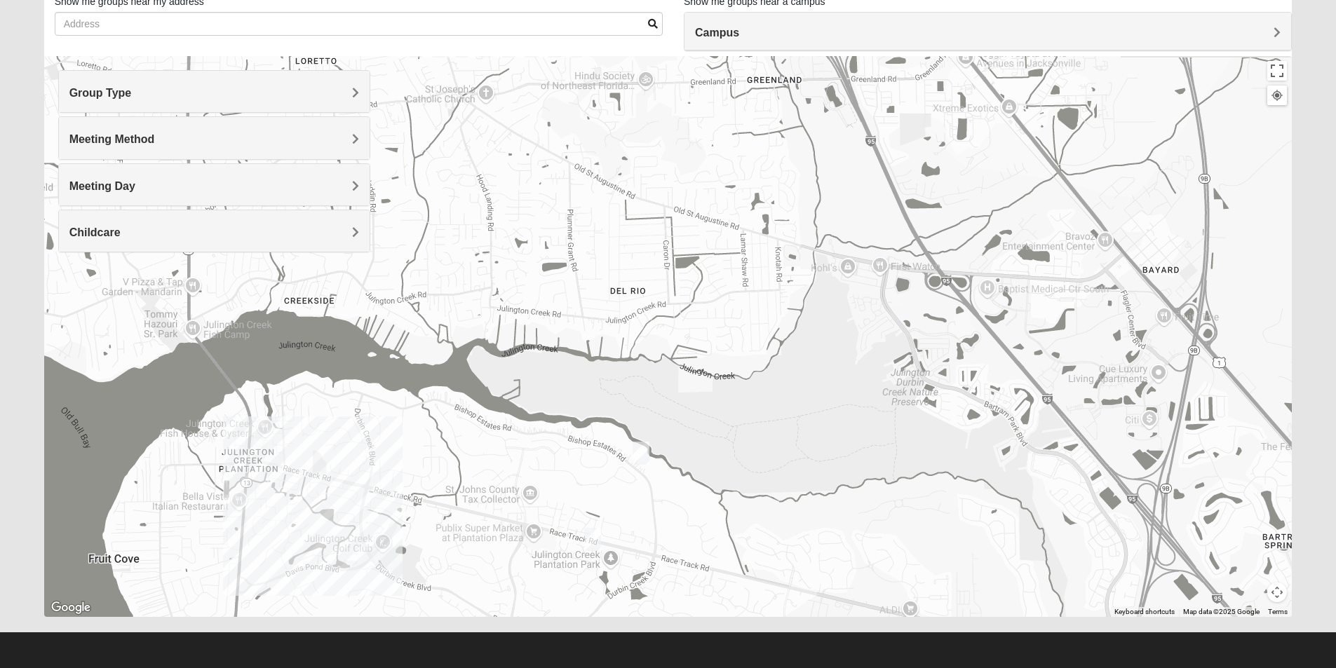
drag, startPoint x: 860, startPoint y: 389, endPoint x: 868, endPoint y: 534, distance: 144.7
click at [868, 534] on div at bounding box center [668, 336] width 1248 height 561
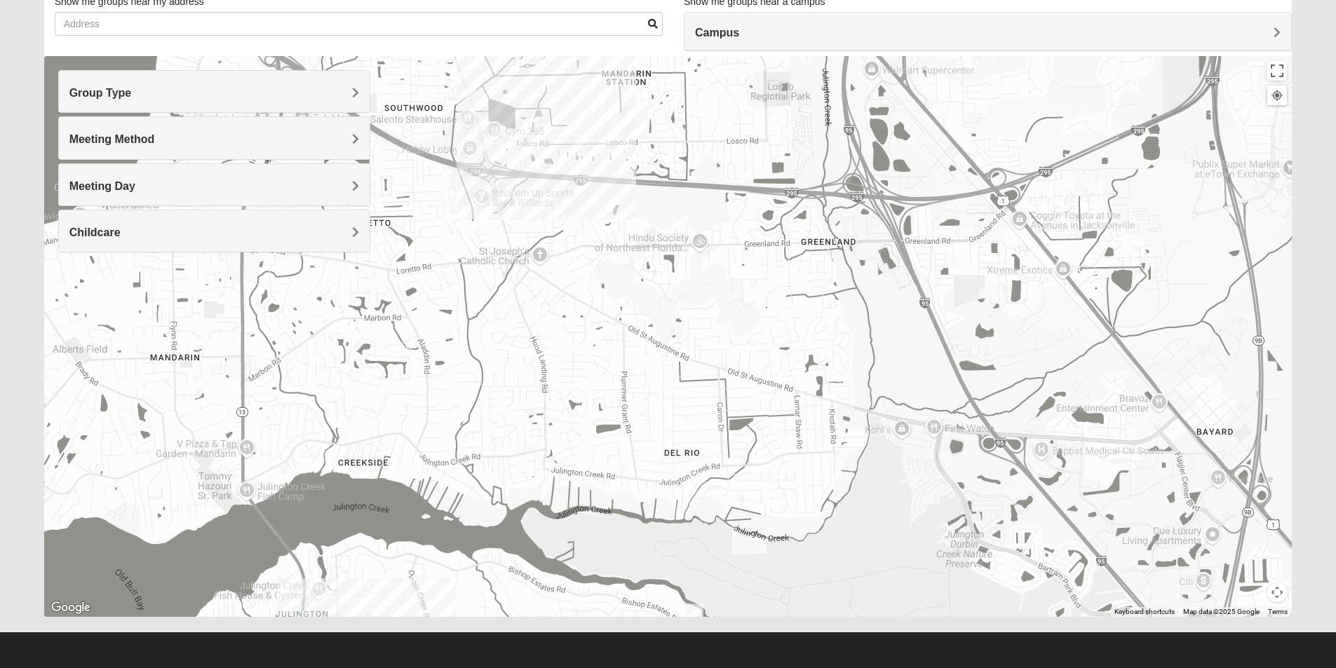
drag, startPoint x: 783, startPoint y: 304, endPoint x: 847, endPoint y: 494, distance: 201.1
click at [847, 494] on div at bounding box center [668, 336] width 1248 height 561
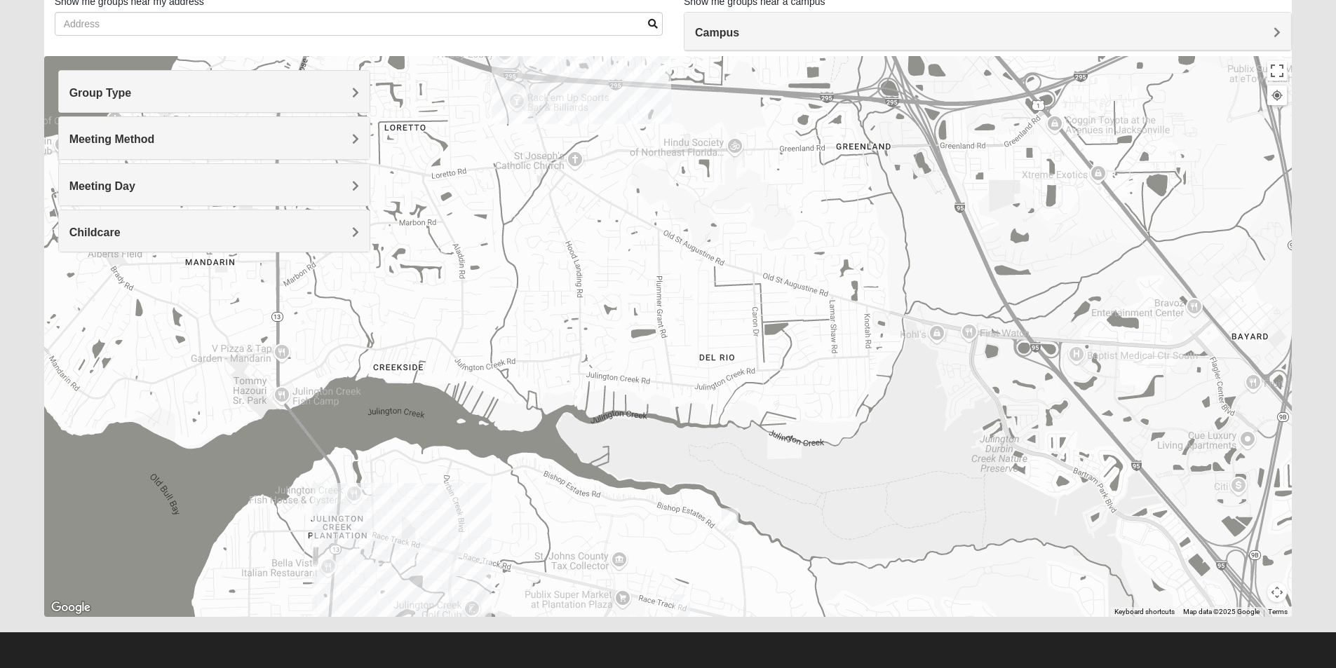
drag, startPoint x: 771, startPoint y: 436, endPoint x: 796, endPoint y: 227, distance: 210.4
click at [794, 221] on div at bounding box center [668, 336] width 1248 height 561
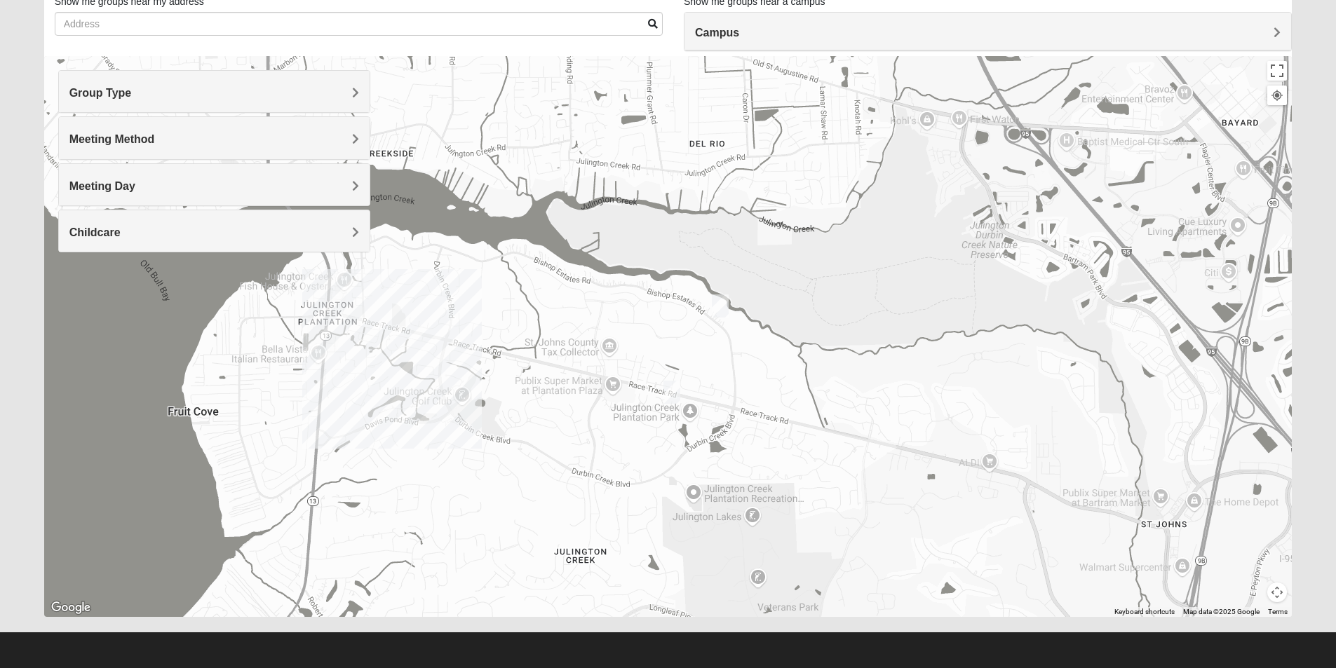
drag, startPoint x: 714, startPoint y: 341, endPoint x: 728, endPoint y: 187, distance: 154.2
click at [728, 186] on div at bounding box center [668, 336] width 1248 height 561
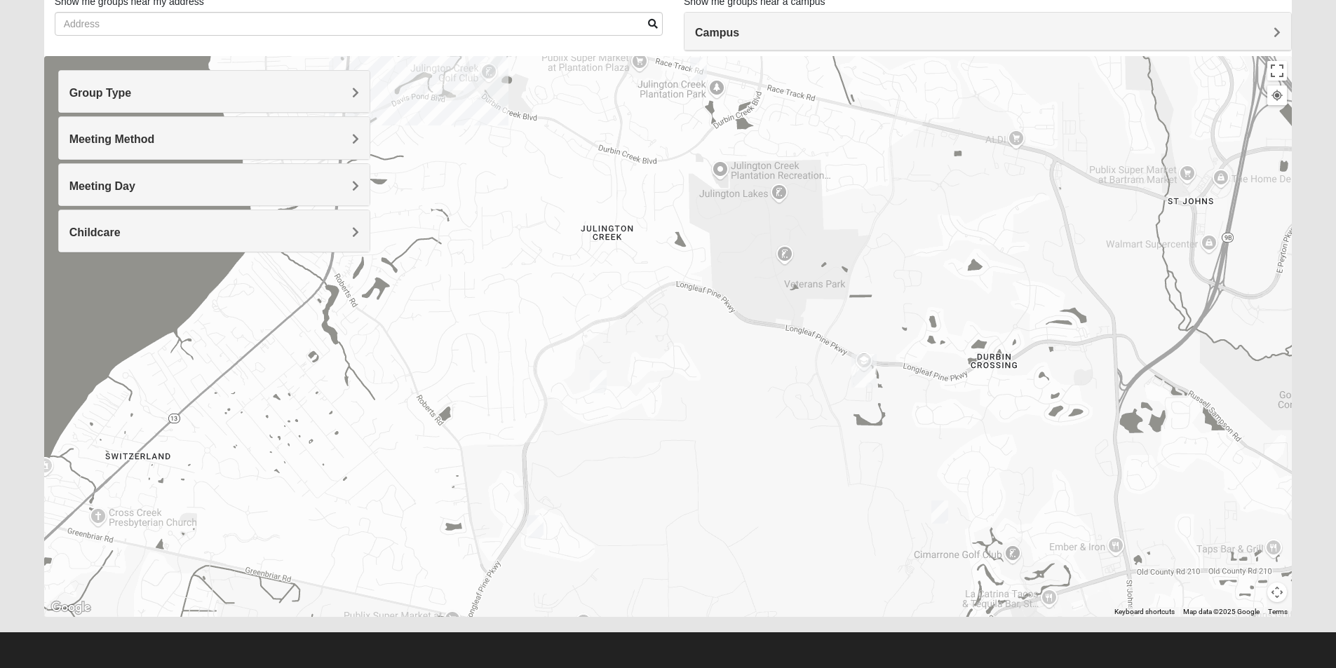
drag, startPoint x: 717, startPoint y: 343, endPoint x: 726, endPoint y: 201, distance: 142.0
click at [726, 201] on div at bounding box center [668, 336] width 1248 height 561
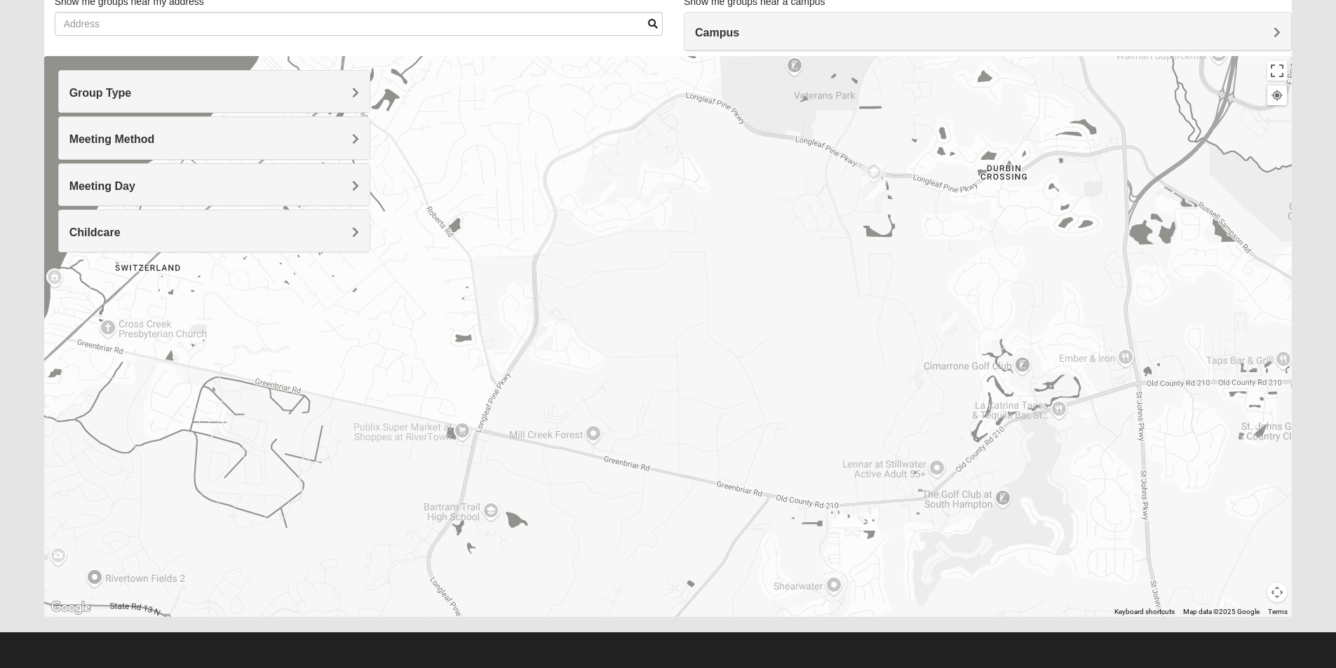
drag, startPoint x: 721, startPoint y: 376, endPoint x: 724, endPoint y: 173, distance: 202.6
click at [724, 173] on div at bounding box center [668, 336] width 1248 height 561
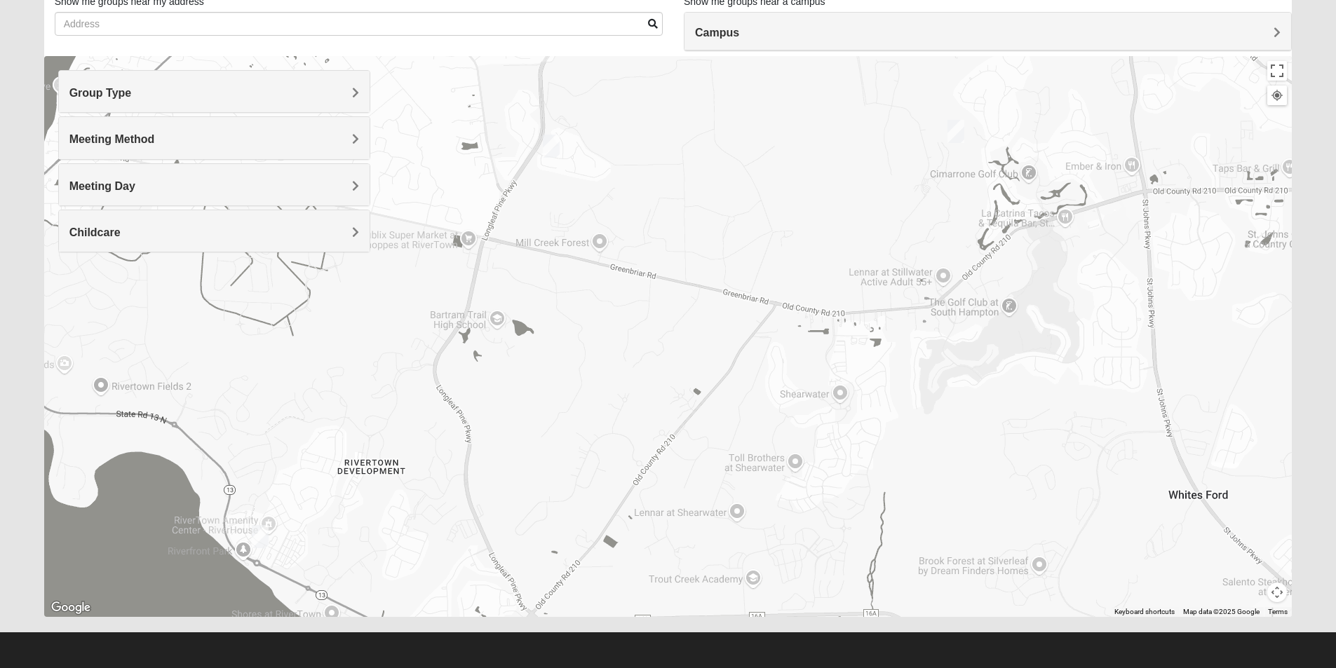
click at [557, 146] on img "Mens Cathcart 32259" at bounding box center [551, 146] width 28 height 34
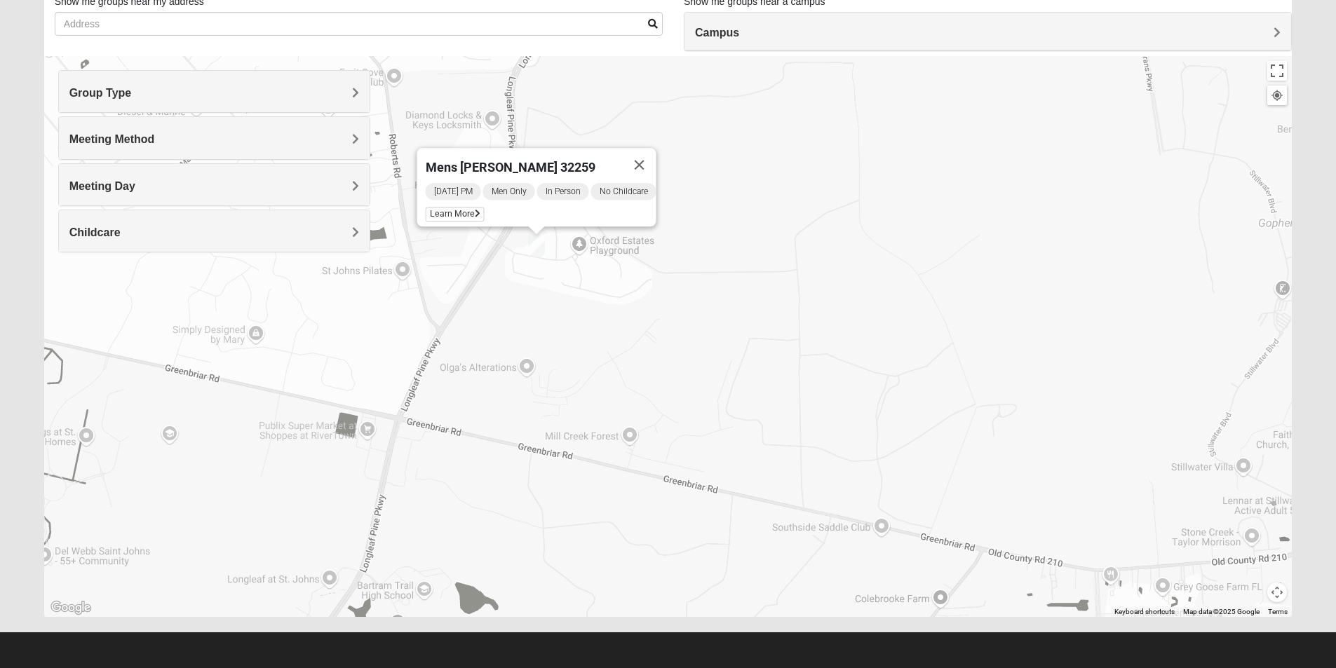
drag, startPoint x: 562, startPoint y: 252, endPoint x: 578, endPoint y: 376, distance: 125.1
click at [578, 376] on div "Mens [PERSON_NAME] 32259 [DATE] PM Men Only In Person No Childcare Learn More" at bounding box center [668, 336] width 1248 height 561
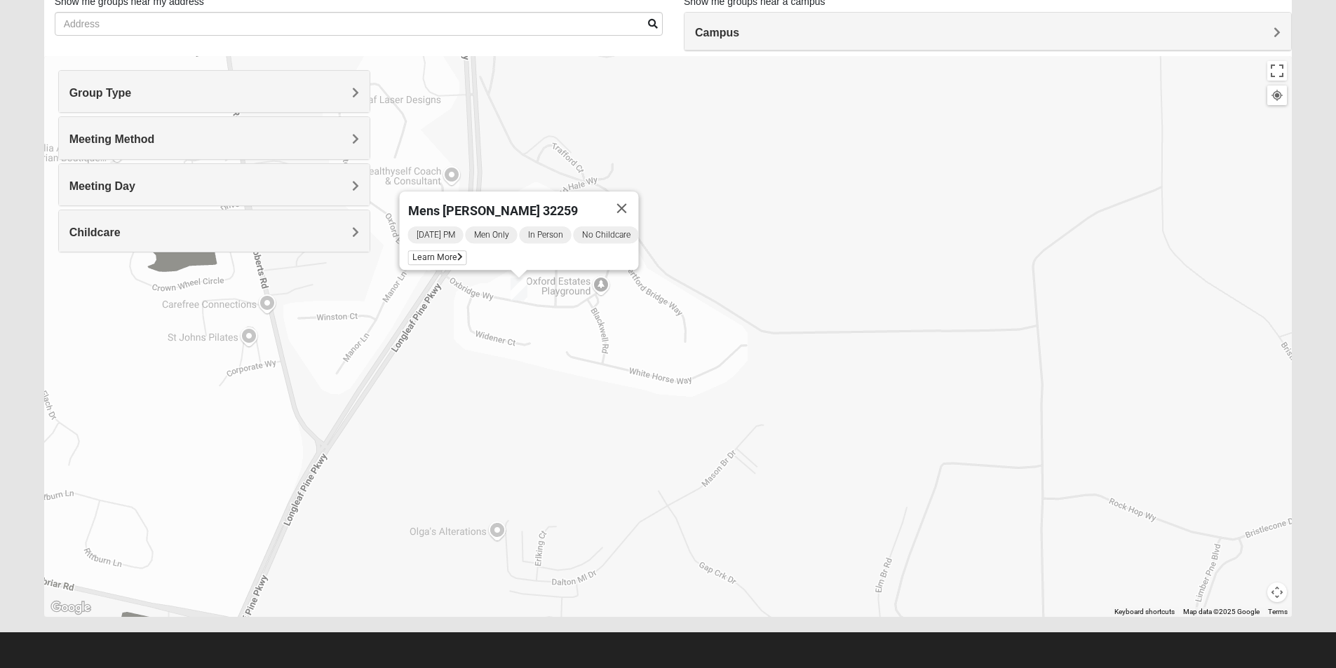
drag, startPoint x: 576, startPoint y: 326, endPoint x: 596, endPoint y: 462, distance: 137.5
click at [596, 462] on div "Mens [PERSON_NAME] 32259 [DATE] PM Men Only In Person No Childcare Learn More" at bounding box center [668, 336] width 1248 height 561
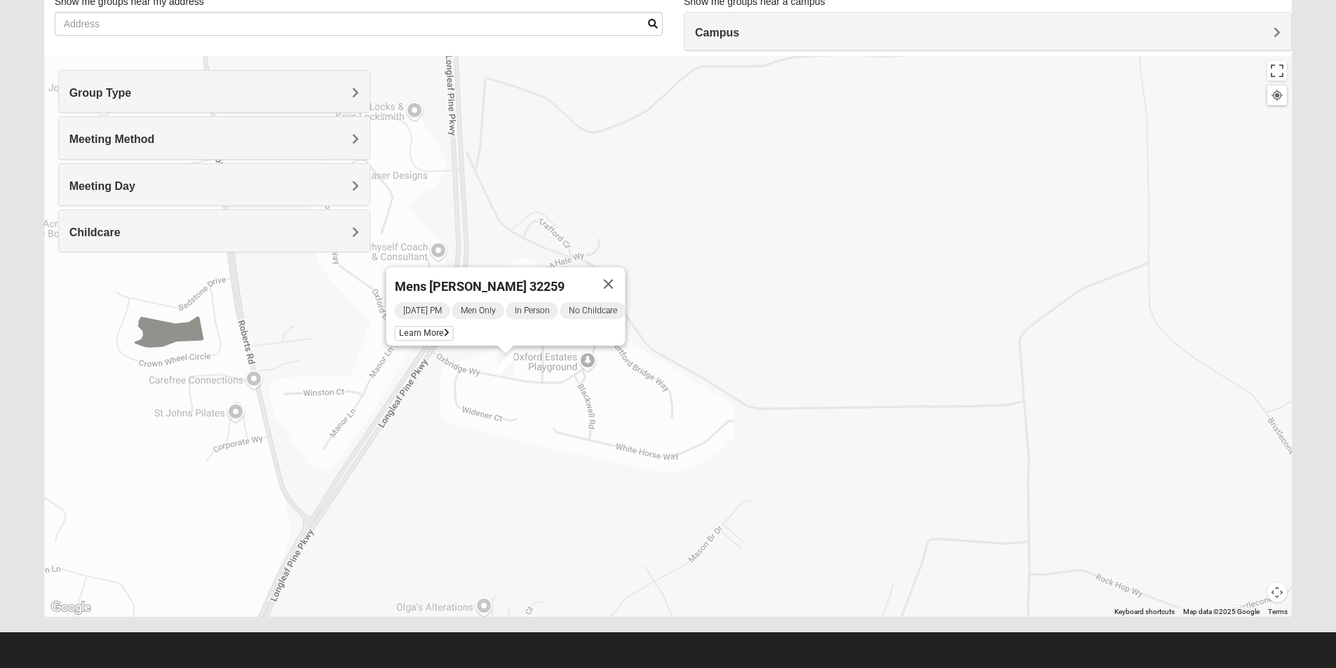
drag, startPoint x: 714, startPoint y: 365, endPoint x: 701, endPoint y: 443, distance: 79.0
click at [701, 443] on div "Mens [PERSON_NAME] 32259 [DATE] PM Men Only In Person No Childcare Learn More" at bounding box center [668, 336] width 1248 height 561
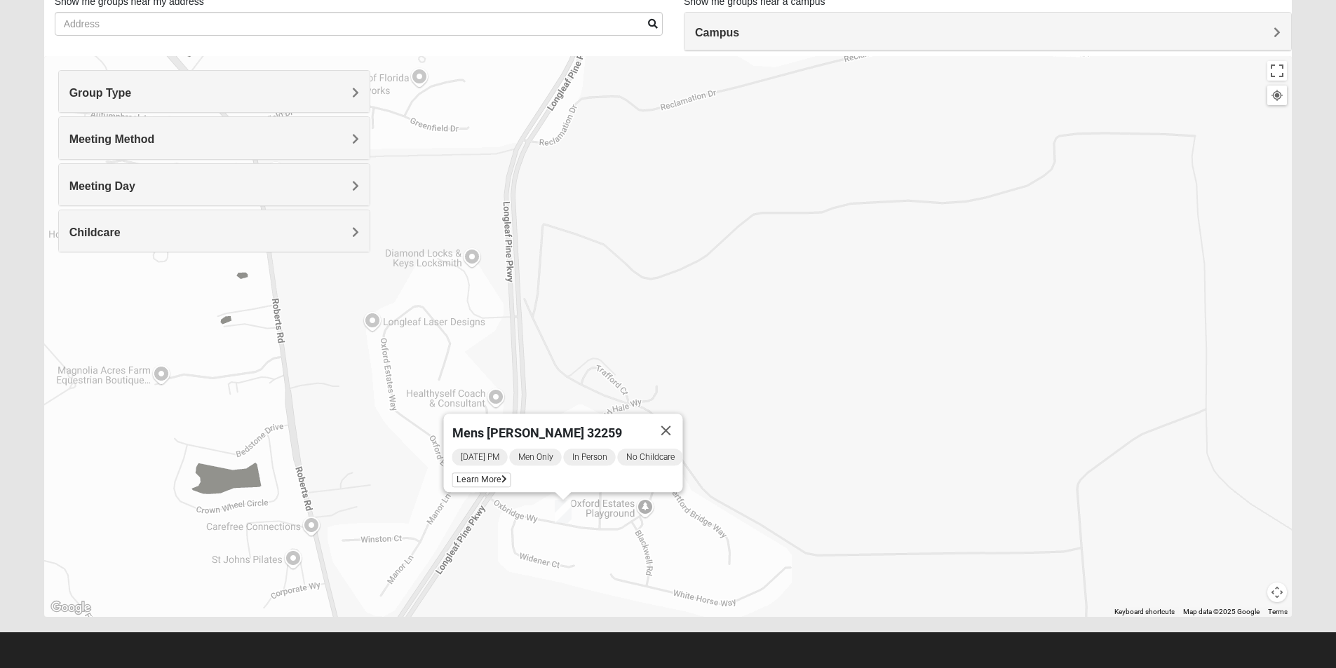
drag, startPoint x: 700, startPoint y: 392, endPoint x: 755, endPoint y: 544, distance: 161.7
click at [755, 544] on div "Mens [PERSON_NAME] 32259 [DATE] PM Men Only In Person No Childcare Learn More" at bounding box center [668, 336] width 1248 height 561
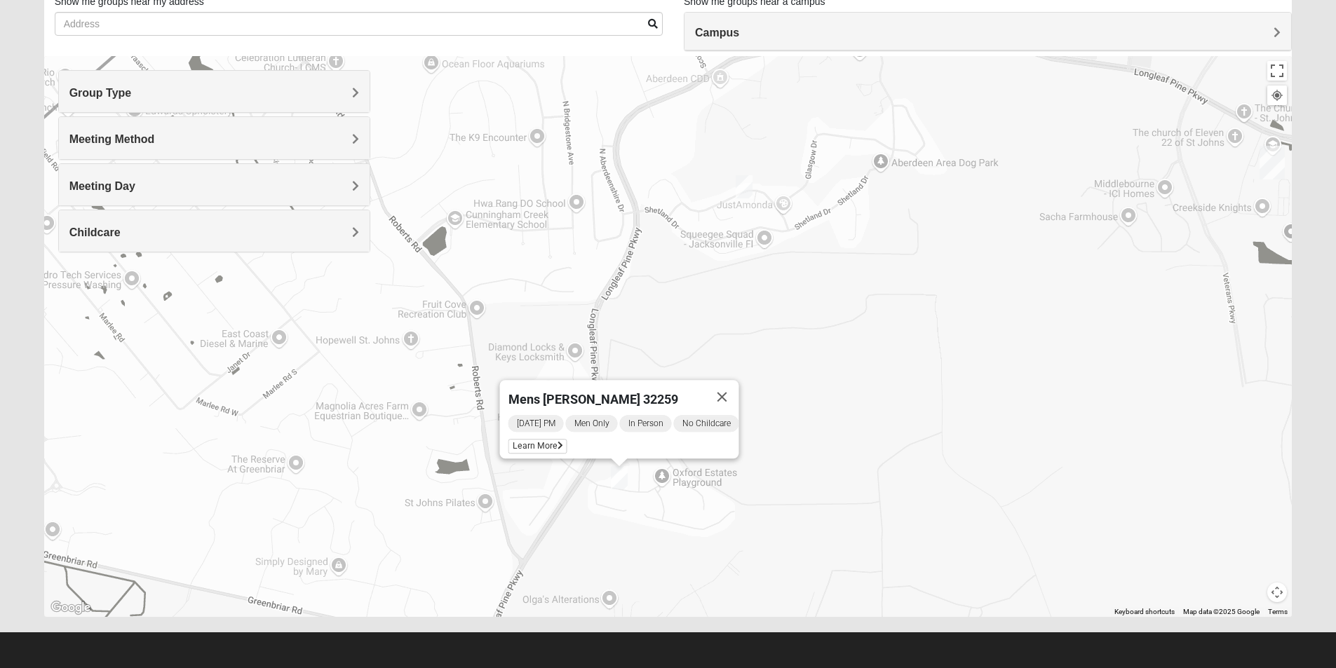
drag, startPoint x: 1018, startPoint y: 323, endPoint x: 863, endPoint y: 395, distance: 170.9
click at [863, 395] on div "Mens [PERSON_NAME] 32259 [DATE] PM Men Only In Person No Childcare Learn More" at bounding box center [668, 336] width 1248 height 561
click at [741, 184] on img "Mens Clark 32259" at bounding box center [740, 190] width 28 height 34
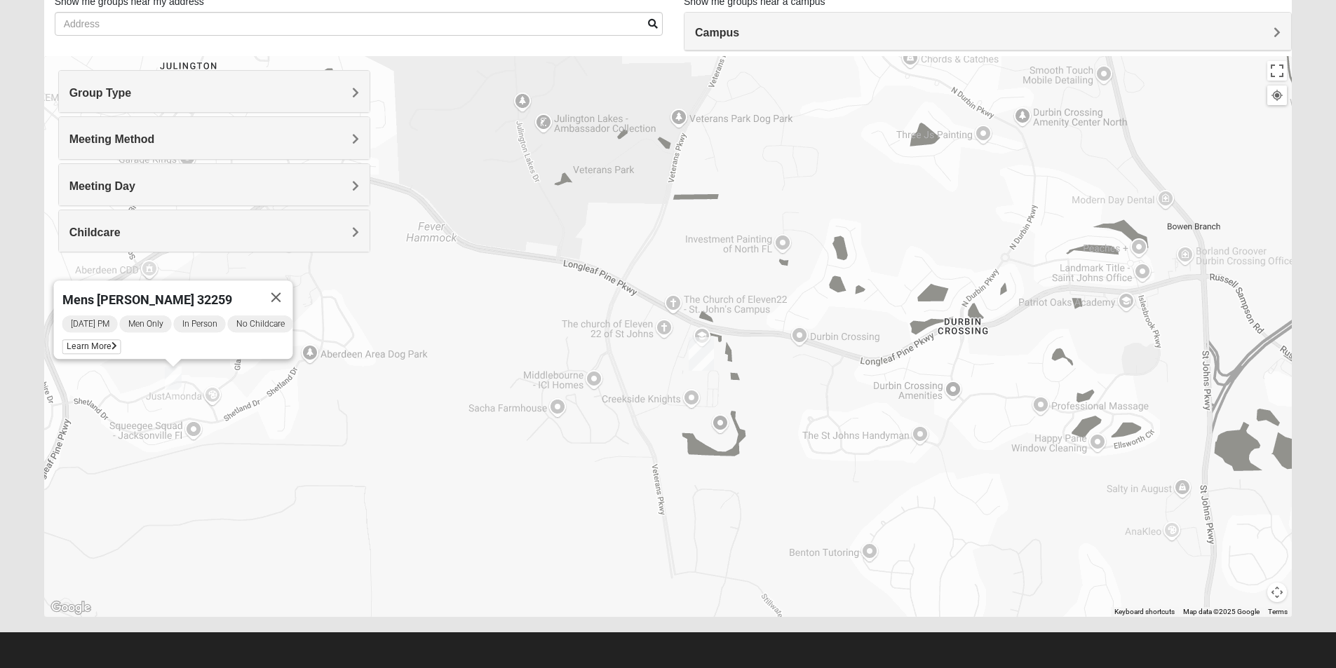
drag, startPoint x: 1001, startPoint y: 229, endPoint x: 433, endPoint y: 405, distance: 594.5
click at [433, 405] on div "Mens [PERSON_NAME] 32259 [DATE] PM Men Only In Person No Childcare Learn More" at bounding box center [668, 336] width 1248 height 561
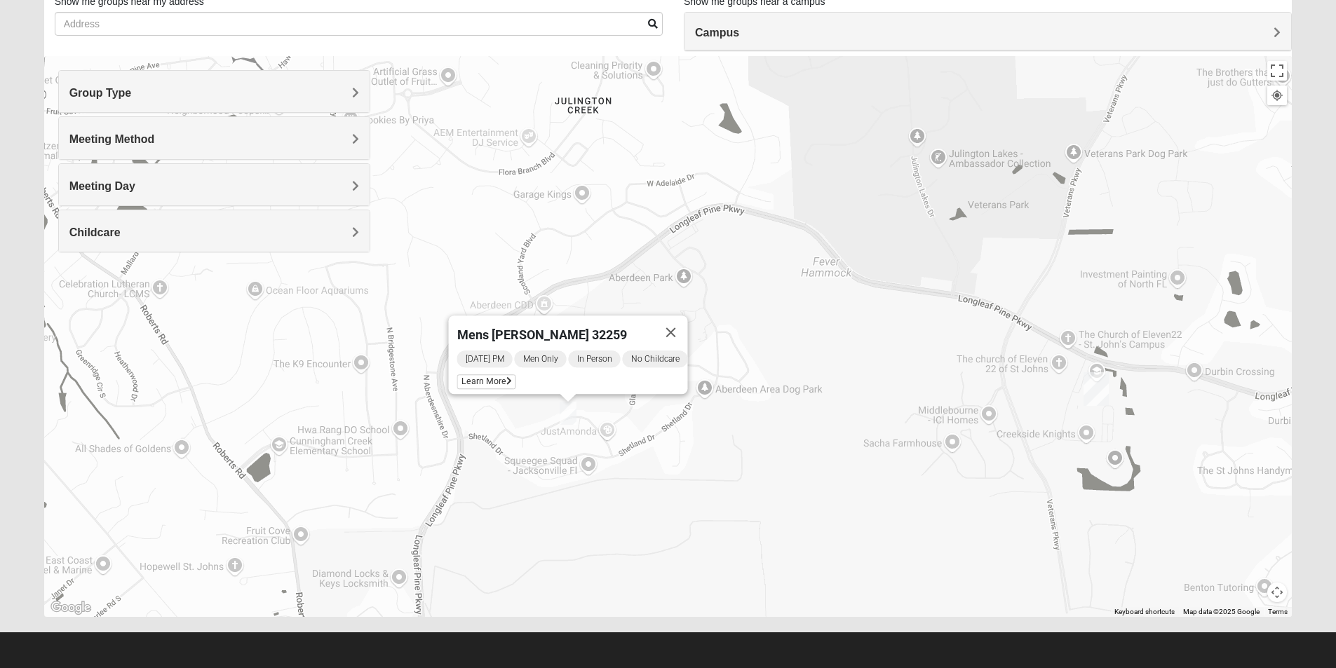
drag, startPoint x: 677, startPoint y: 456, endPoint x: 1101, endPoint y: 436, distance: 423.9
click at [1101, 436] on div "Mens [PERSON_NAME] 32259 [DATE] PM Men Only In Person No Childcare Learn More" at bounding box center [668, 336] width 1248 height 561
click at [568, 413] on img "Mens Clark 32259" at bounding box center [568, 413] width 28 height 34
click at [492, 374] on span "Learn More" at bounding box center [485, 381] width 59 height 15
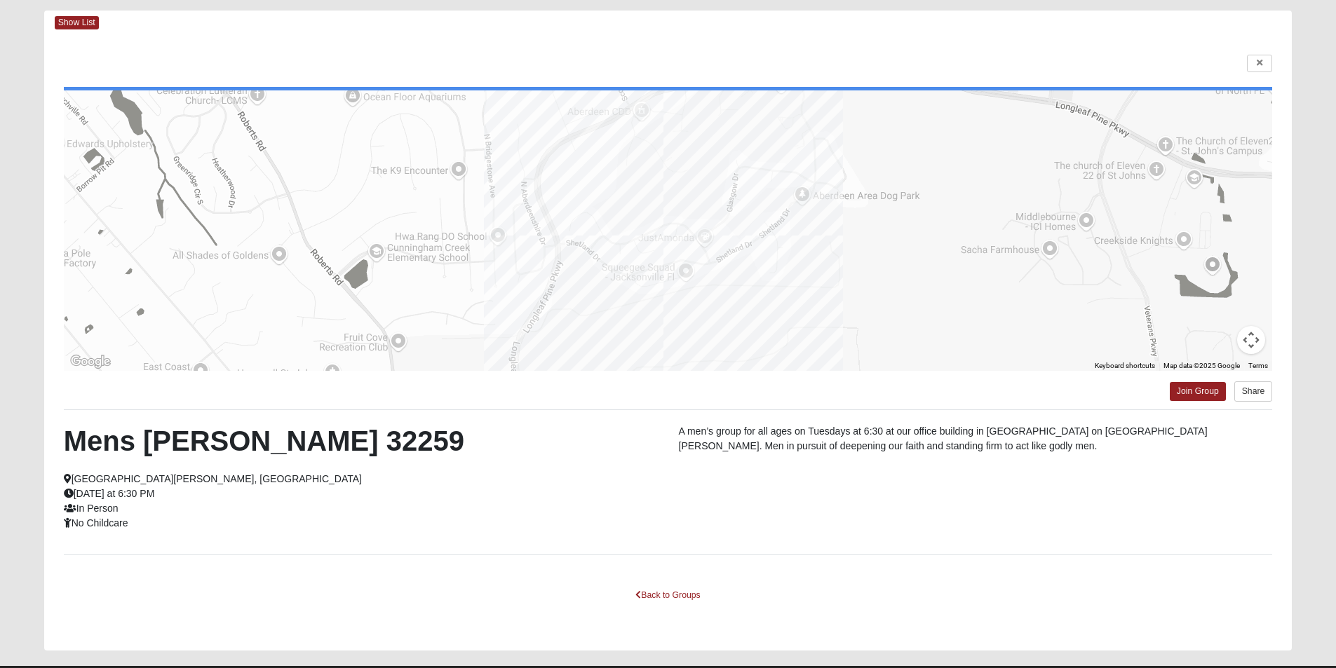
scroll to position [97, 0]
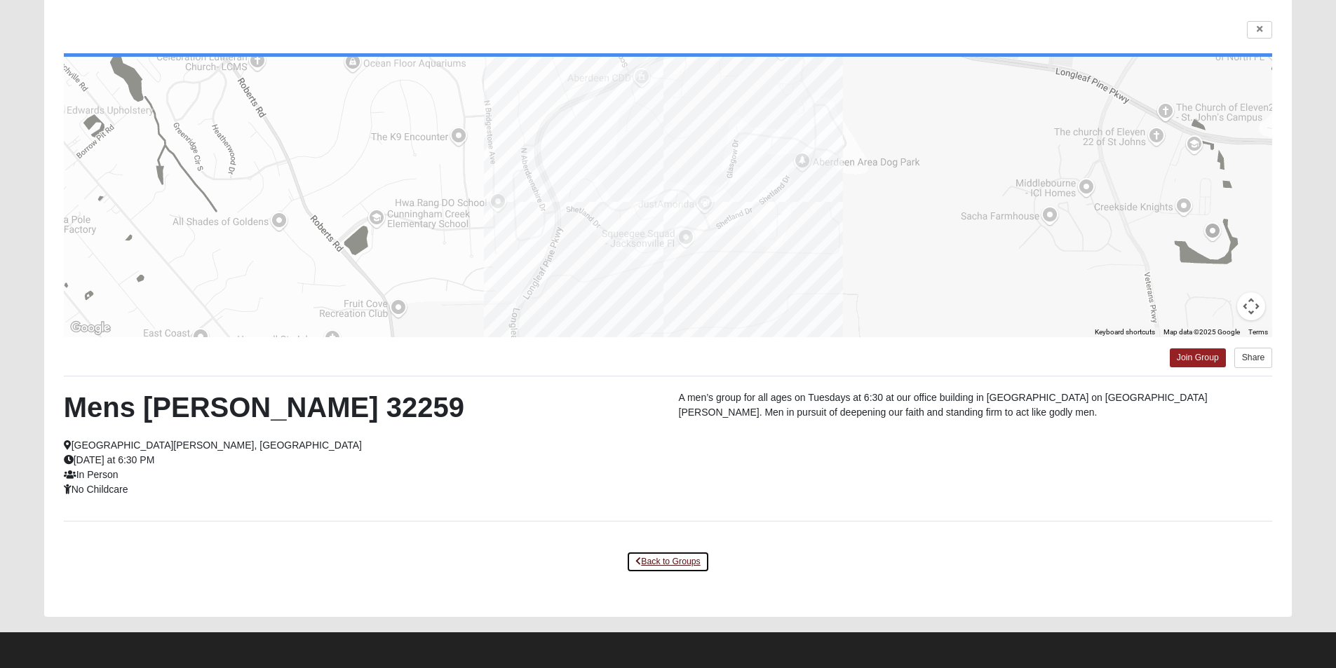
click at [656, 562] on link "Back to Groups" at bounding box center [667, 562] width 83 height 22
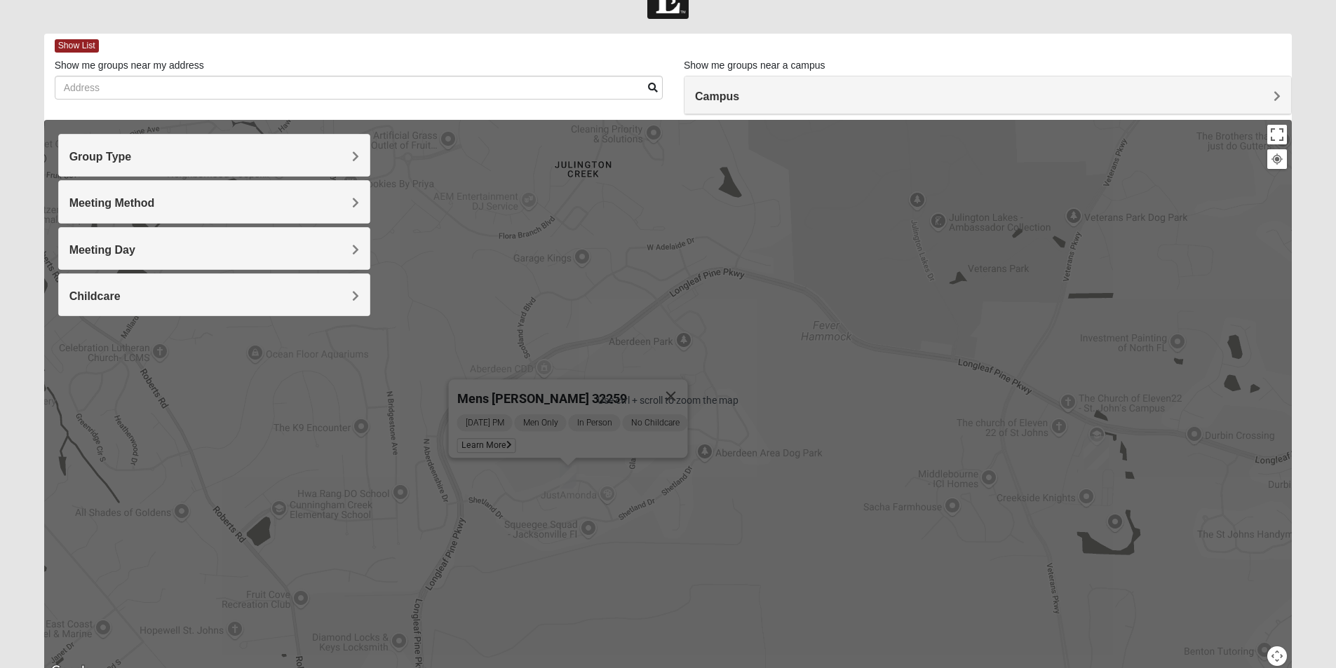
scroll to position [27, 0]
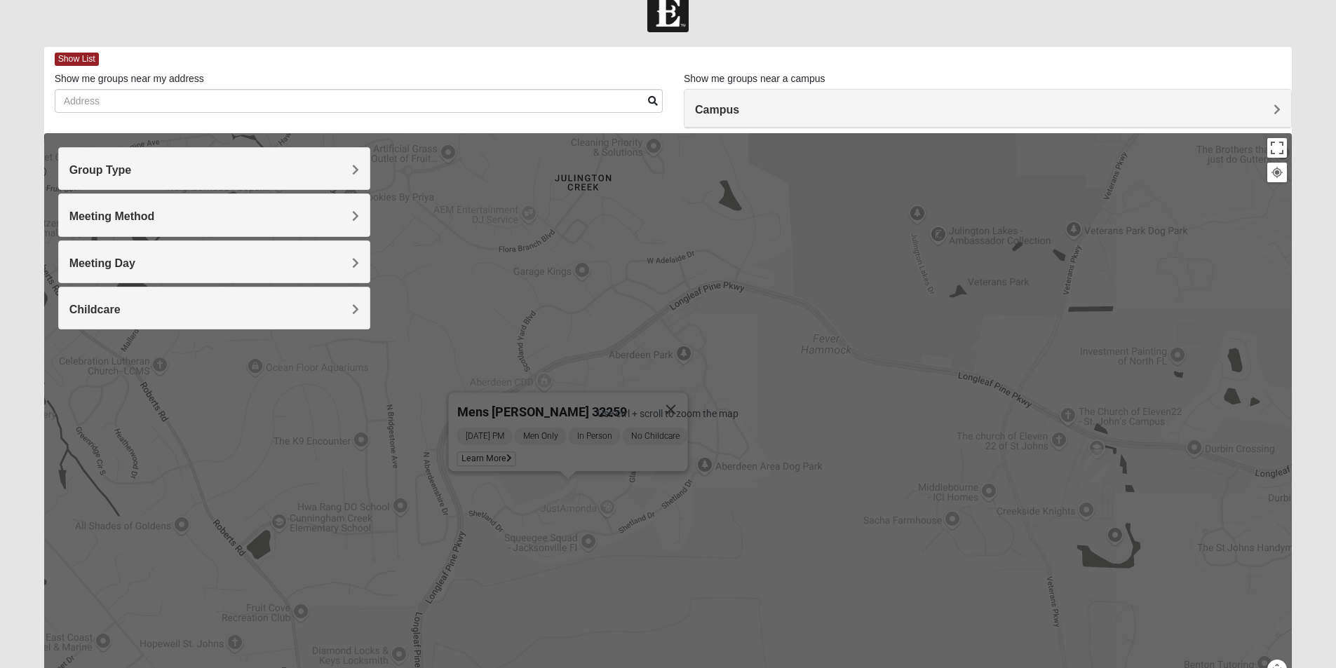
click at [842, 121] on div "Campus" at bounding box center [987, 109] width 606 height 38
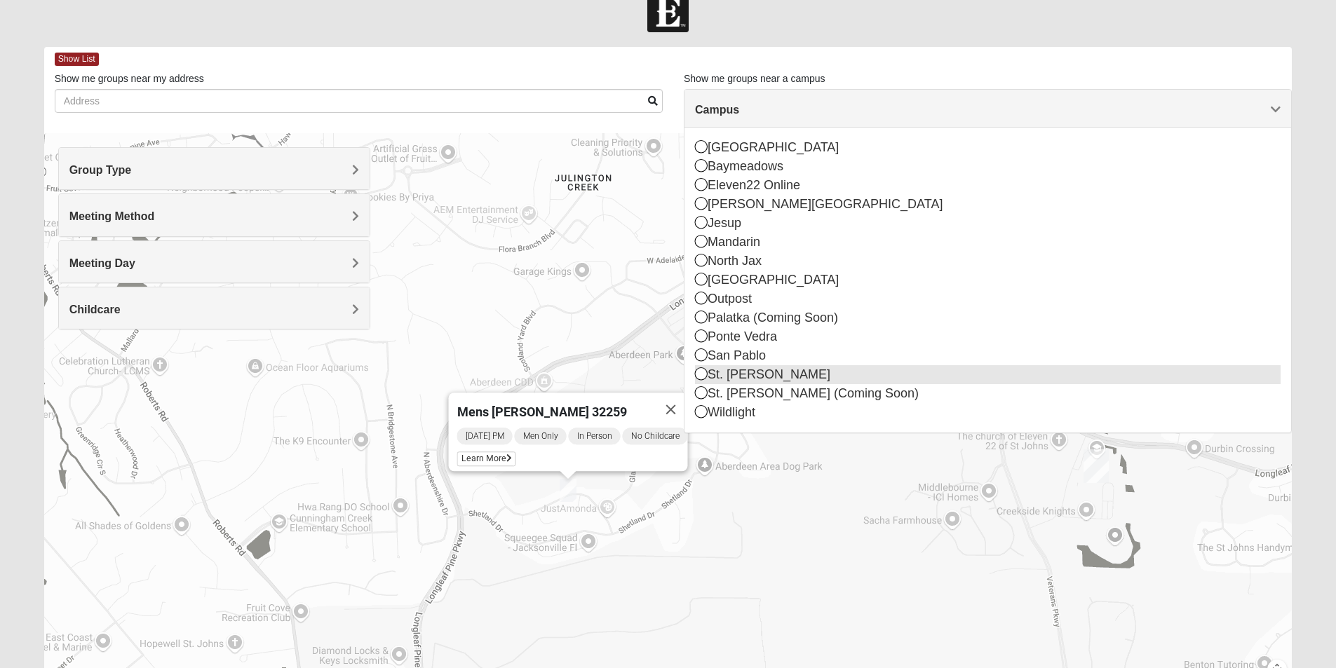
click at [738, 376] on div "St. [PERSON_NAME]" at bounding box center [987, 374] width 585 height 19
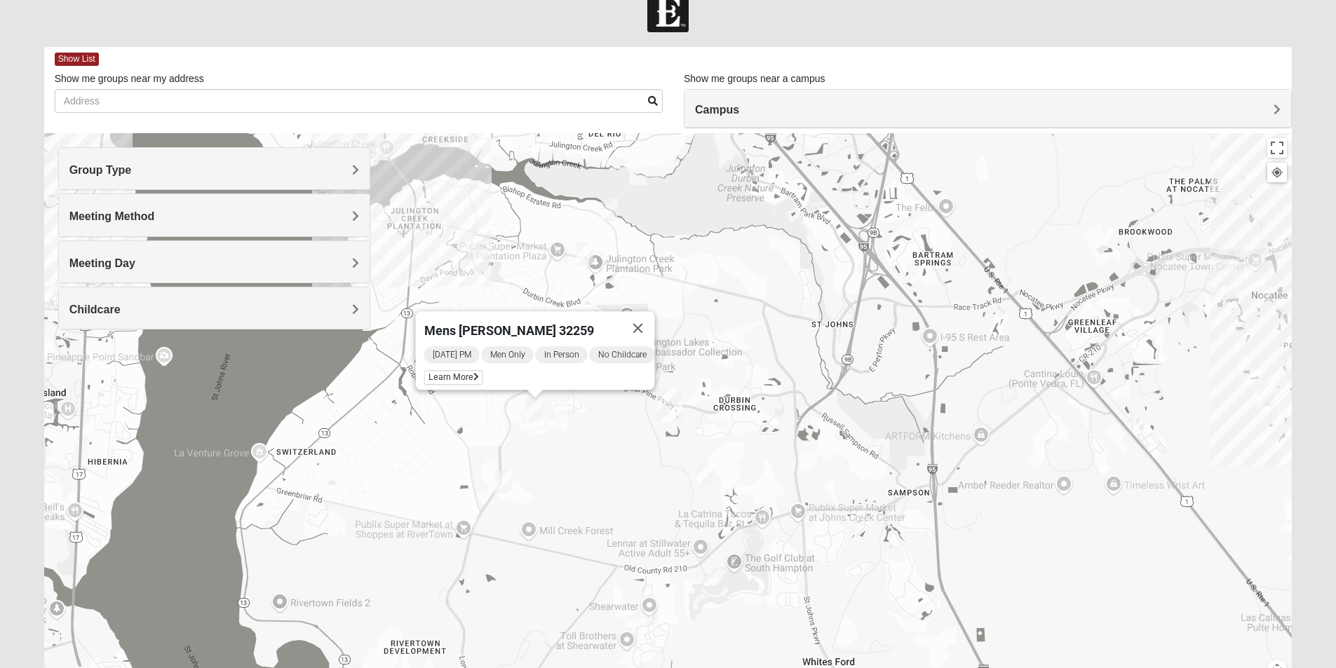
click at [709, 478] on img "Mens McClafferty 32095" at bounding box center [705, 474] width 28 height 34
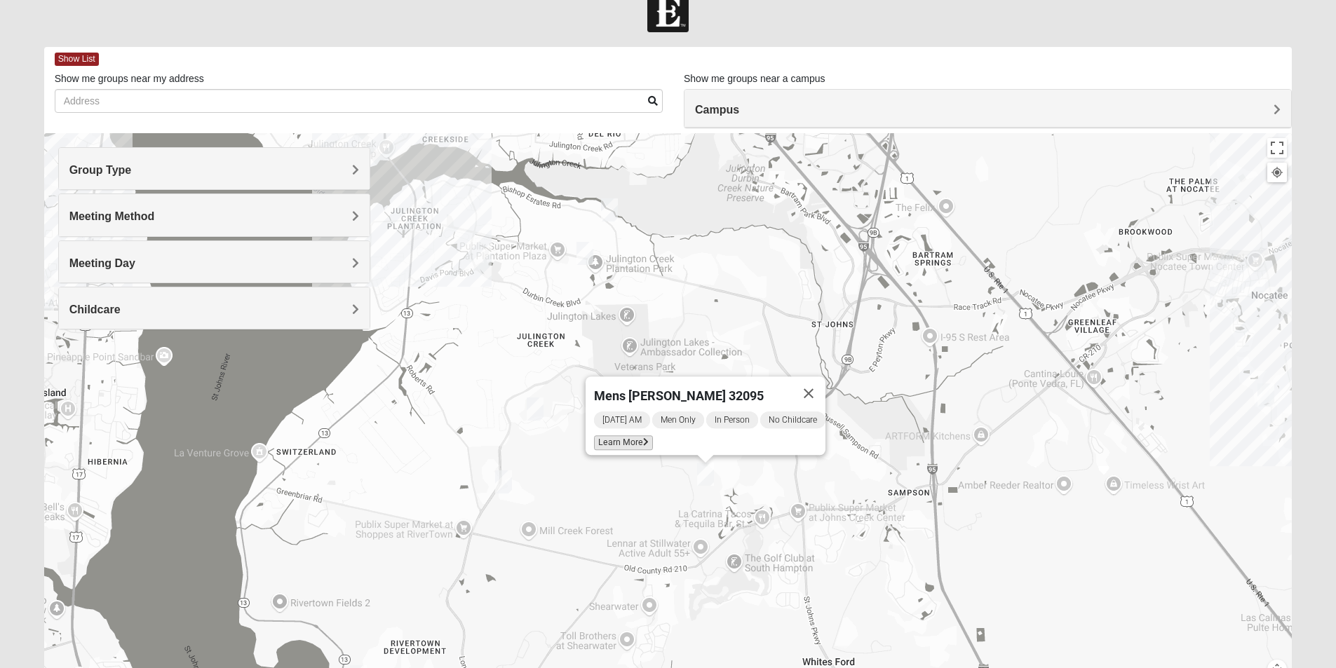
click at [643, 438] on icon at bounding box center [646, 442] width 6 height 8
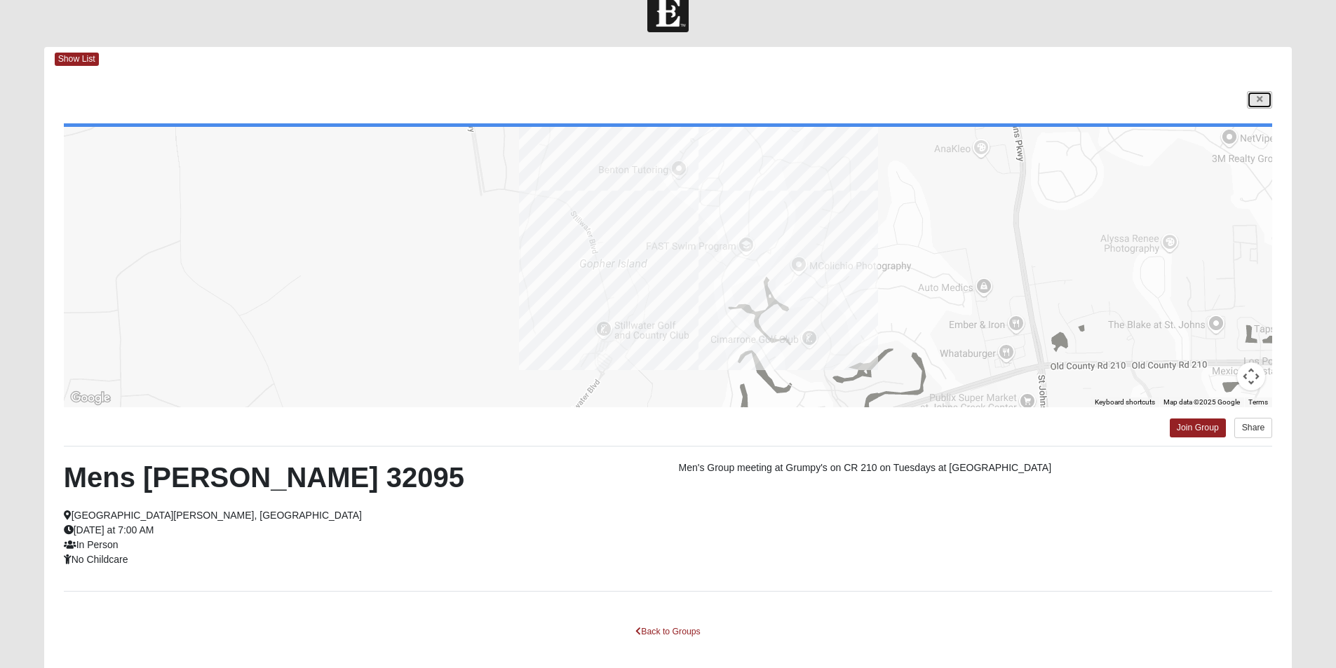
click at [1268, 100] on link at bounding box center [1259, 100] width 25 height 18
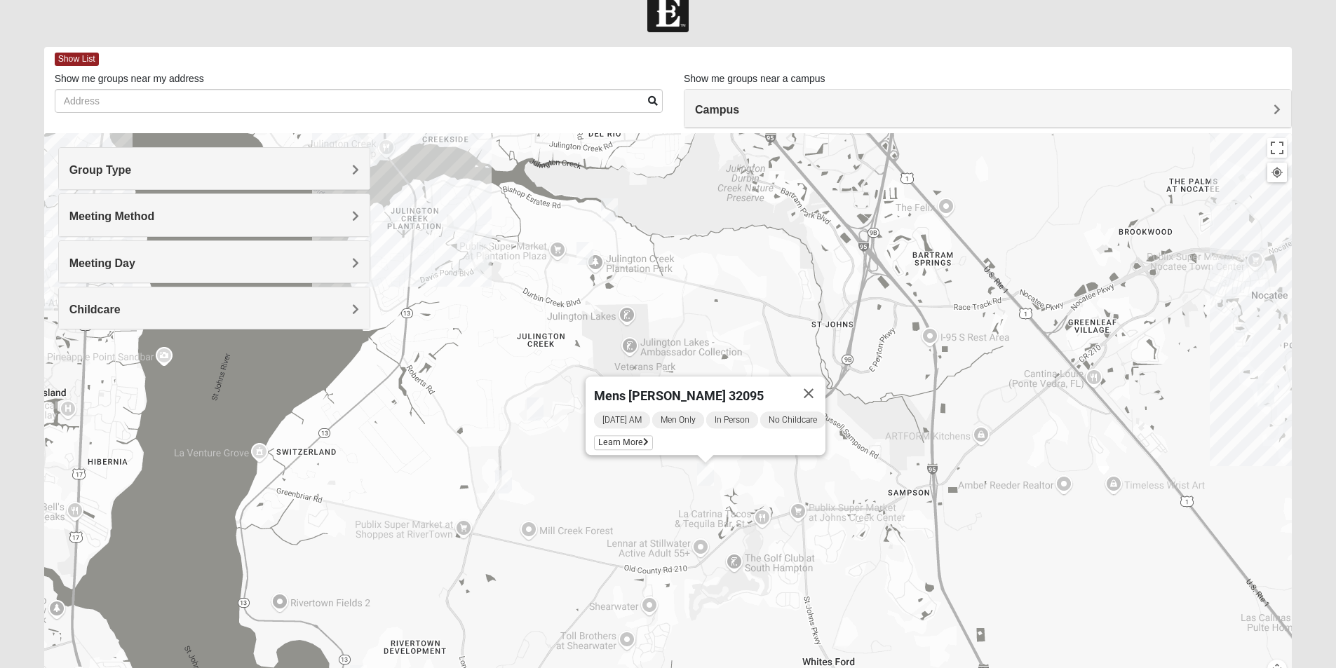
click at [502, 484] on img "Mens Cathcart 32259" at bounding box center [503, 482] width 28 height 34
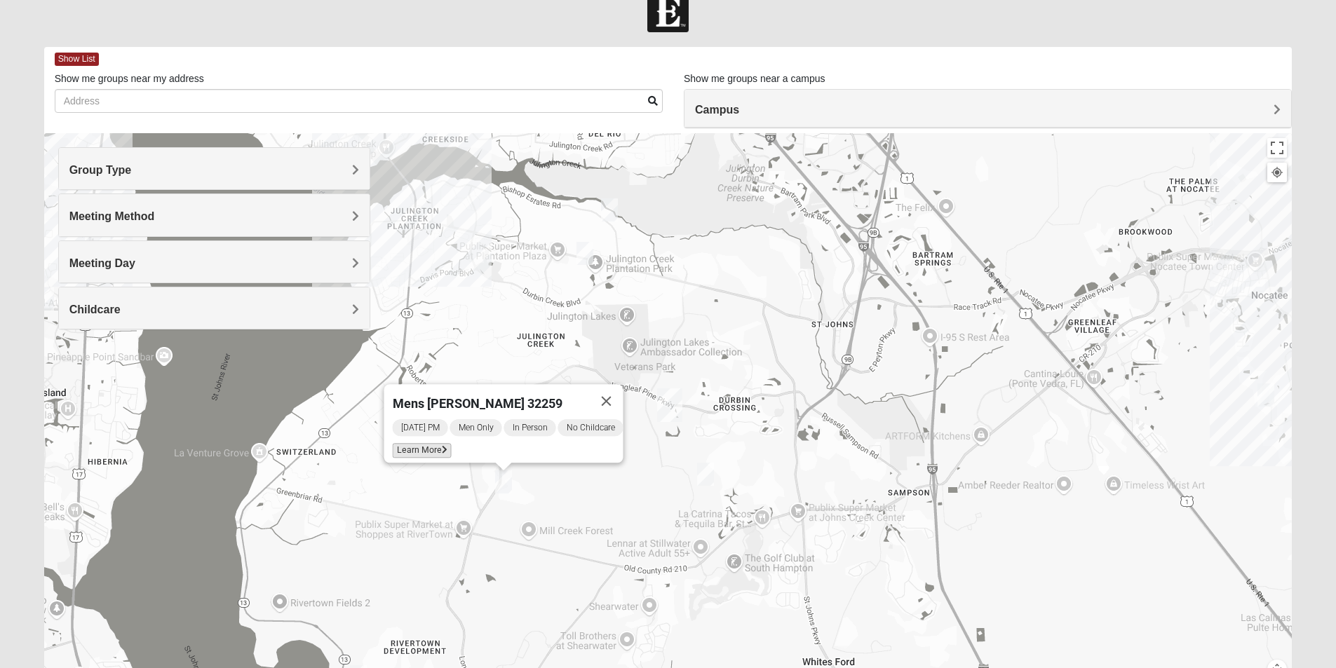
click at [441, 446] on icon at bounding box center [444, 450] width 6 height 8
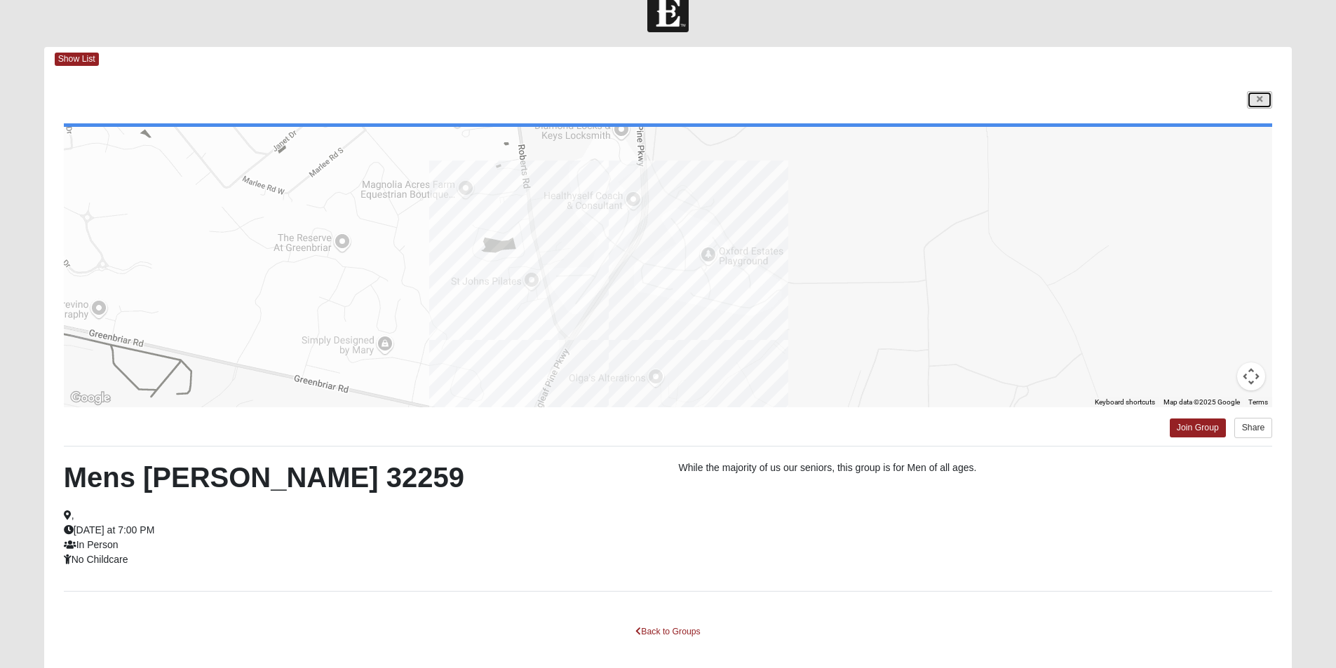
click at [1263, 95] on link at bounding box center [1259, 100] width 25 height 18
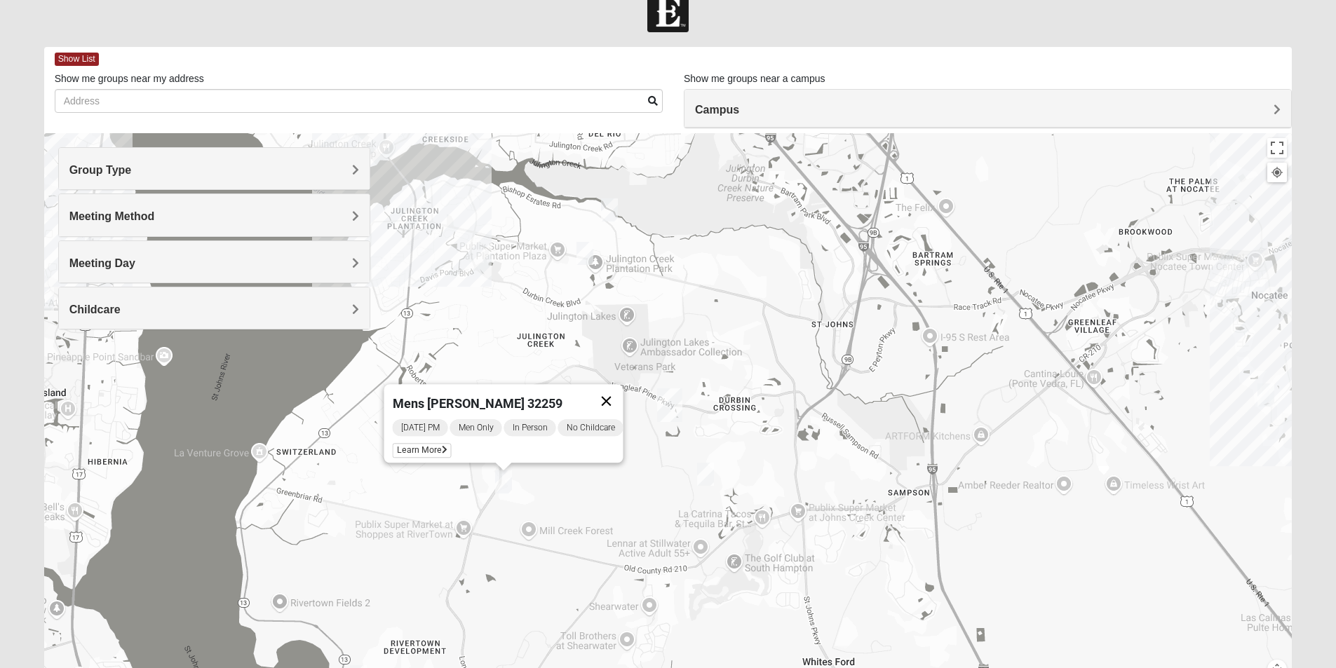
click at [616, 398] on button "Close" at bounding box center [606, 401] width 34 height 34
click at [541, 412] on img "Mens Clark 32259" at bounding box center [535, 409] width 28 height 34
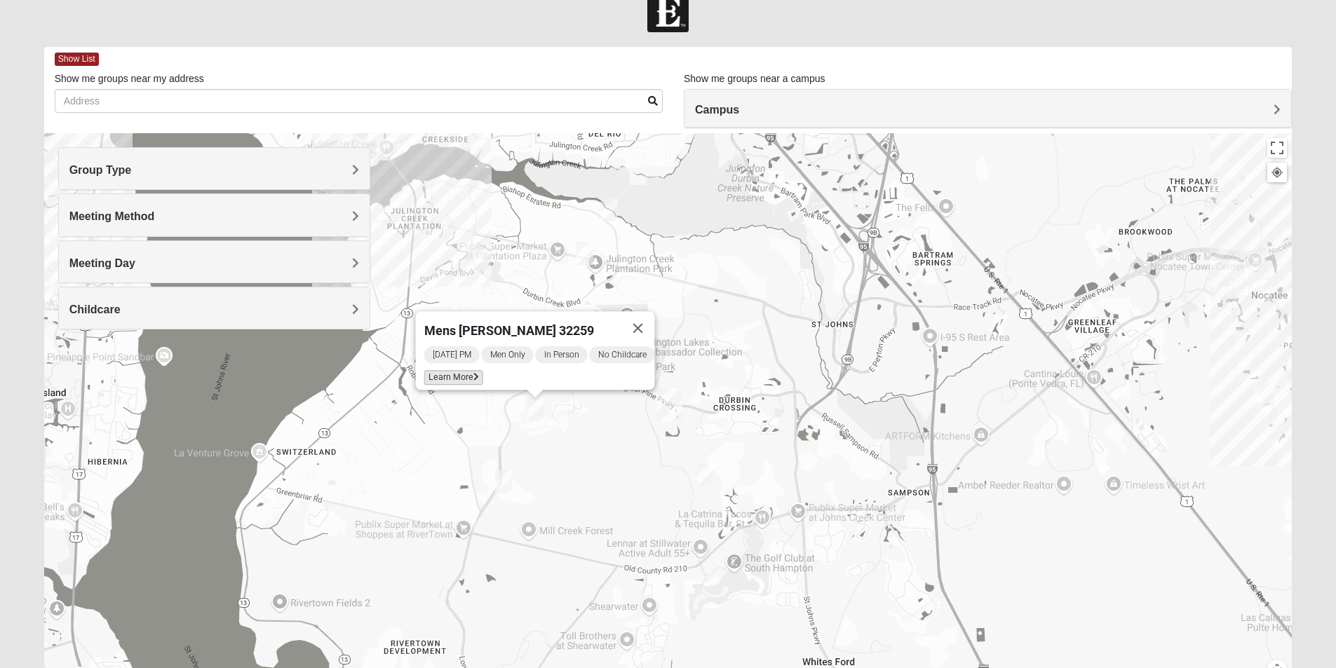
click at [448, 370] on span "Learn More" at bounding box center [452, 377] width 59 height 15
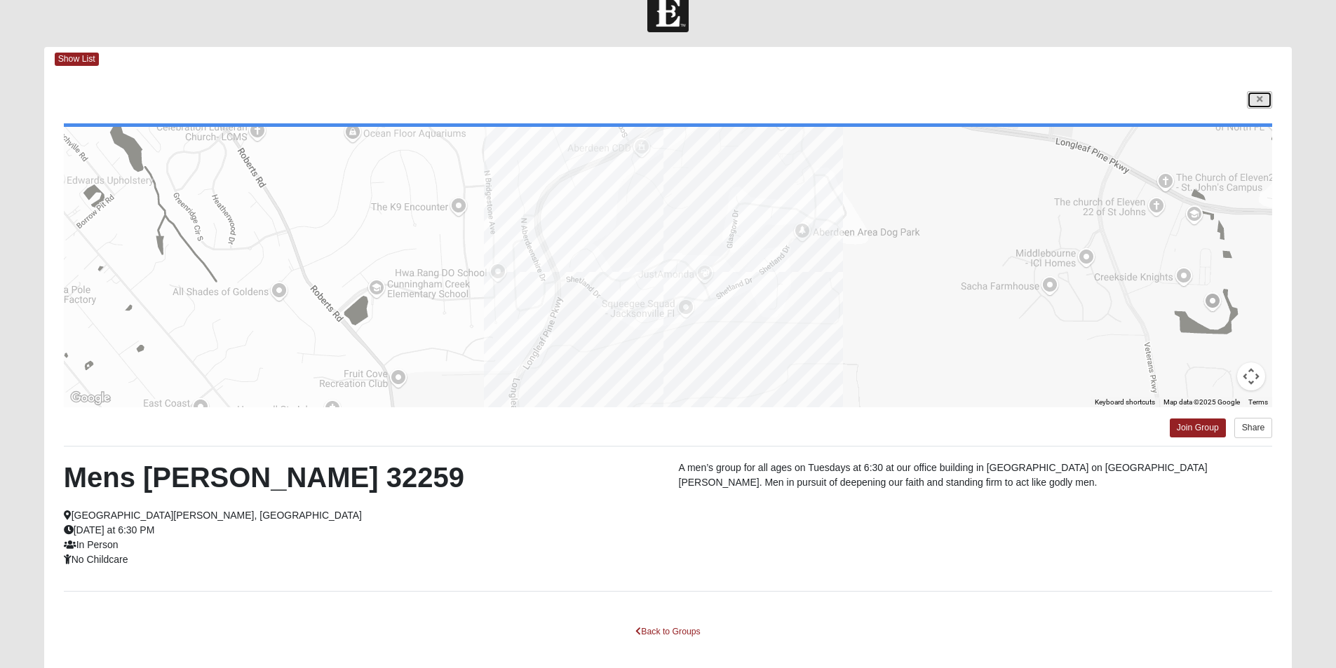
click at [1259, 99] on icon at bounding box center [1259, 99] width 6 height 8
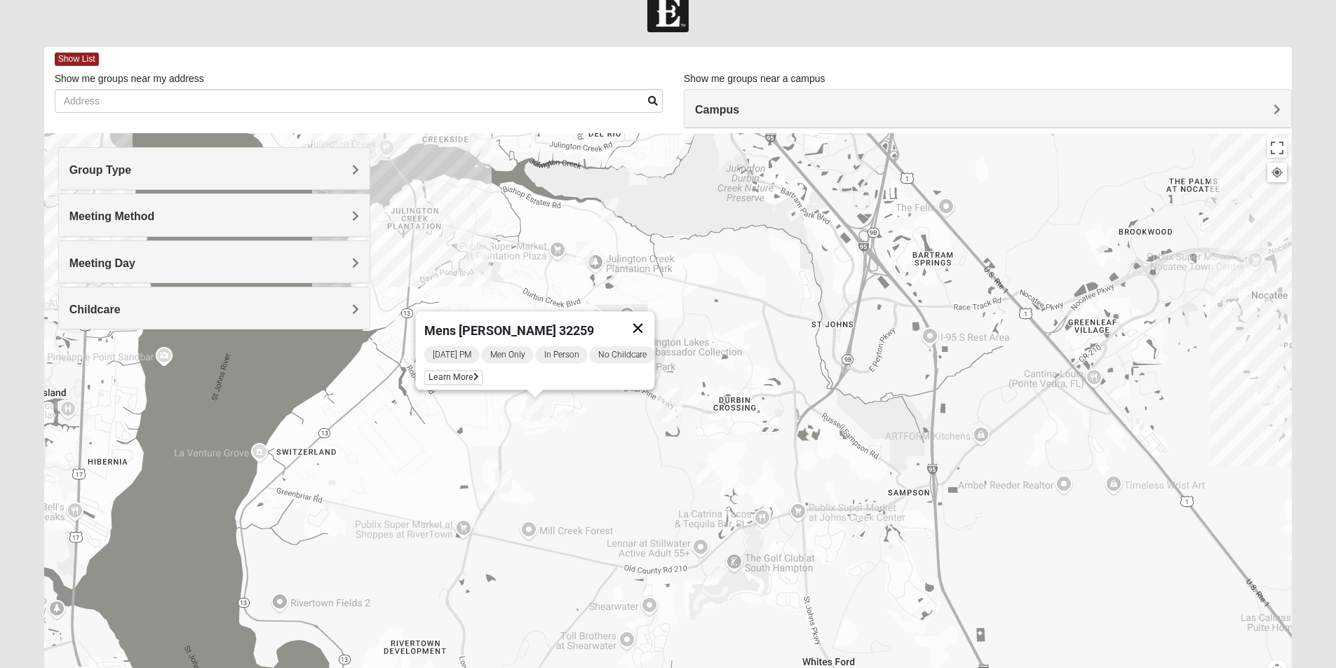
click at [651, 324] on button "Close" at bounding box center [637, 328] width 34 height 34
click at [581, 249] on img "Mens Kinnaman/Gerville-Reache 32259" at bounding box center [585, 253] width 28 height 34
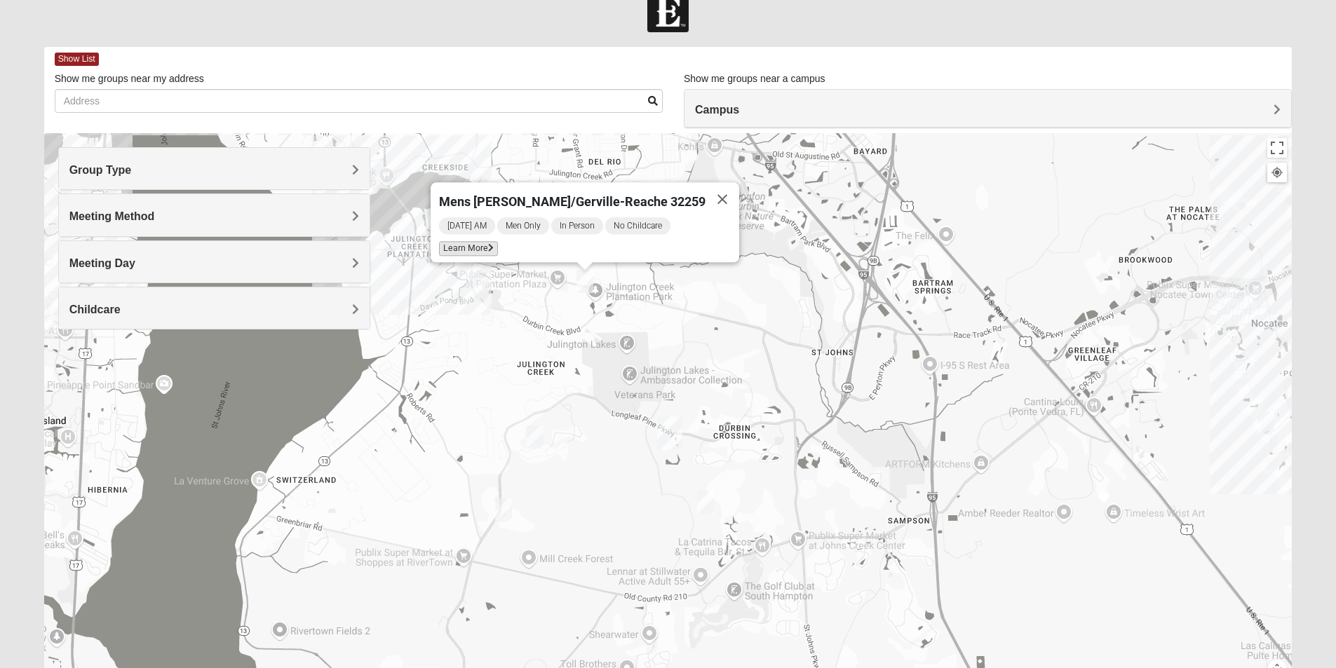
click at [491, 241] on span "Learn More" at bounding box center [468, 248] width 59 height 15
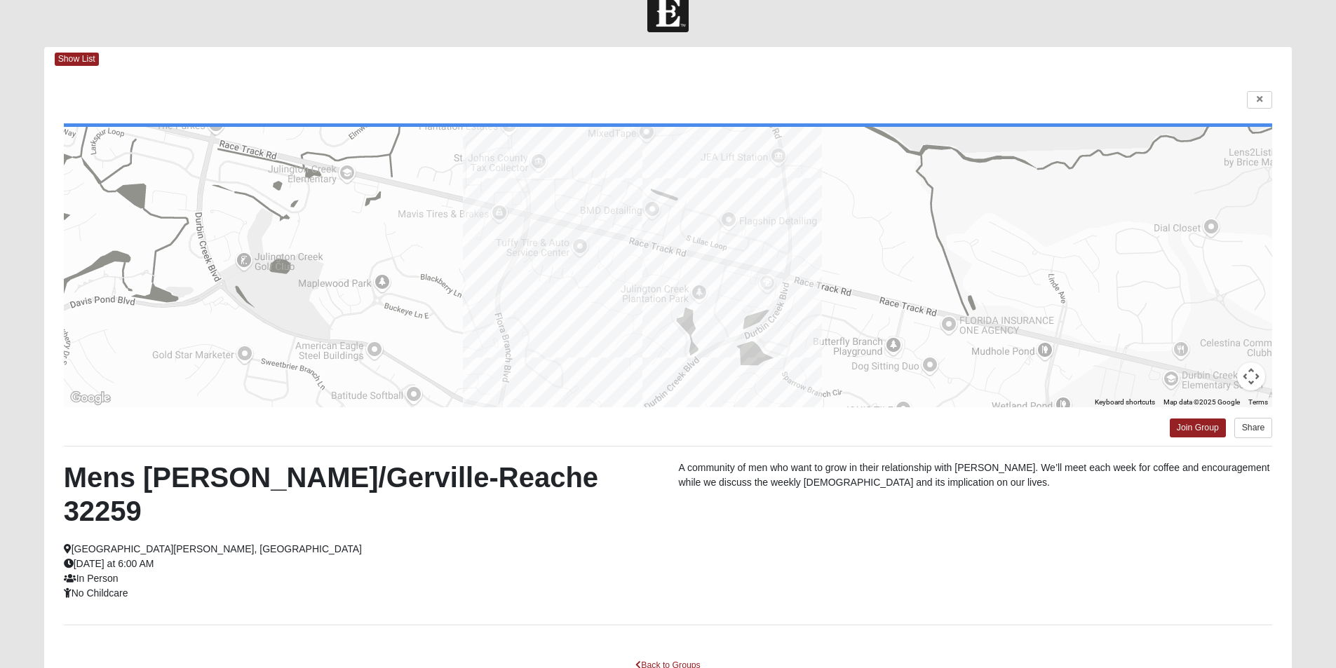
scroll to position [97, 0]
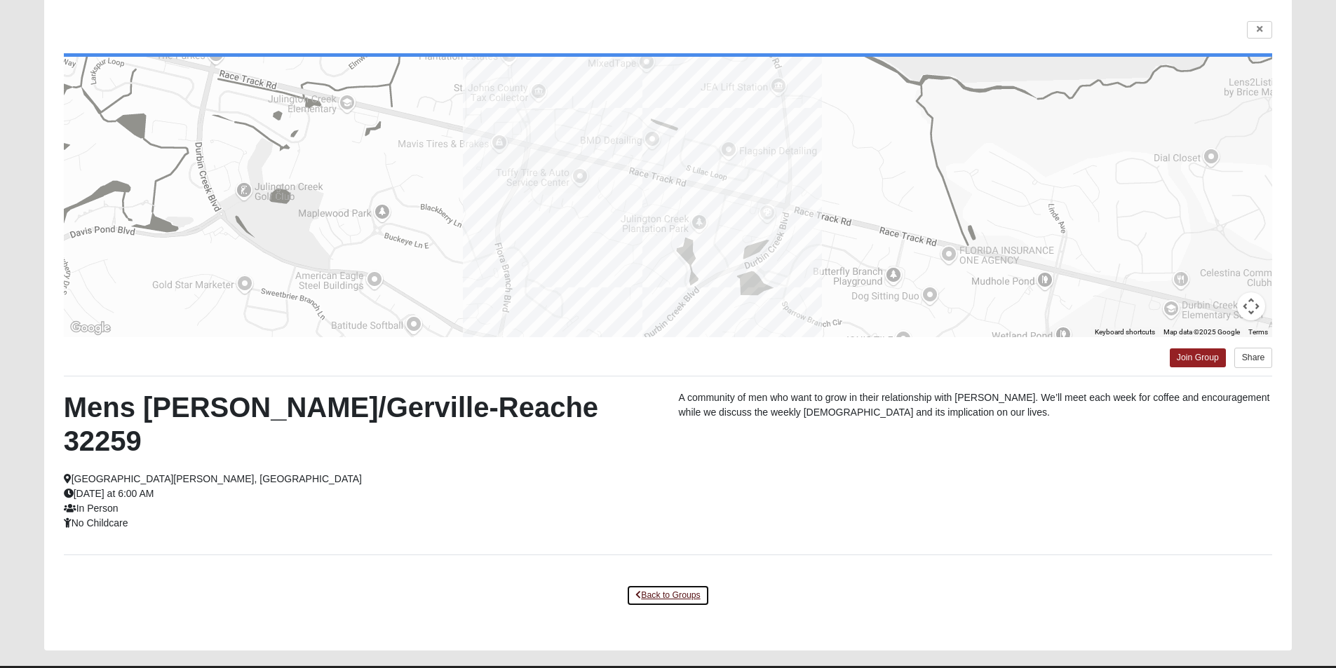
click at [641, 585] on link "Back to Groups" at bounding box center [667, 596] width 83 height 22
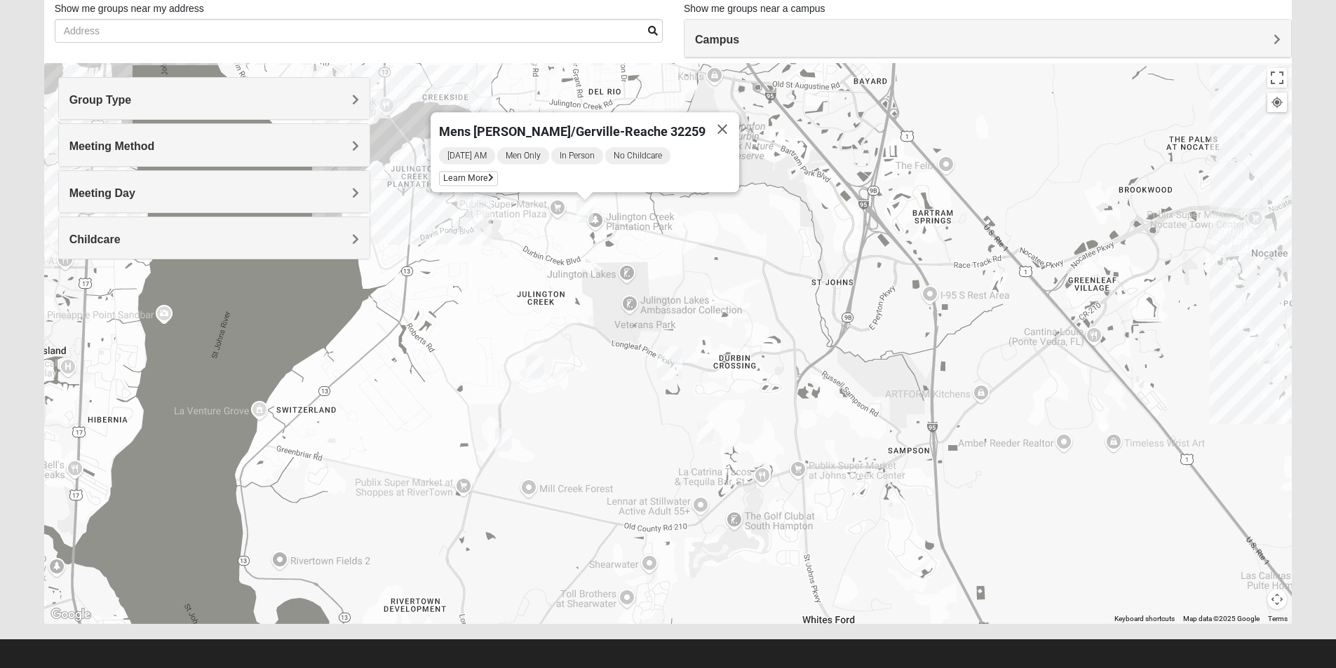
click at [540, 372] on img "Mens Clark 32259" at bounding box center [535, 367] width 28 height 34
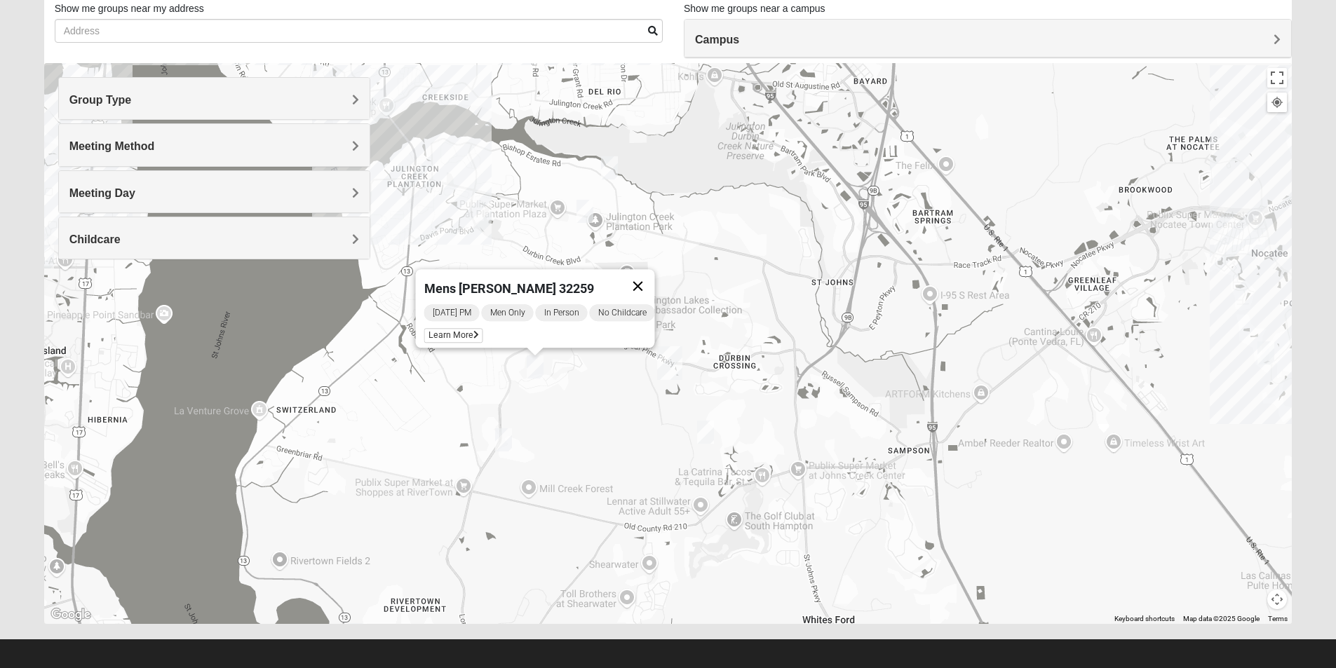
click at [644, 276] on button "Close" at bounding box center [637, 286] width 34 height 34
click at [574, 198] on img "Mens Kinnaman/Gerville-Reache 32259" at bounding box center [585, 211] width 28 height 34
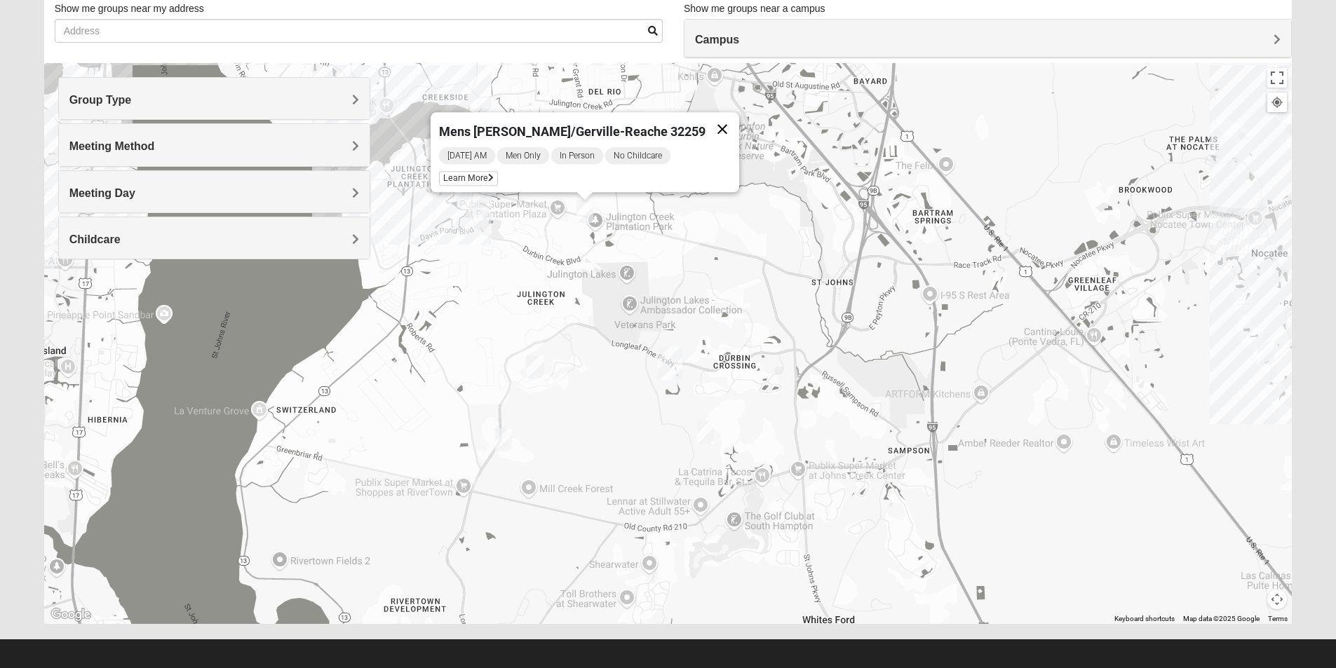
click at [705, 122] on button "Close" at bounding box center [722, 129] width 34 height 34
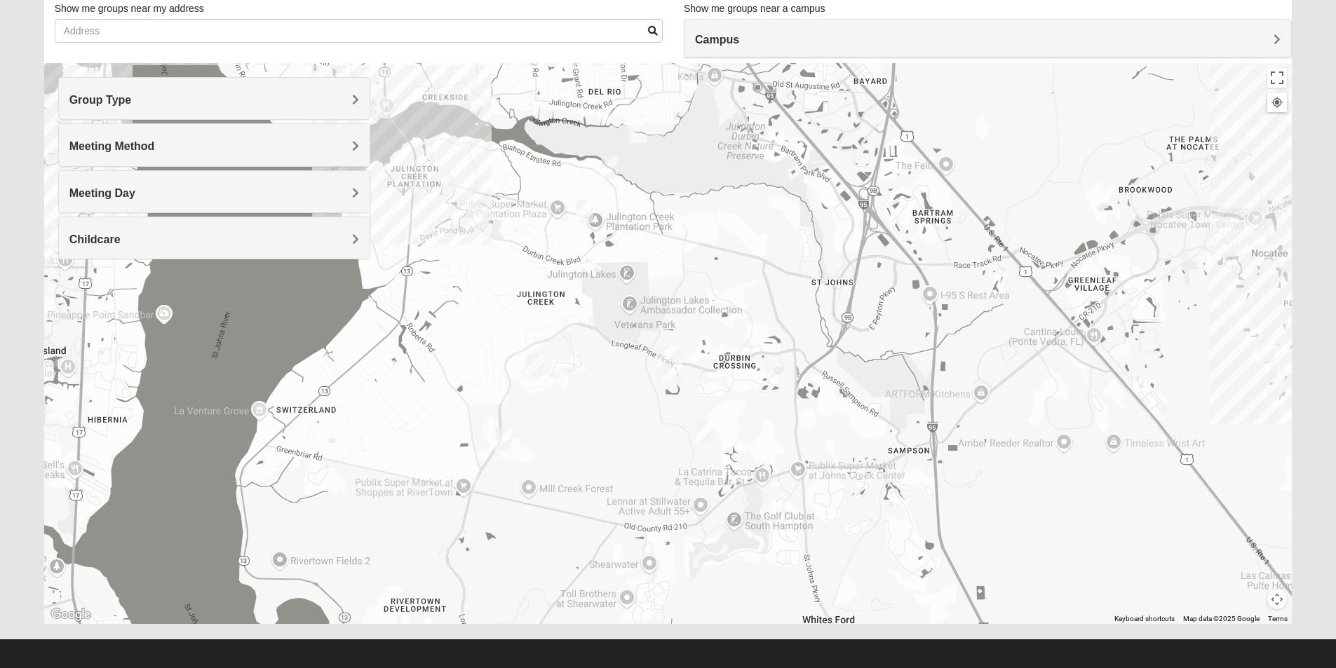
click at [618, 177] on img "On Campus Mens Otts 32259" at bounding box center [609, 168] width 28 height 34
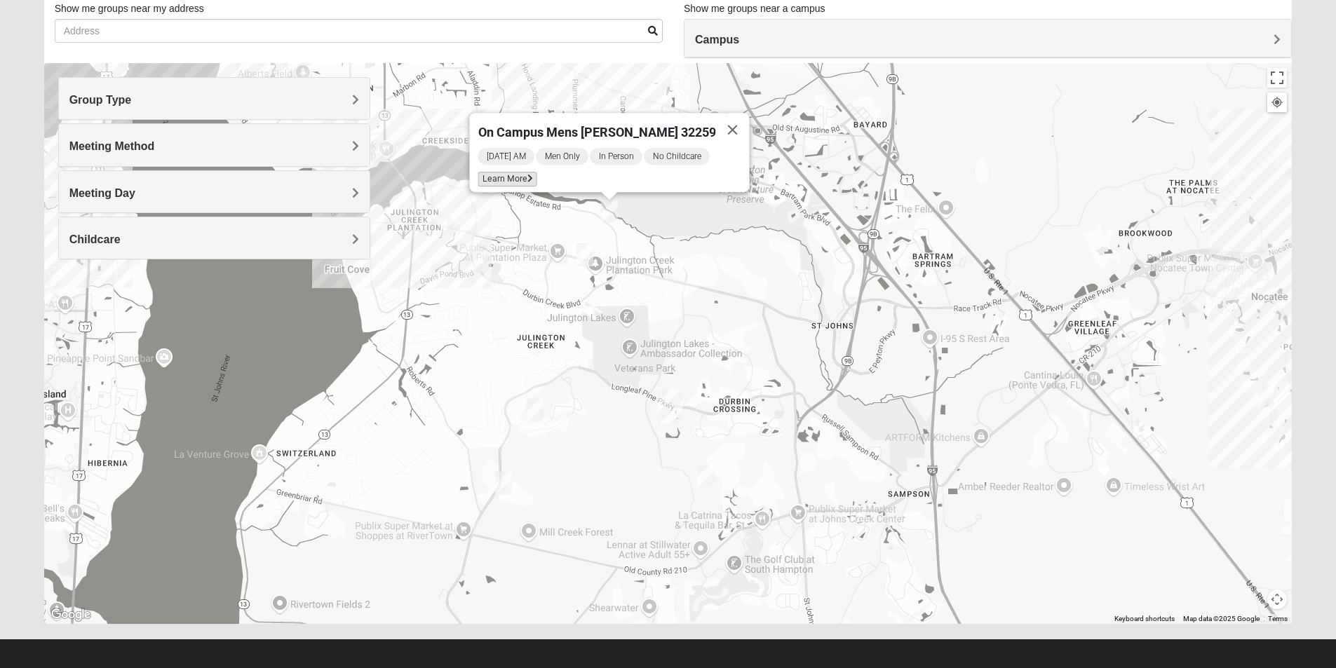
click at [534, 177] on span "Learn More" at bounding box center [506, 179] width 59 height 15
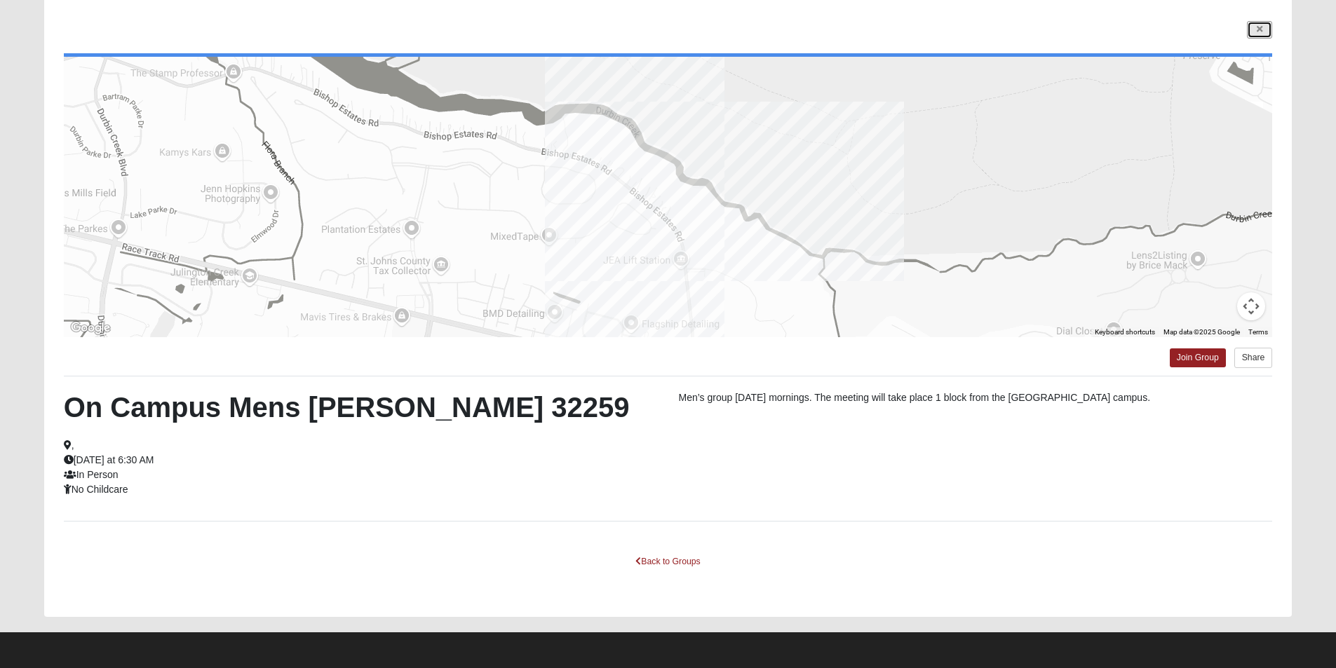
click at [1258, 23] on link at bounding box center [1259, 30] width 25 height 18
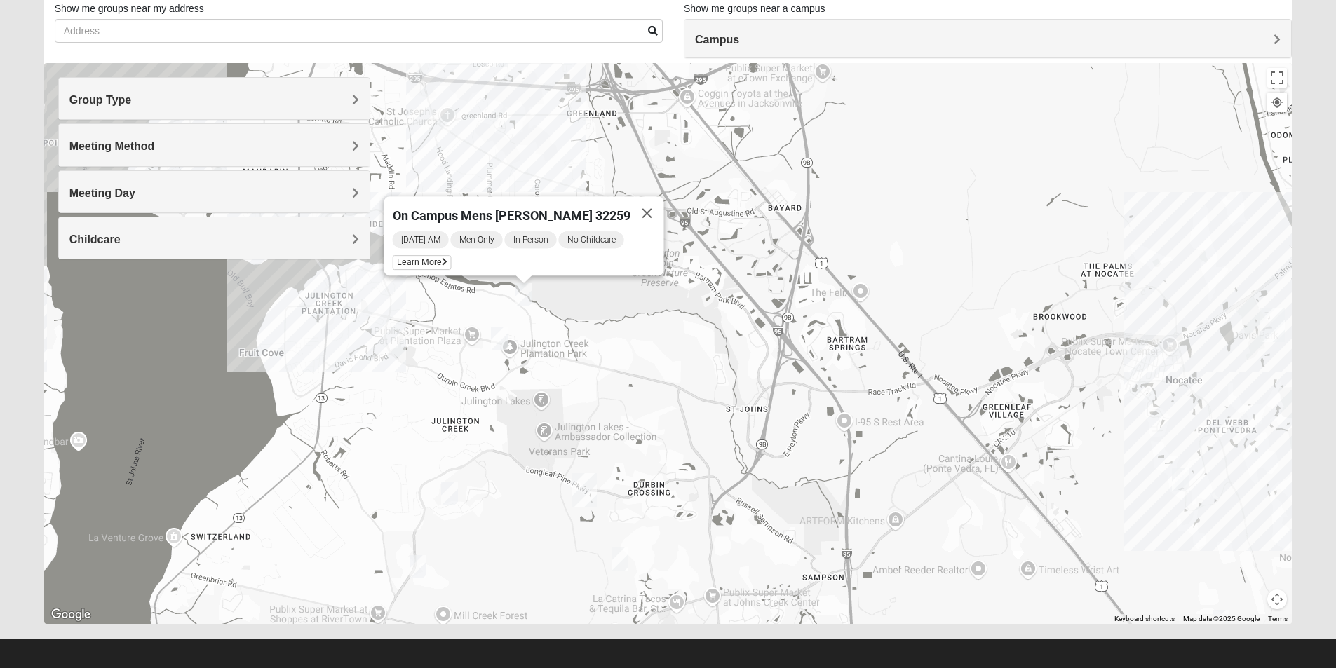
drag, startPoint x: 910, startPoint y: 284, endPoint x: 824, endPoint y: 369, distance: 121.0
click at [824, 369] on div "On Campus Mens [PERSON_NAME] 32259 [DATE] AM Men Only In Person No Childcare Le…" at bounding box center [668, 343] width 1248 height 561
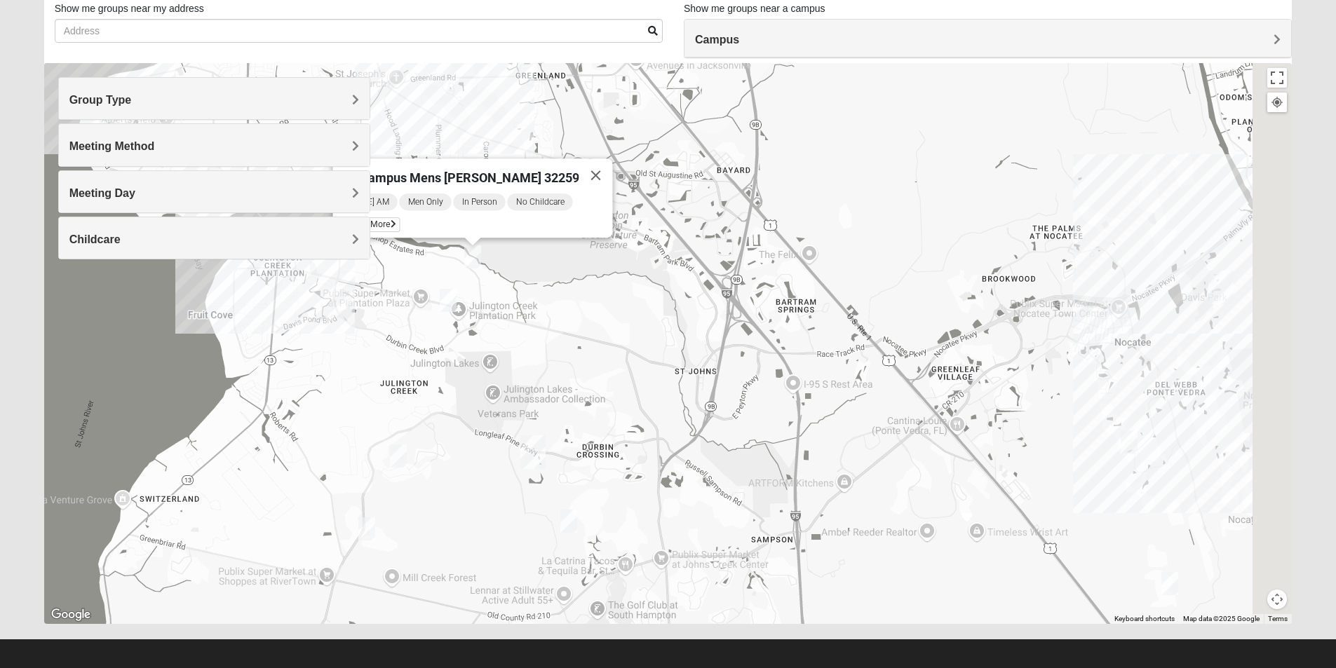
drag, startPoint x: 907, startPoint y: 379, endPoint x: 844, endPoint y: 338, distance: 75.4
click at [844, 338] on div "On Campus Mens [PERSON_NAME] 32259 [DATE] AM Men Only In Person No Childcare Le…" at bounding box center [668, 343] width 1248 height 561
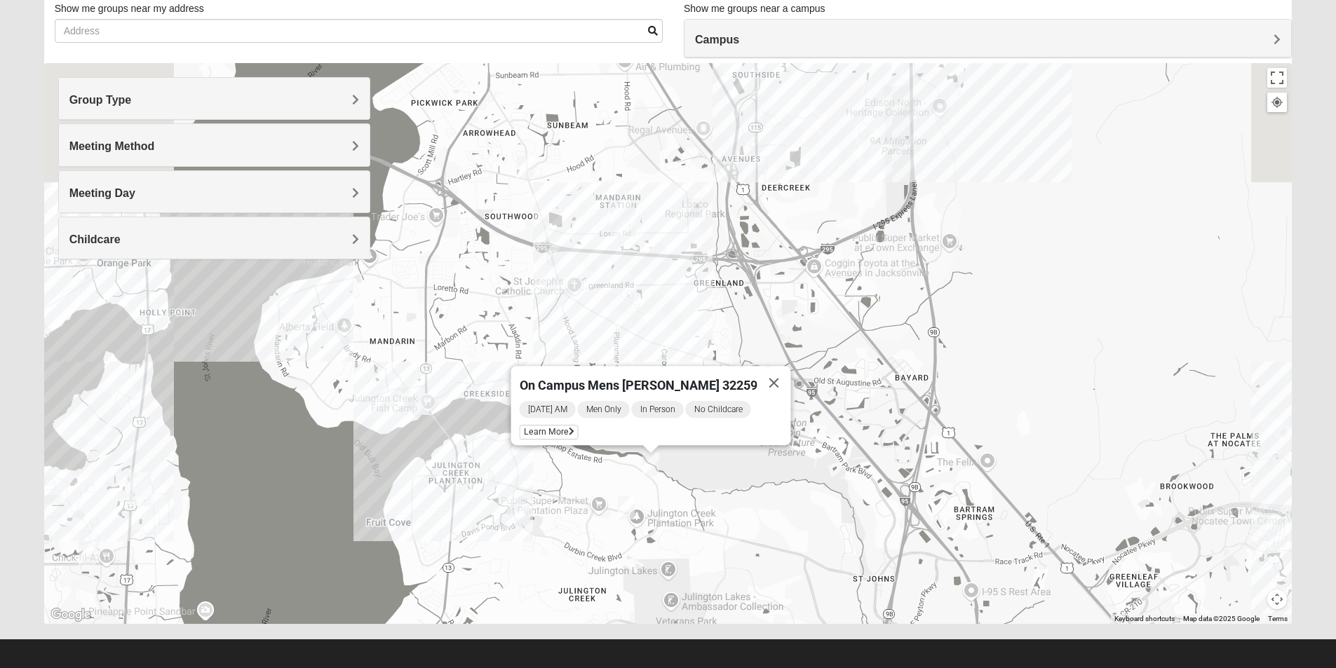
drag, startPoint x: 1012, startPoint y: 388, endPoint x: 1094, endPoint y: 463, distance: 111.1
click at [1094, 463] on div "On Campus Mens [PERSON_NAME] 32259 [DATE] AM Men Only In Person No Childcare Le…" at bounding box center [668, 343] width 1248 height 561
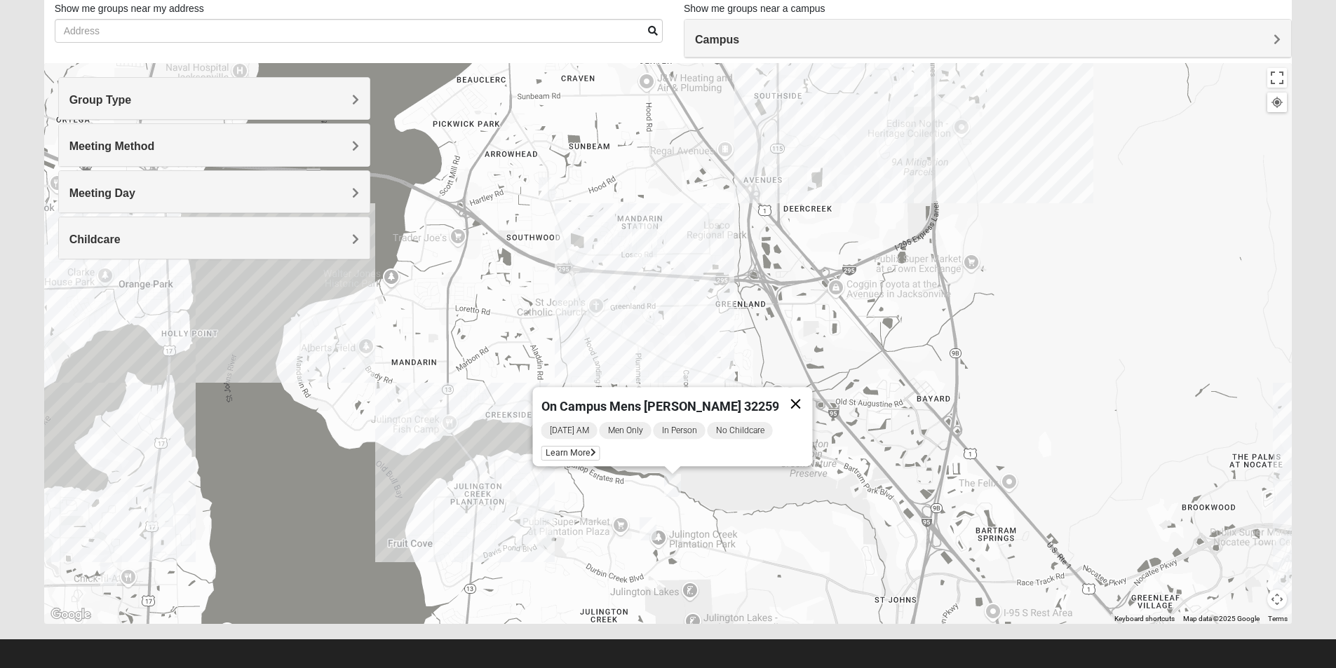
click at [794, 398] on button "Close" at bounding box center [795, 404] width 34 height 34
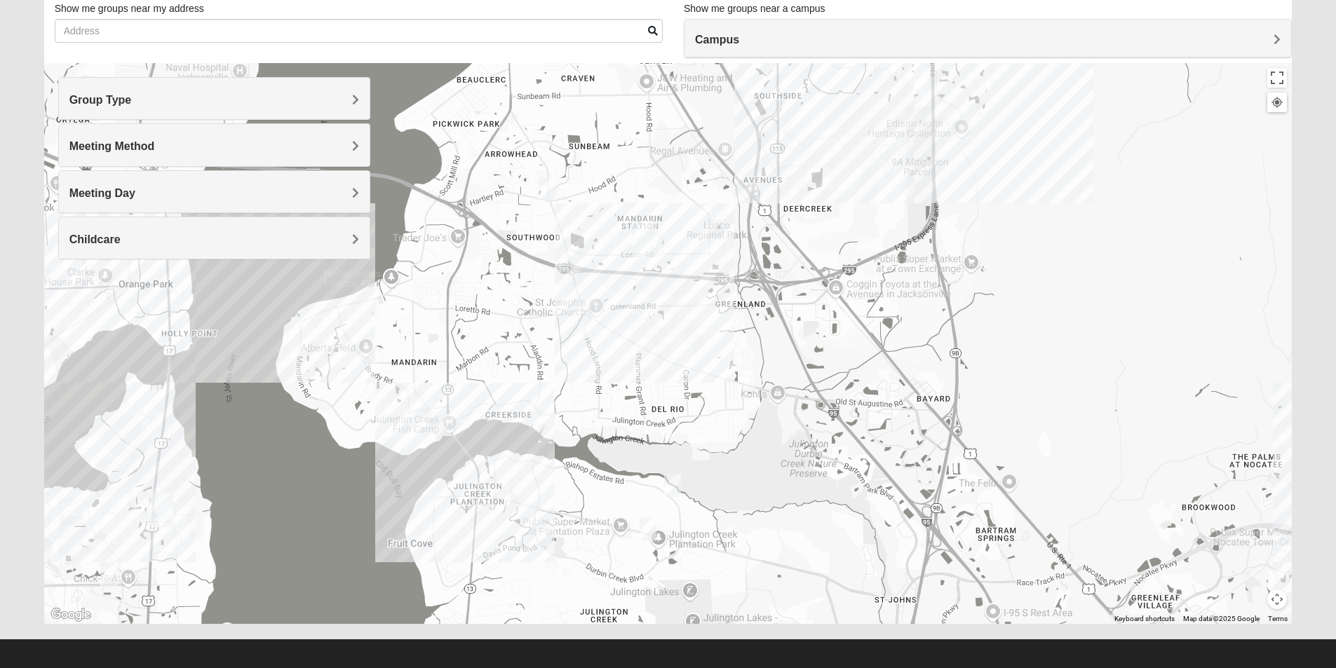
click at [544, 181] on img "Mens Gilbert 32257" at bounding box center [547, 189] width 28 height 34
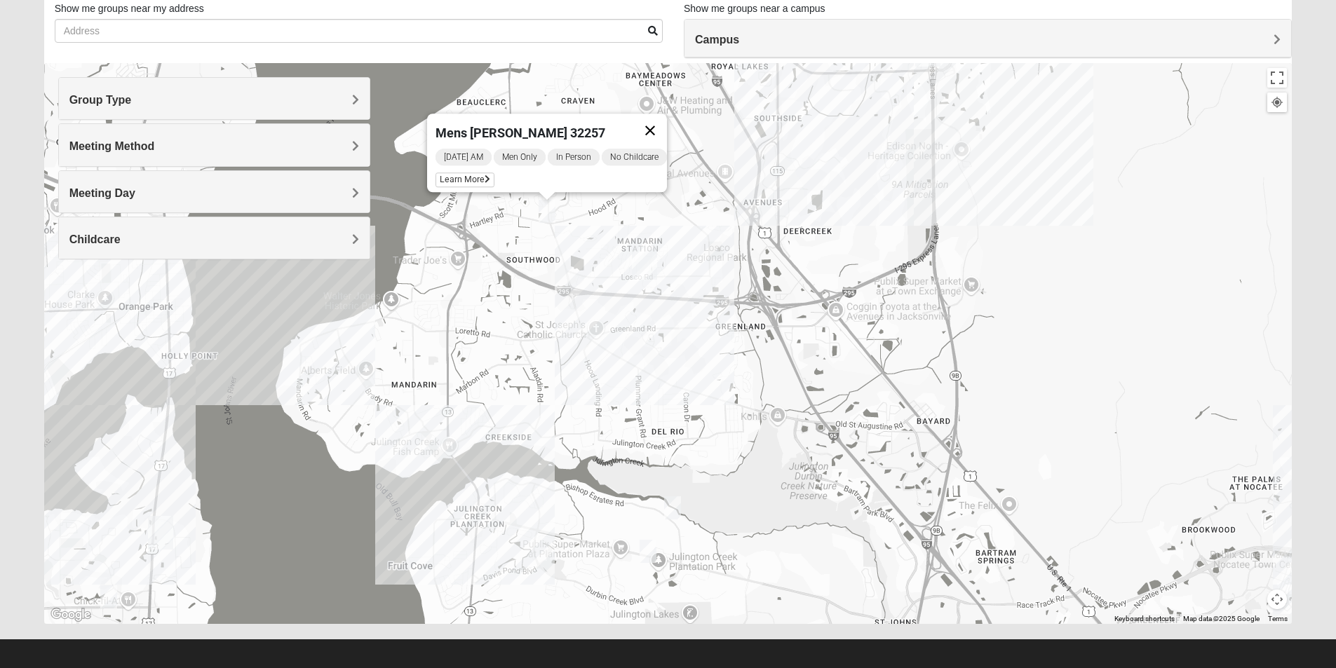
click at [667, 114] on button "Close" at bounding box center [650, 131] width 34 height 34
